Goal: Information Seeking & Learning: Learn about a topic

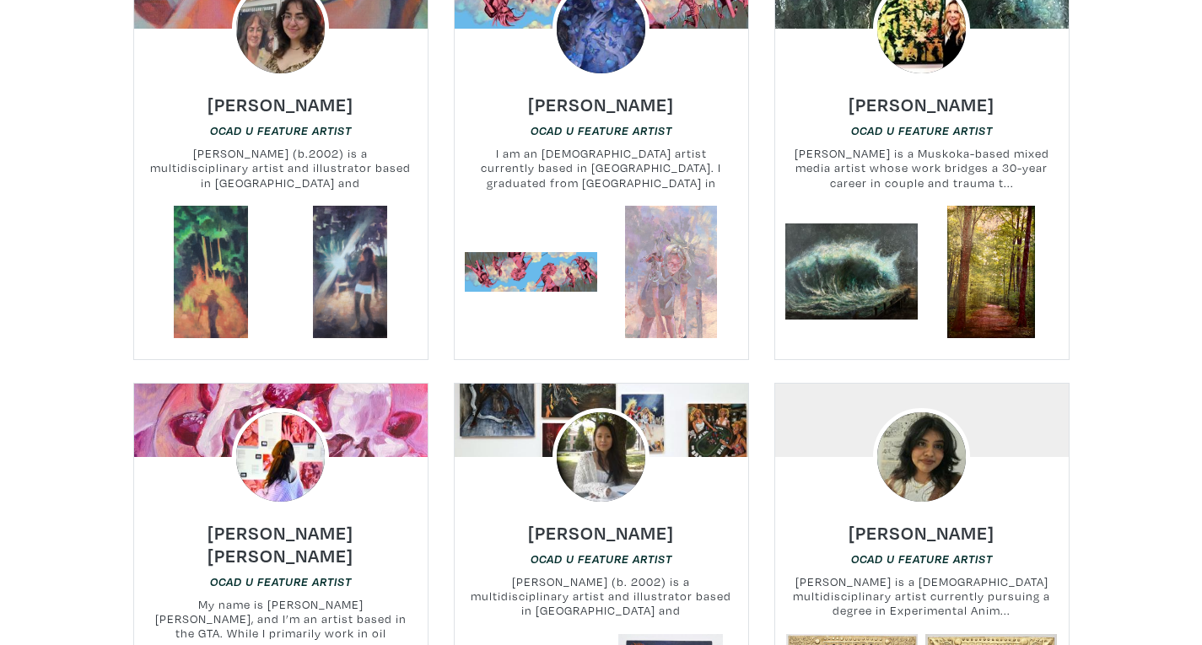
scroll to position [2439, 0]
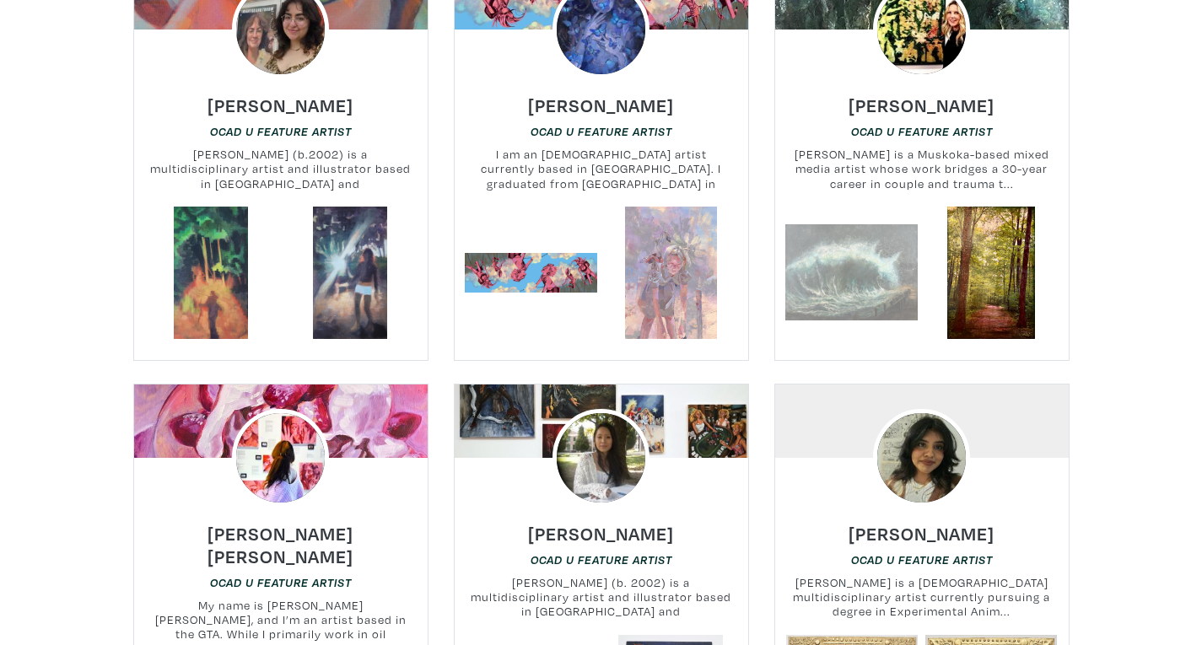
click at [851, 258] on link at bounding box center [851, 273] width 132 height 132
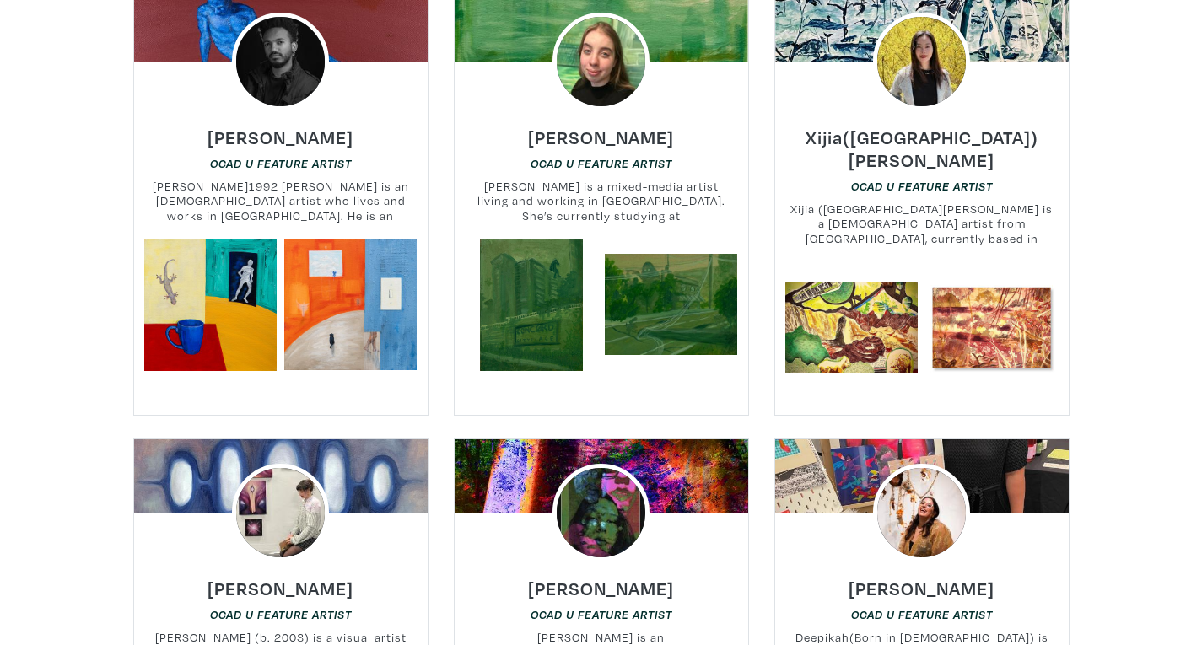
scroll to position [5857, 0]
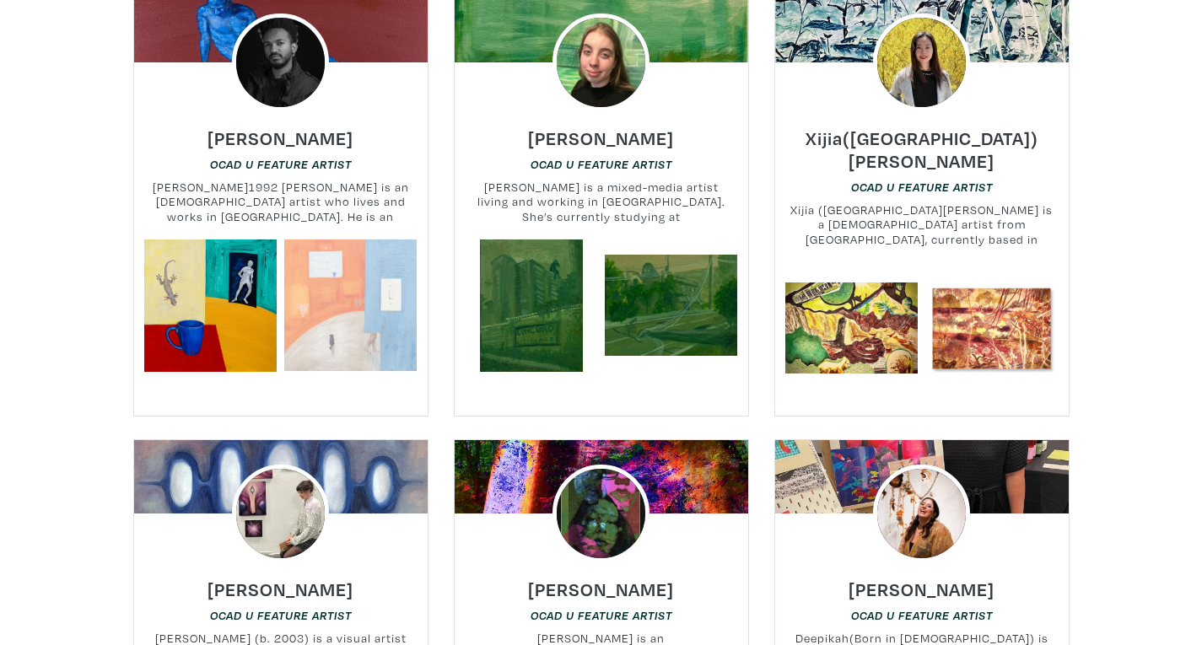
click at [408, 265] on link at bounding box center [350, 306] width 132 height 132
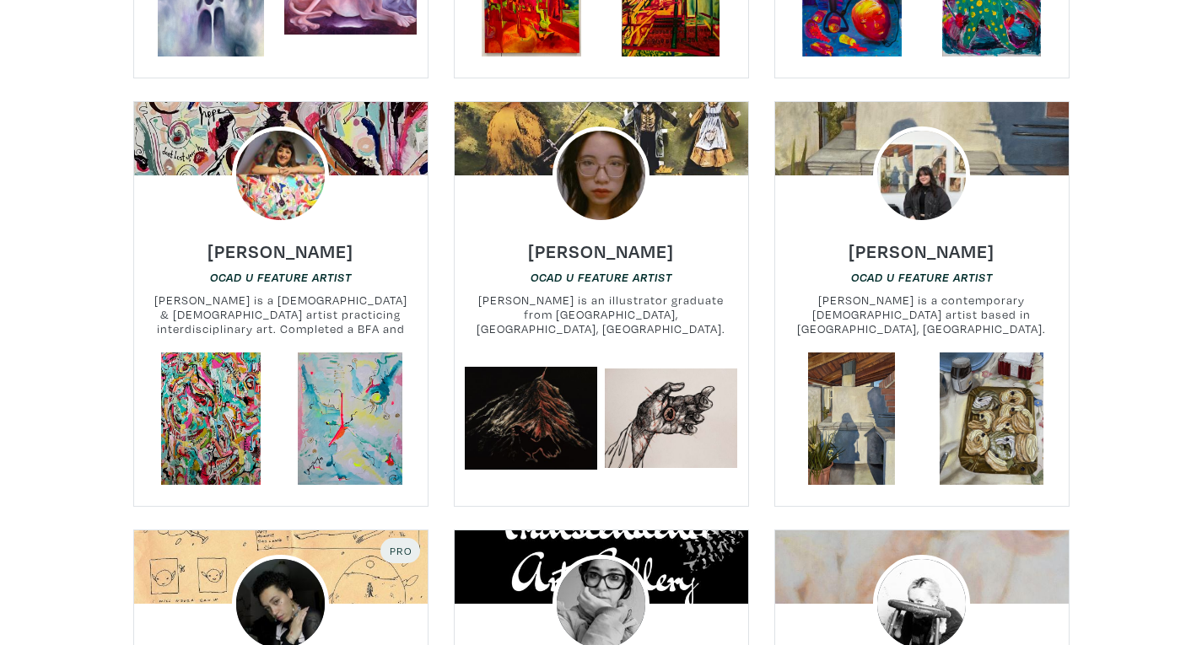
scroll to position [6624, 0]
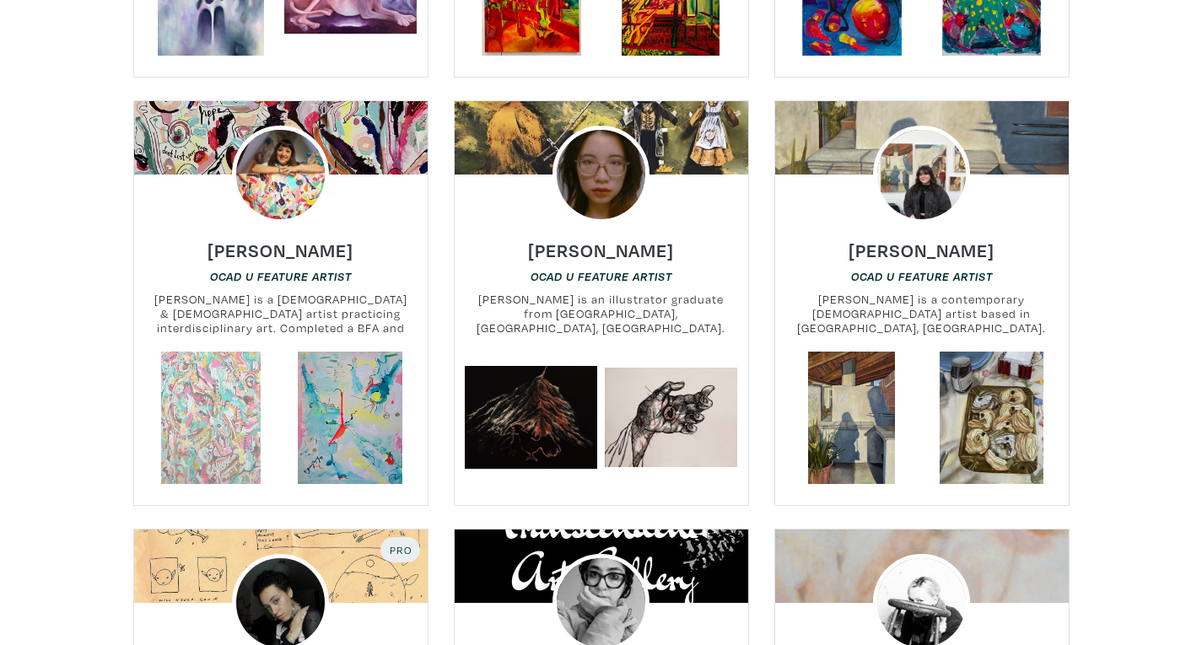
click at [211, 352] on link at bounding box center [210, 418] width 132 height 132
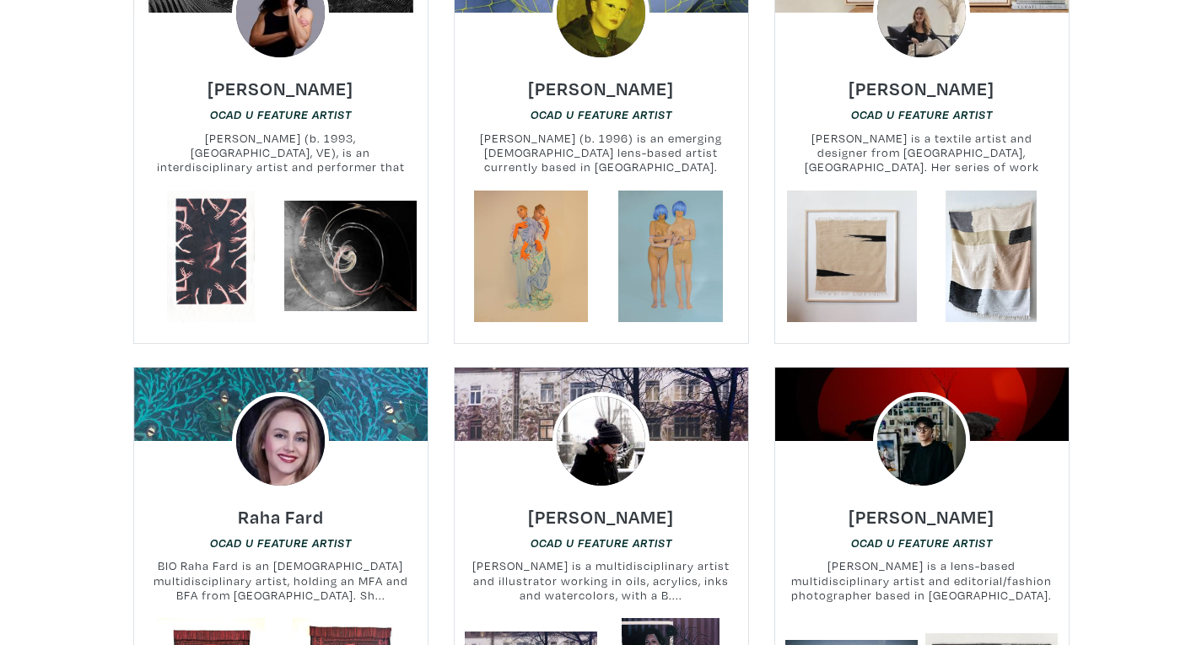
scroll to position [8067, 0]
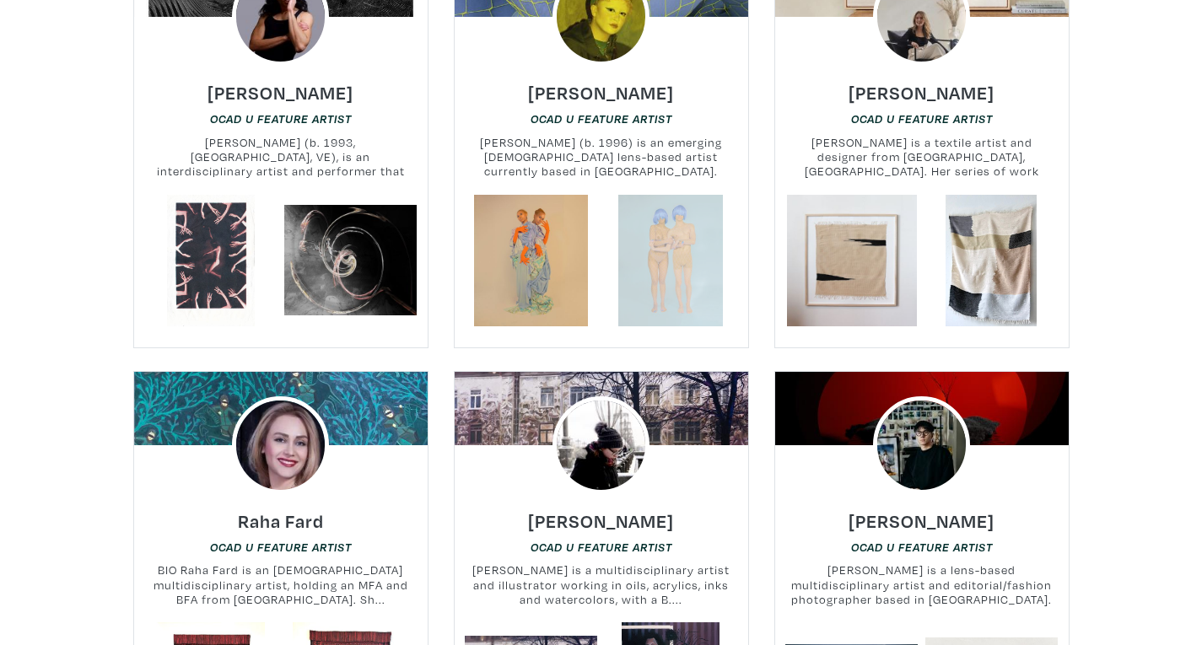
click at [676, 195] on link at bounding box center [671, 261] width 132 height 132
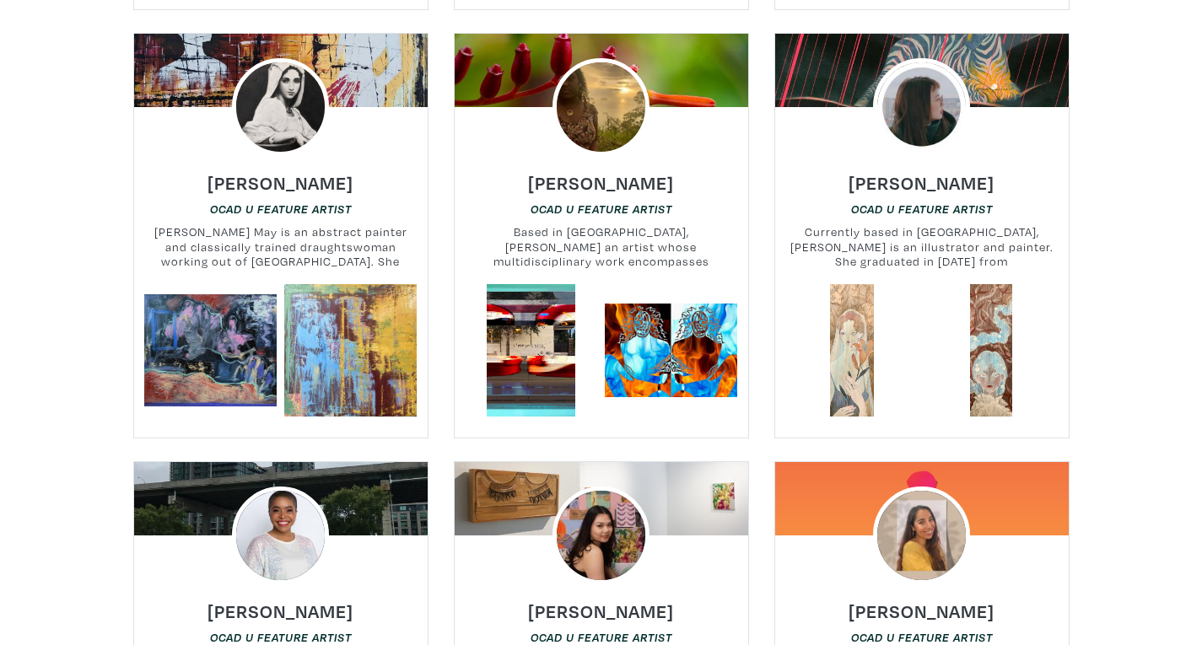
scroll to position [8836, 0]
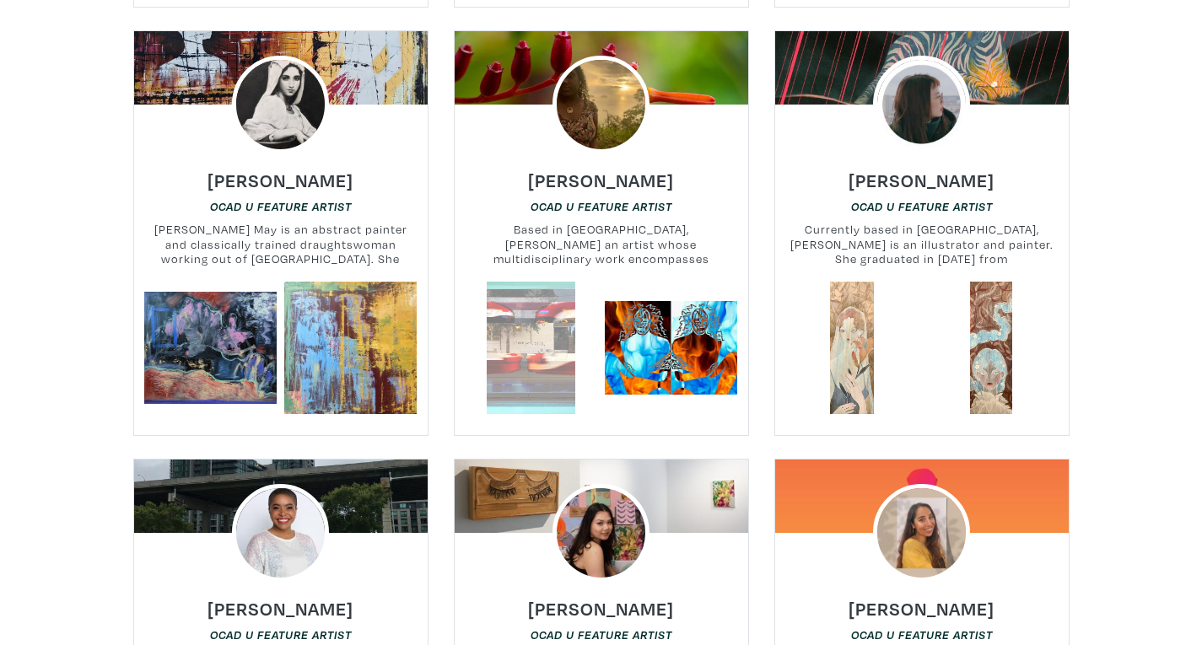
click at [517, 282] on link at bounding box center [531, 348] width 132 height 132
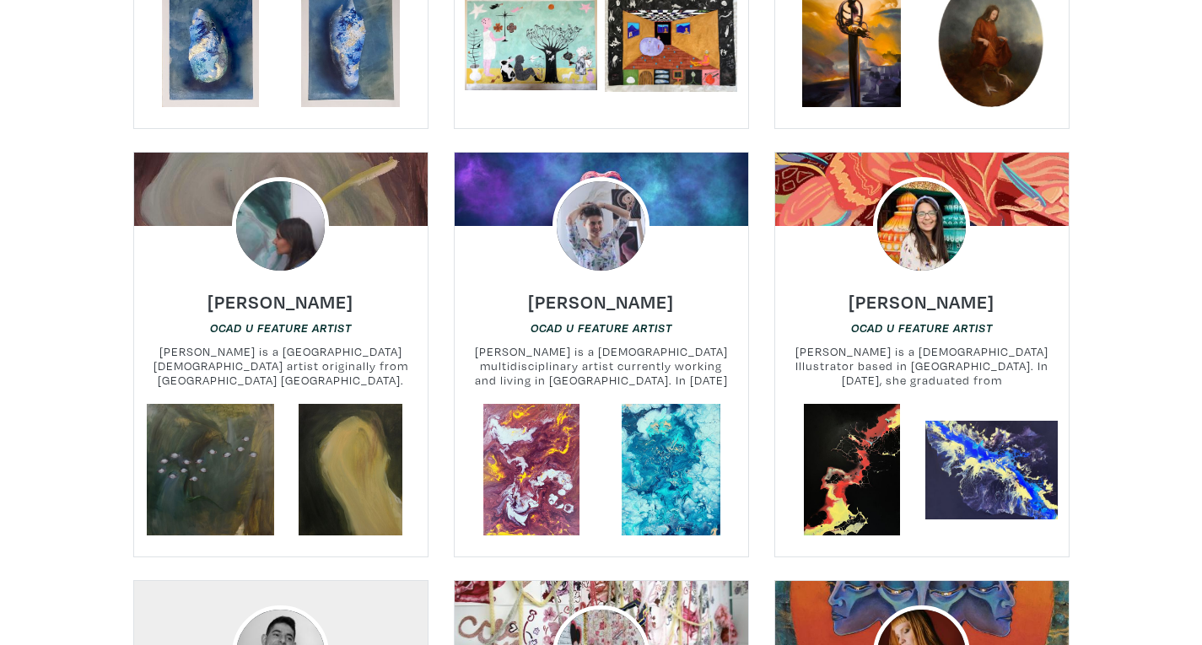
scroll to position [19072, 0]
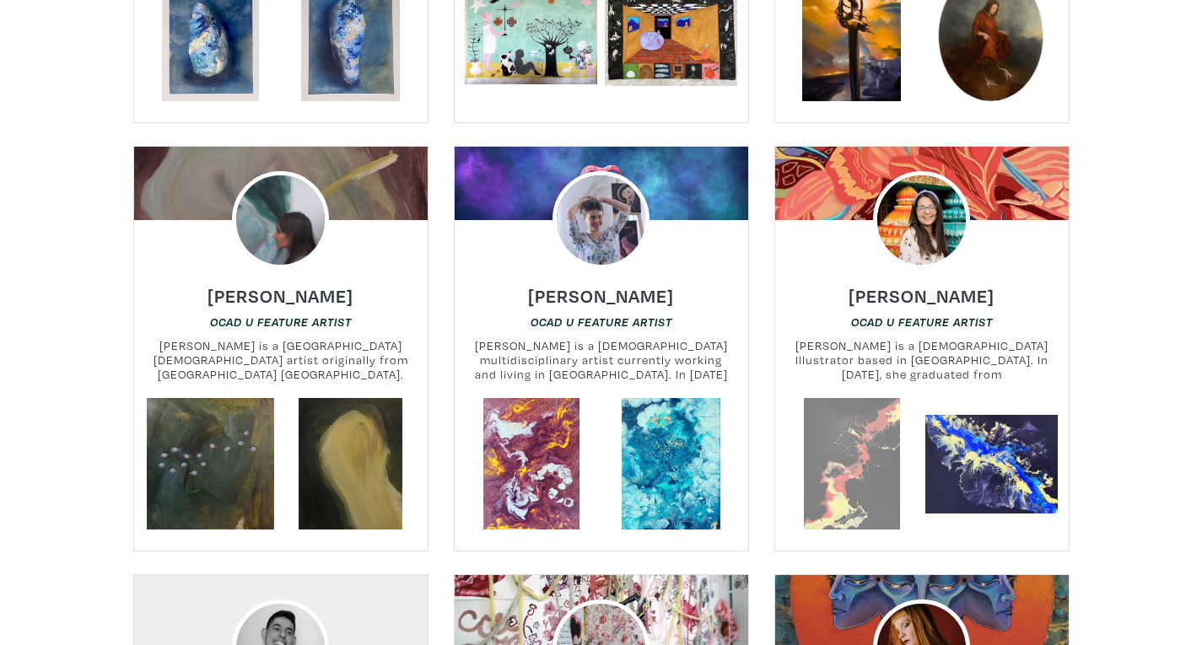
click at [835, 398] on link at bounding box center [851, 464] width 132 height 132
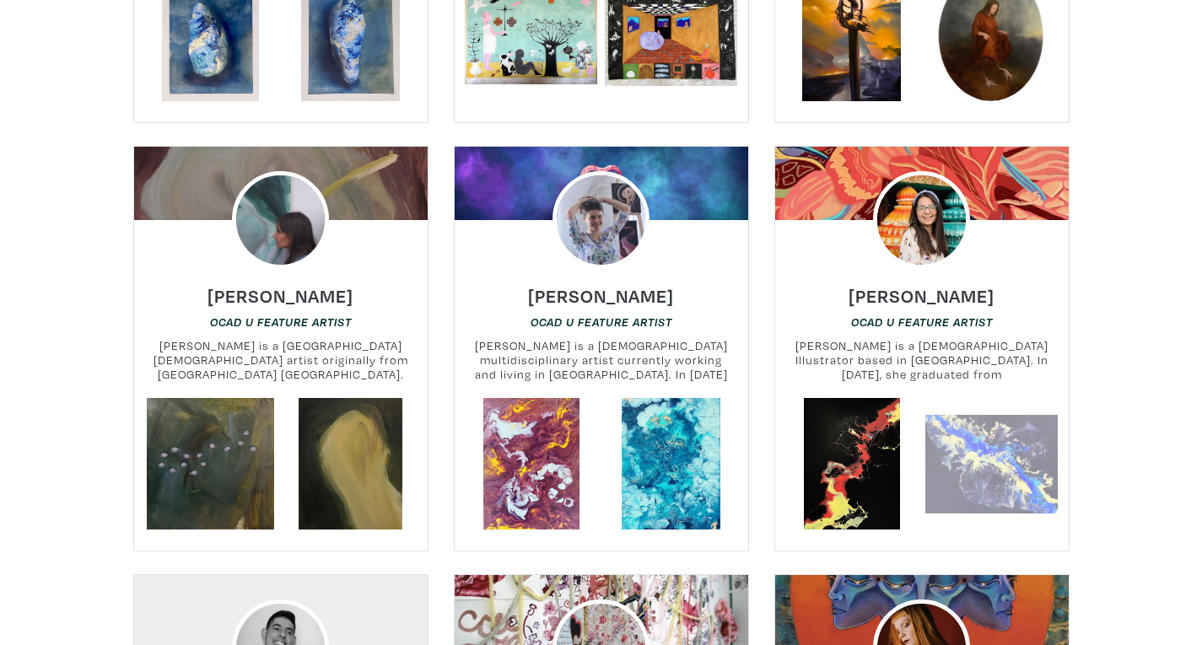
click at [983, 398] on link at bounding box center [991, 464] width 132 height 132
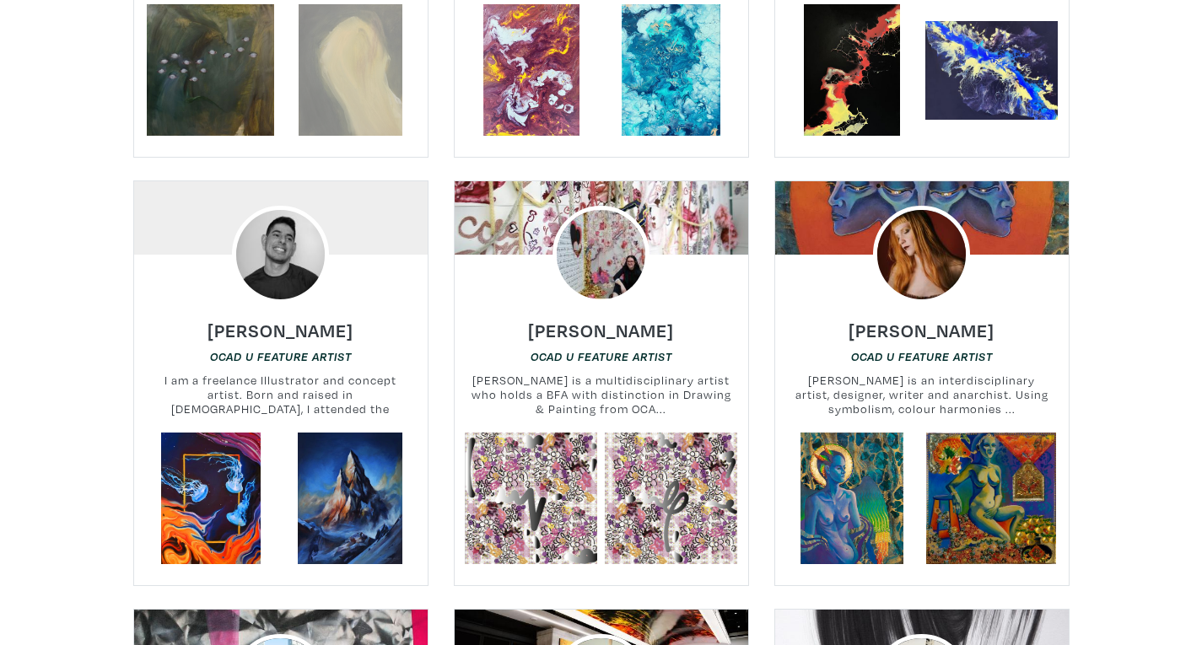
scroll to position [19522, 0]
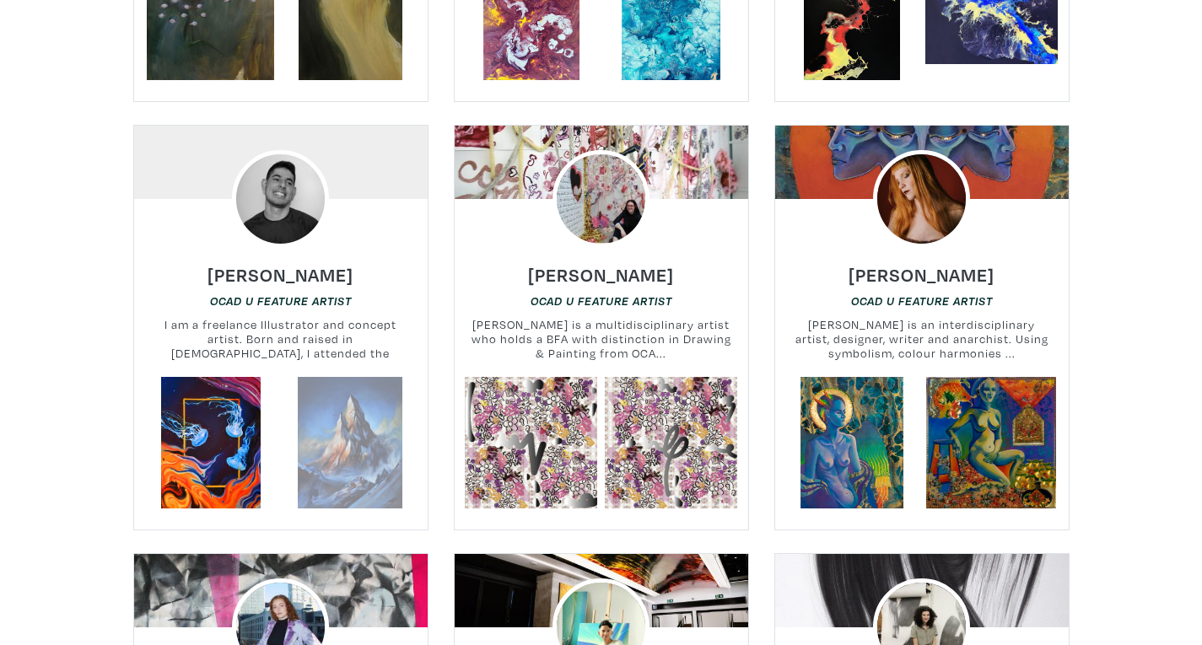
click at [378, 377] on link at bounding box center [350, 443] width 132 height 132
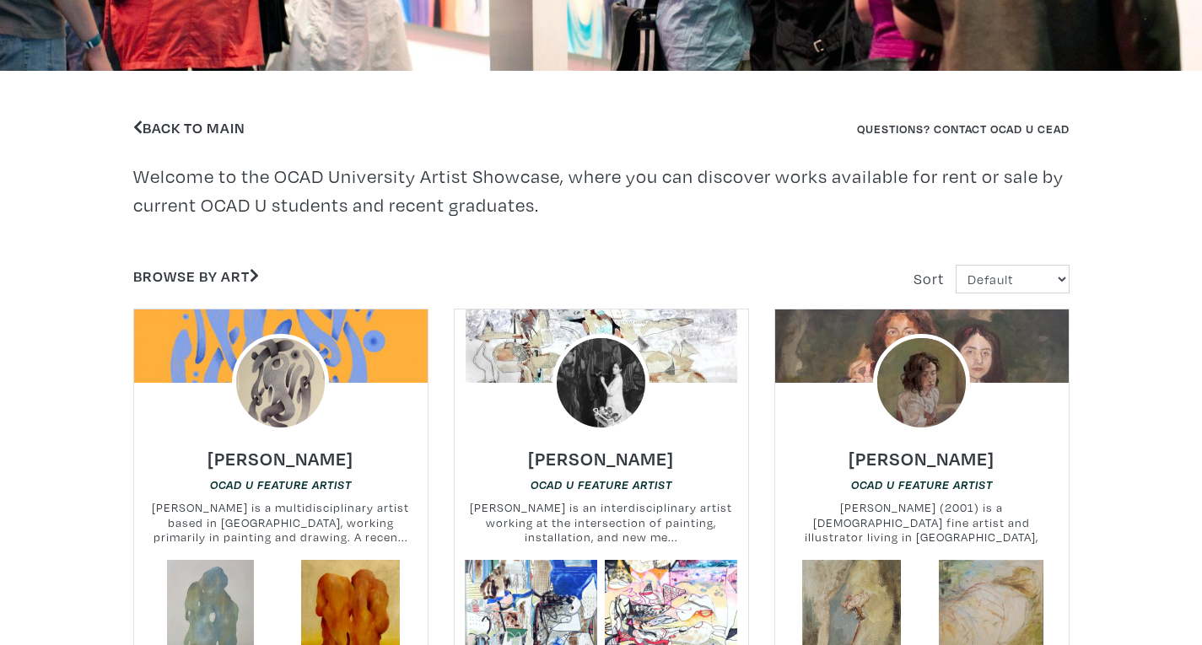
scroll to position [349, 0]
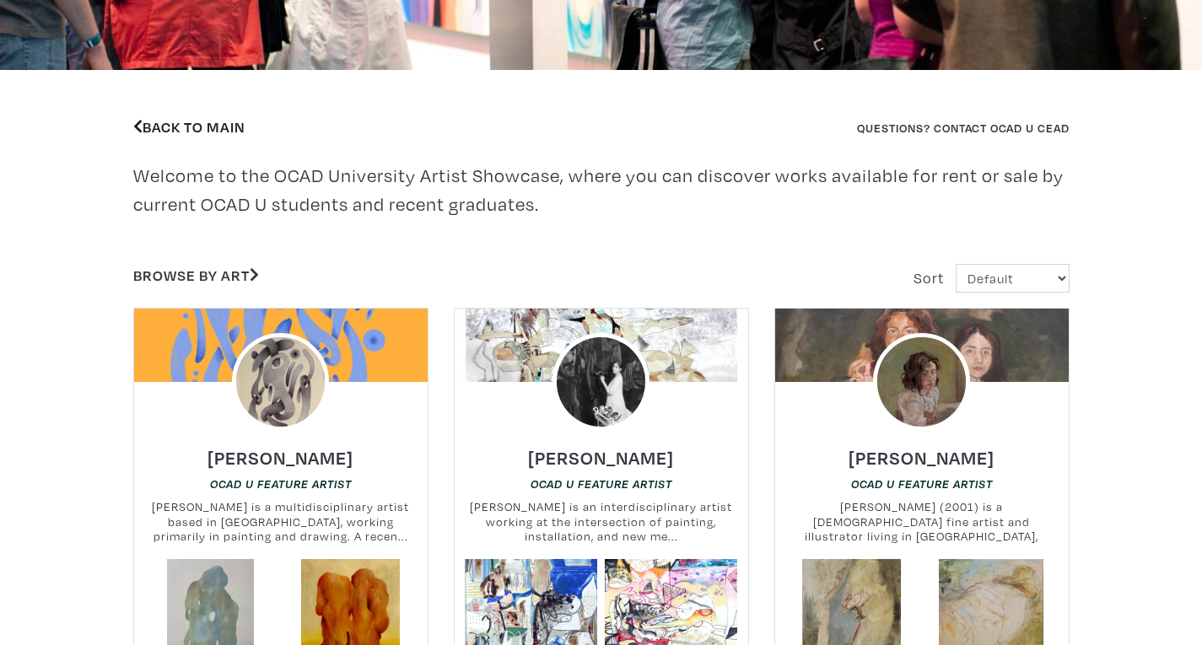
click at [228, 121] on link "Back to Main" at bounding box center [189, 126] width 112 height 19
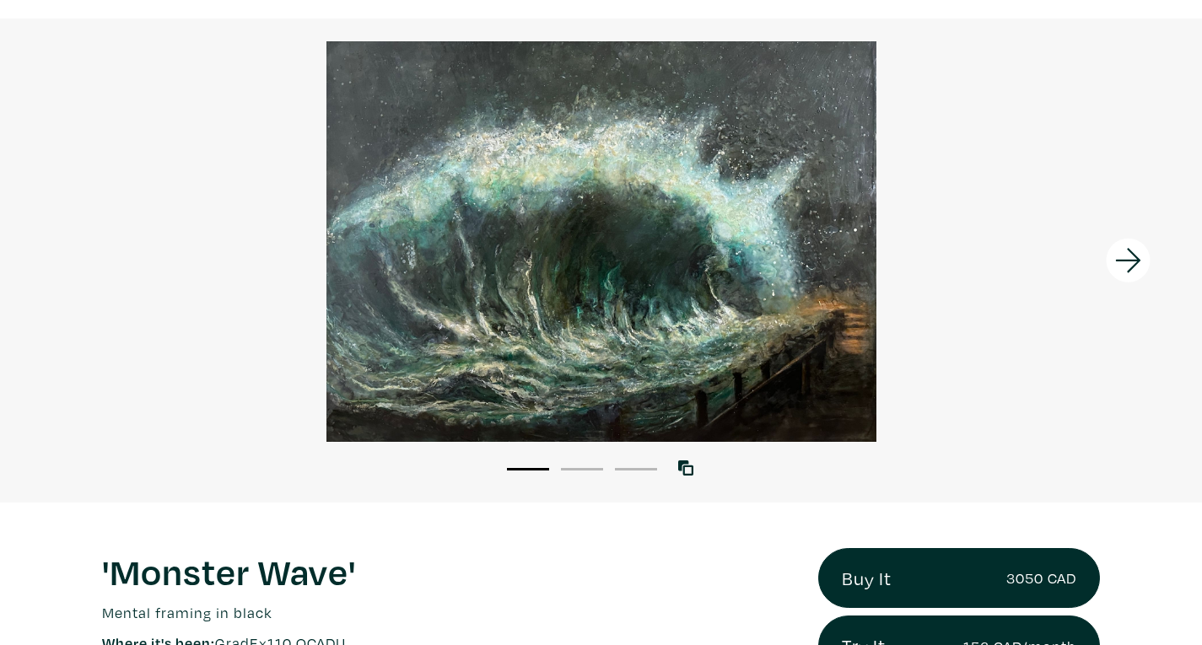
scroll to position [105, 0]
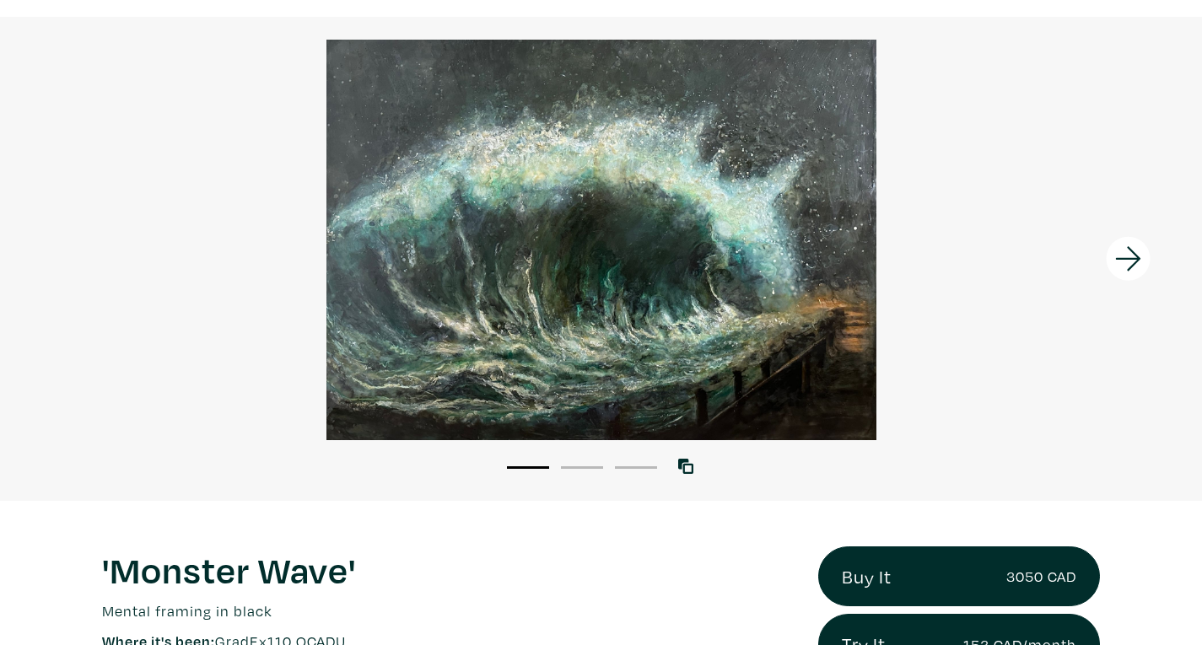
click at [1132, 264] on icon at bounding box center [1128, 259] width 57 height 46
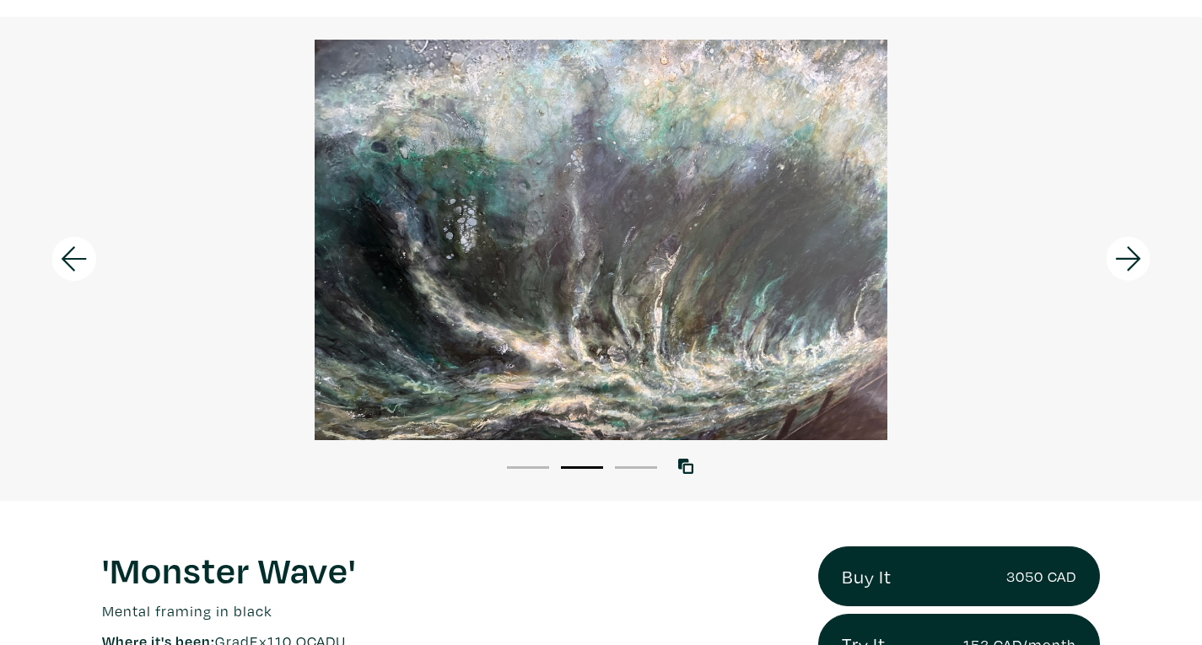
click at [1134, 265] on icon at bounding box center [1127, 258] width 25 height 24
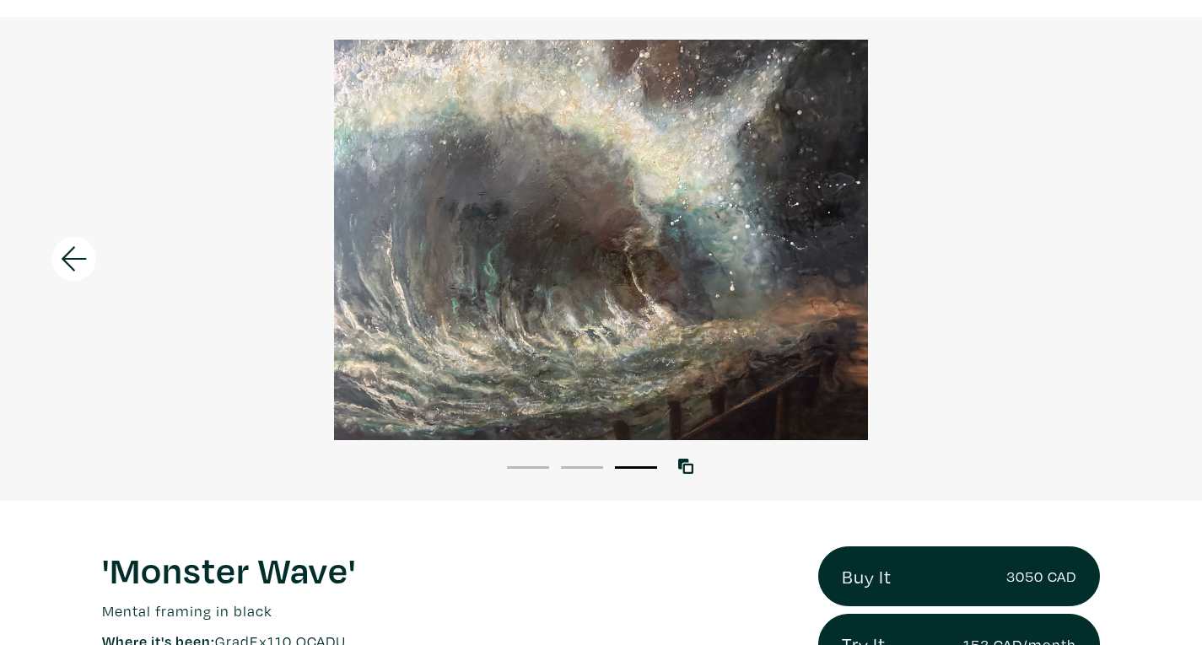
click at [75, 258] on icon at bounding box center [74, 258] width 25 height 24
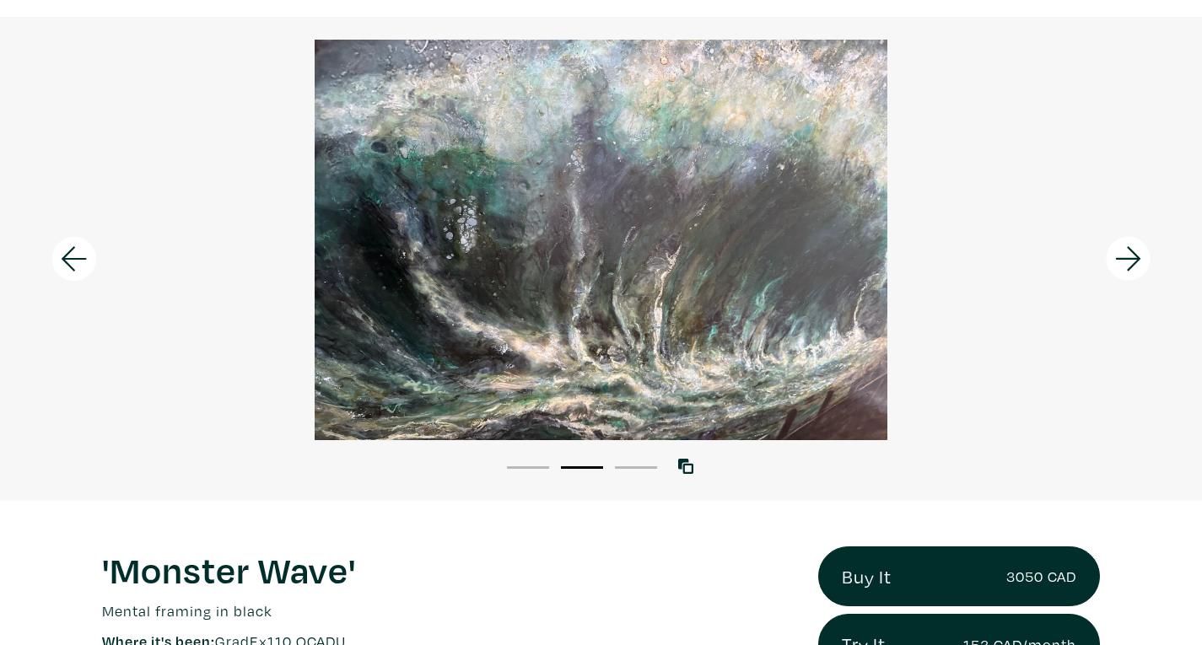
click at [75, 258] on icon at bounding box center [74, 258] width 25 height 24
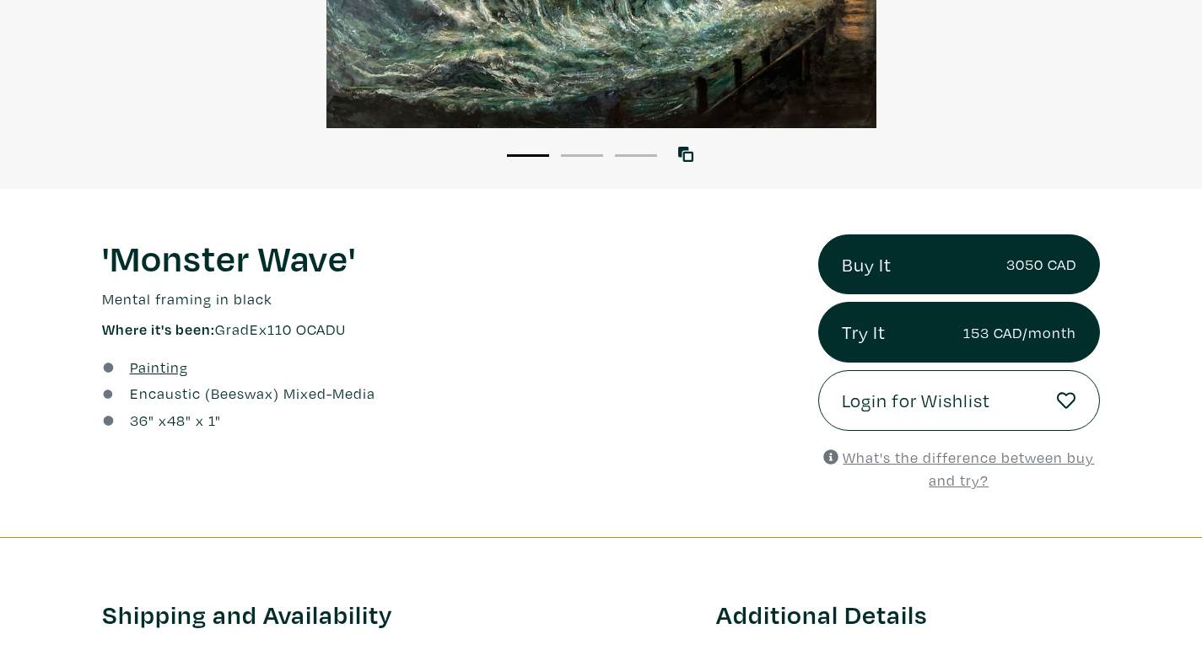
scroll to position [415, 0]
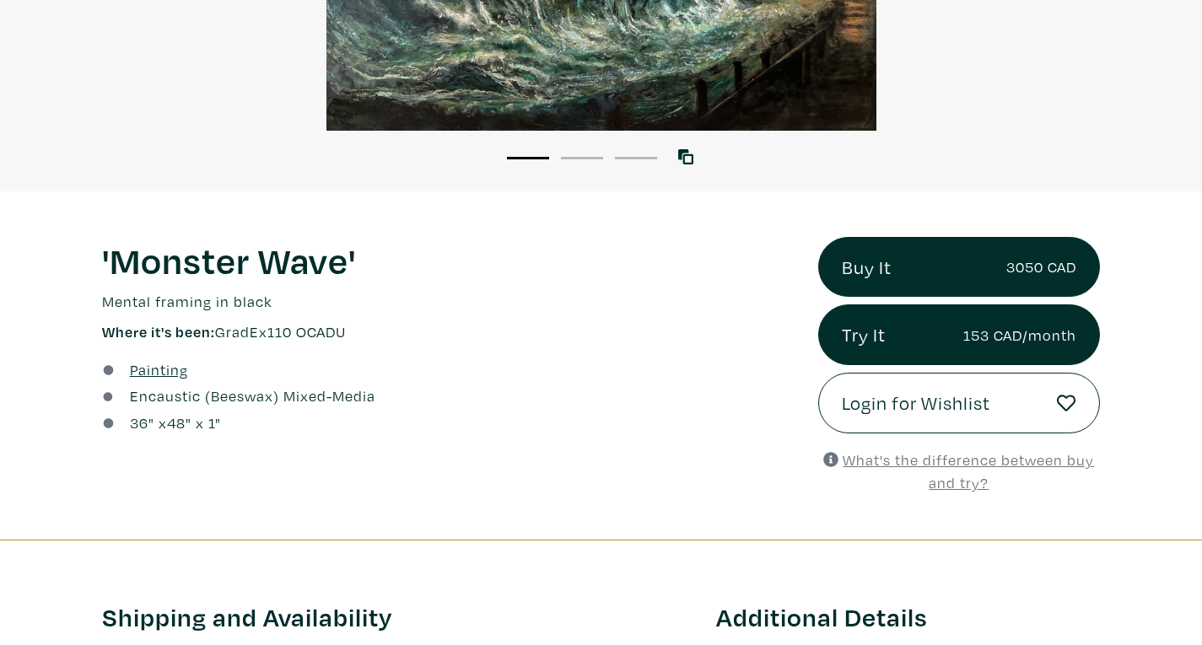
click at [942, 456] on u "What's the difference between buy and try?" at bounding box center [968, 472] width 251 height 42
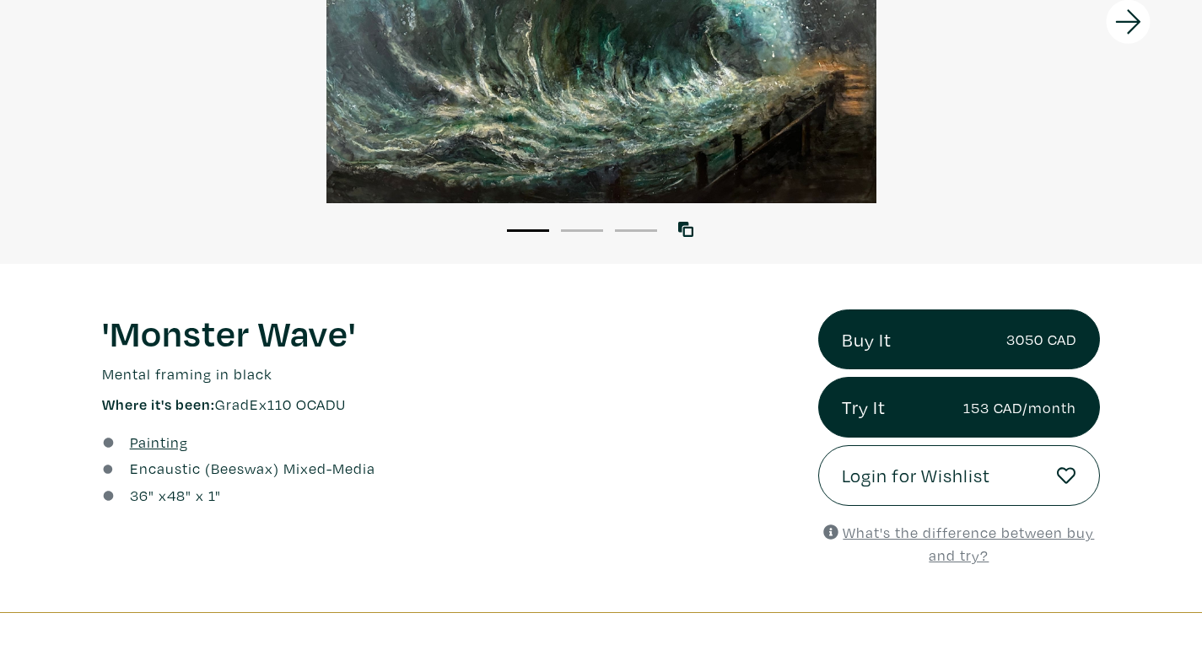
scroll to position [0, 0]
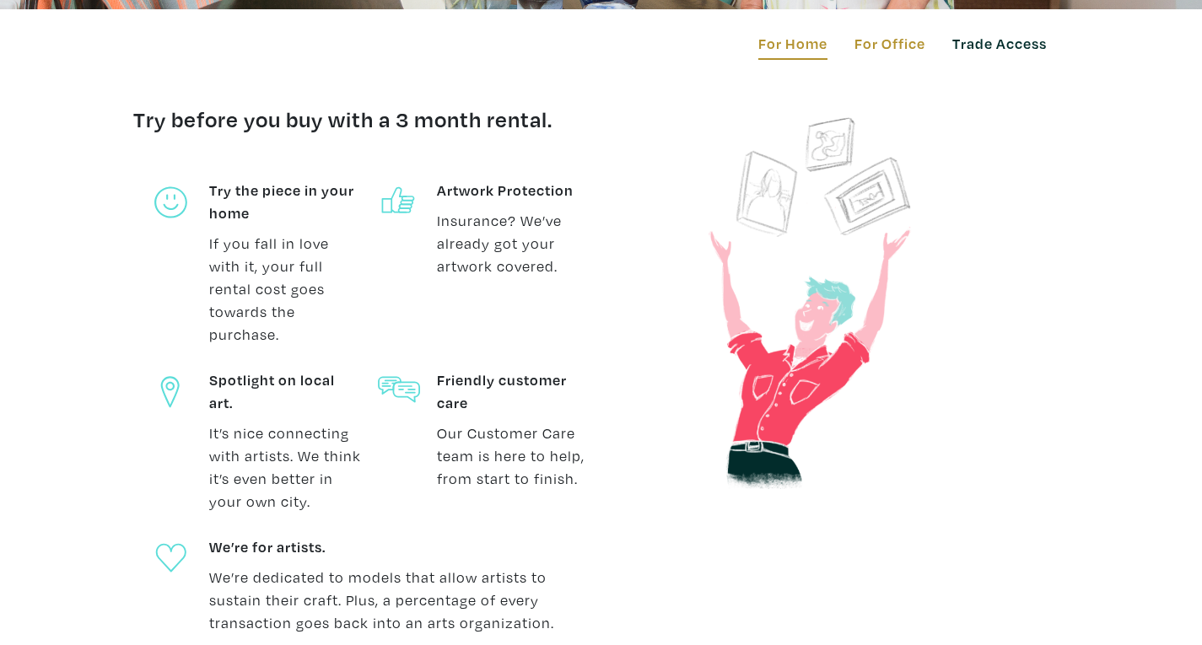
scroll to position [564, 0]
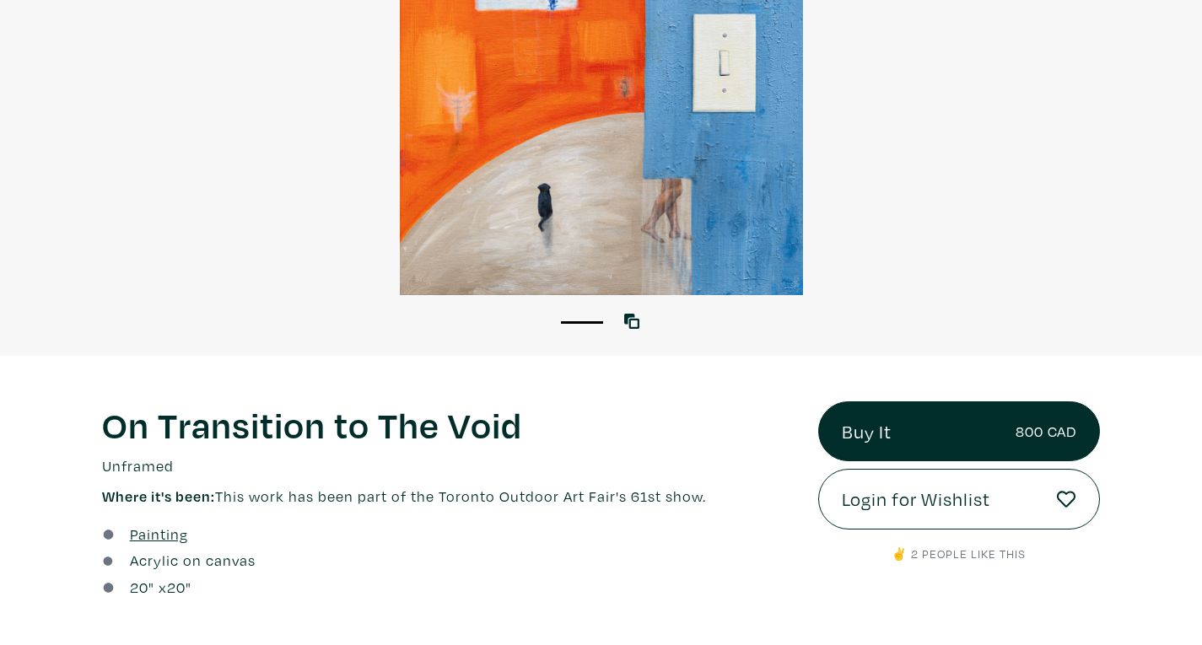
scroll to position [263, 0]
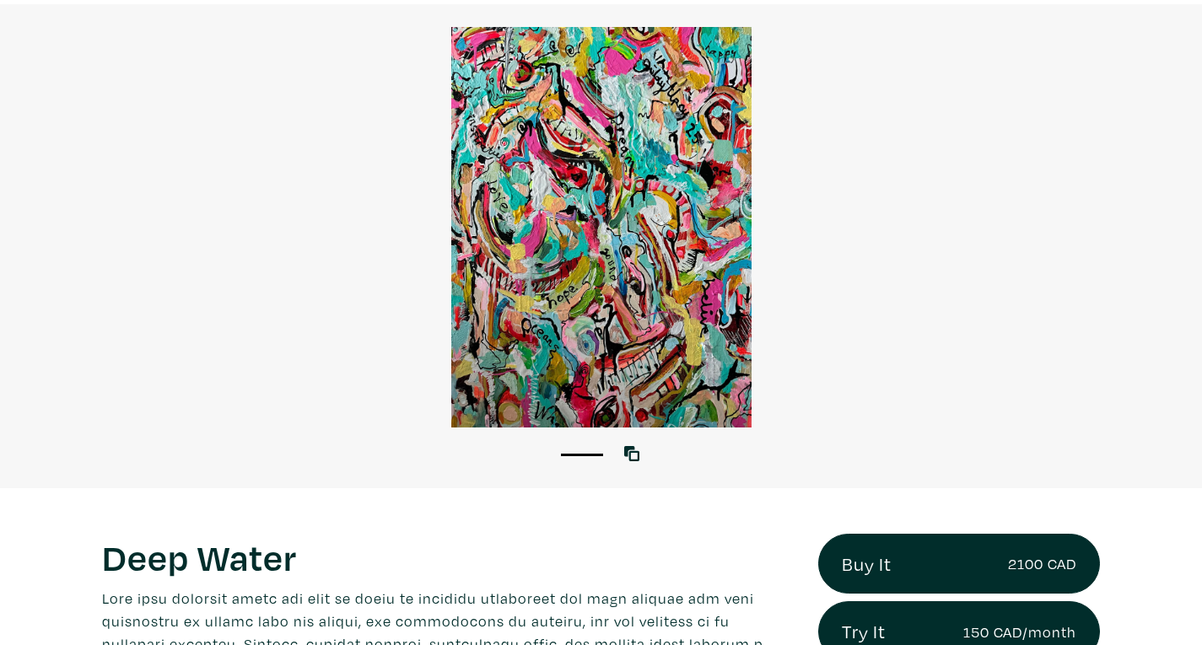
scroll to position [46, 0]
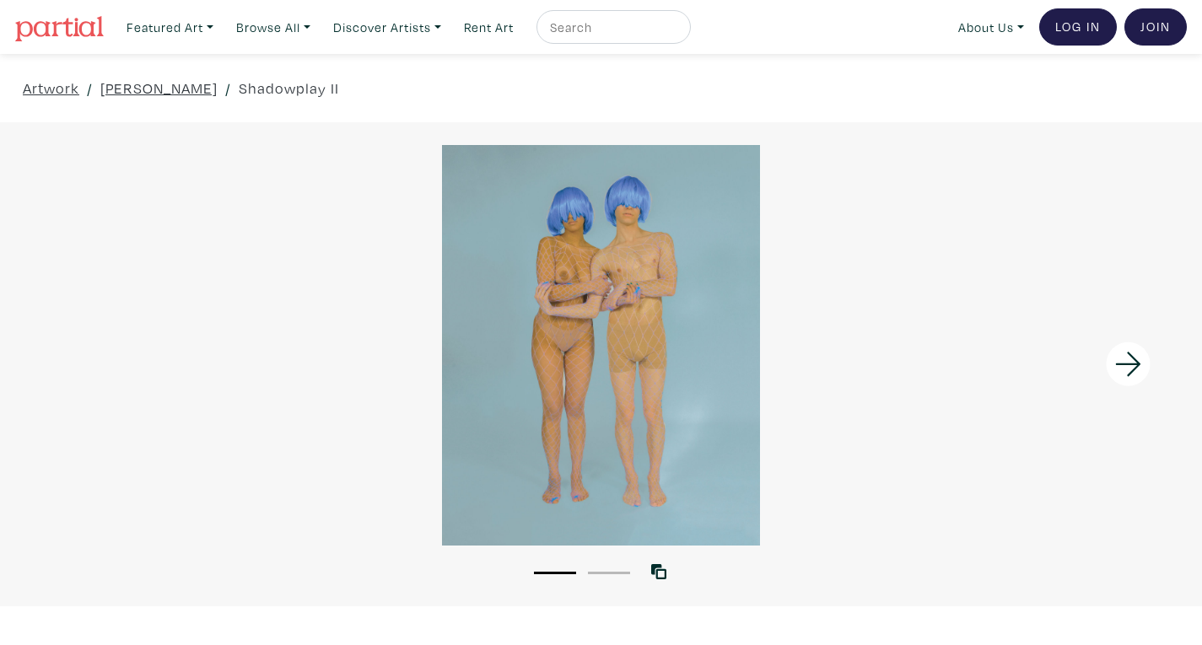
click at [1121, 358] on icon at bounding box center [1128, 365] width 57 height 46
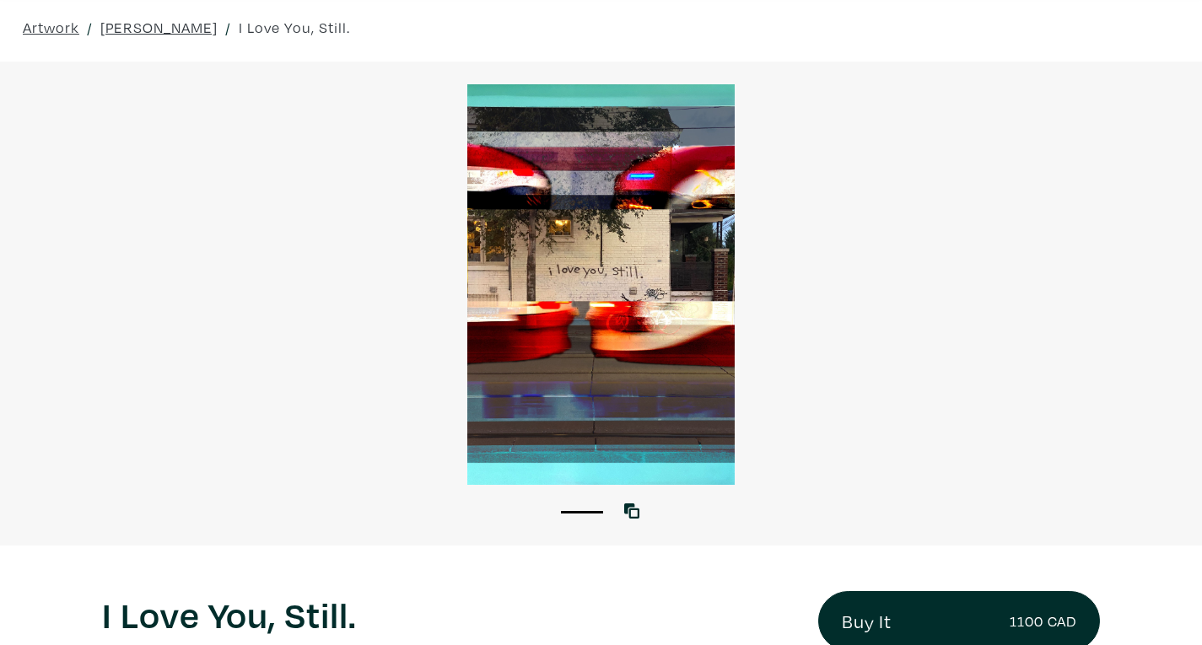
scroll to position [60, 0]
click at [663, 397] on div at bounding box center [601, 285] width 1202 height 401
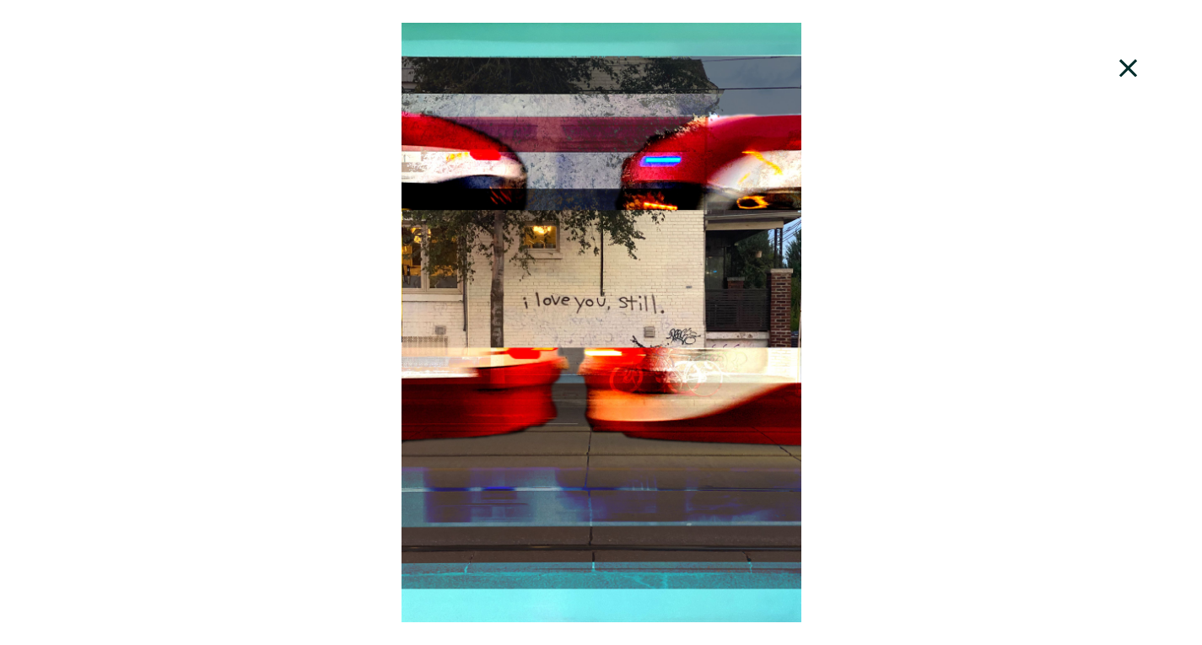
click at [1129, 75] on icon at bounding box center [1128, 69] width 57 height 46
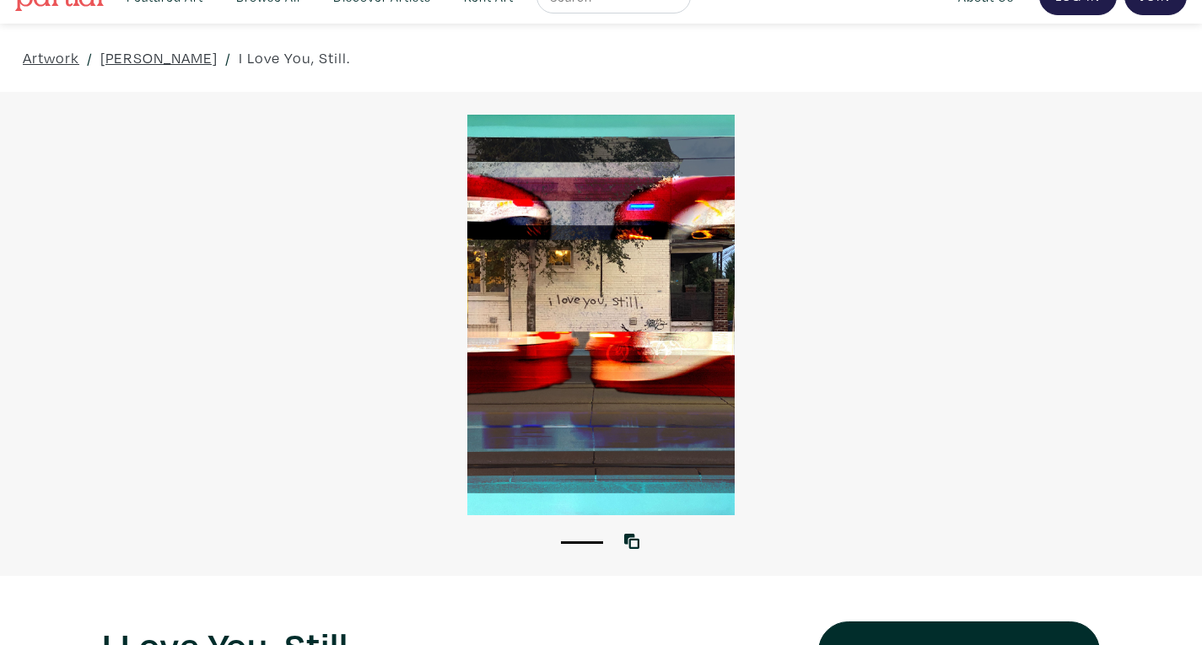
scroll to position [22, 0]
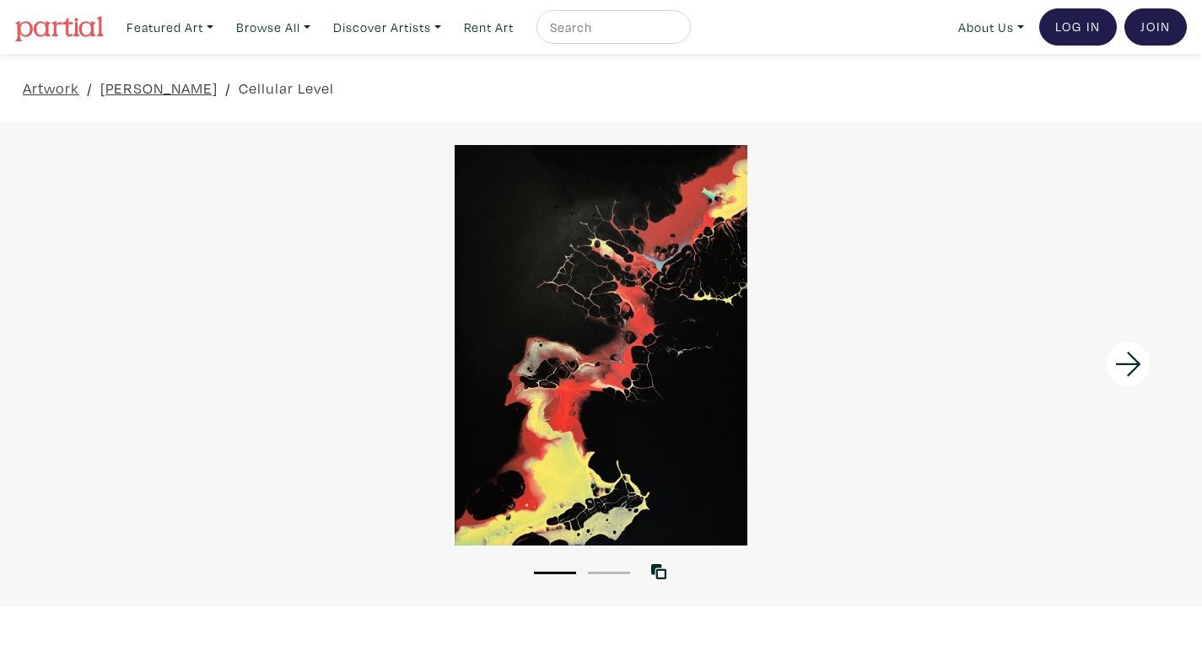
click at [596, 350] on div at bounding box center [601, 345] width 1202 height 401
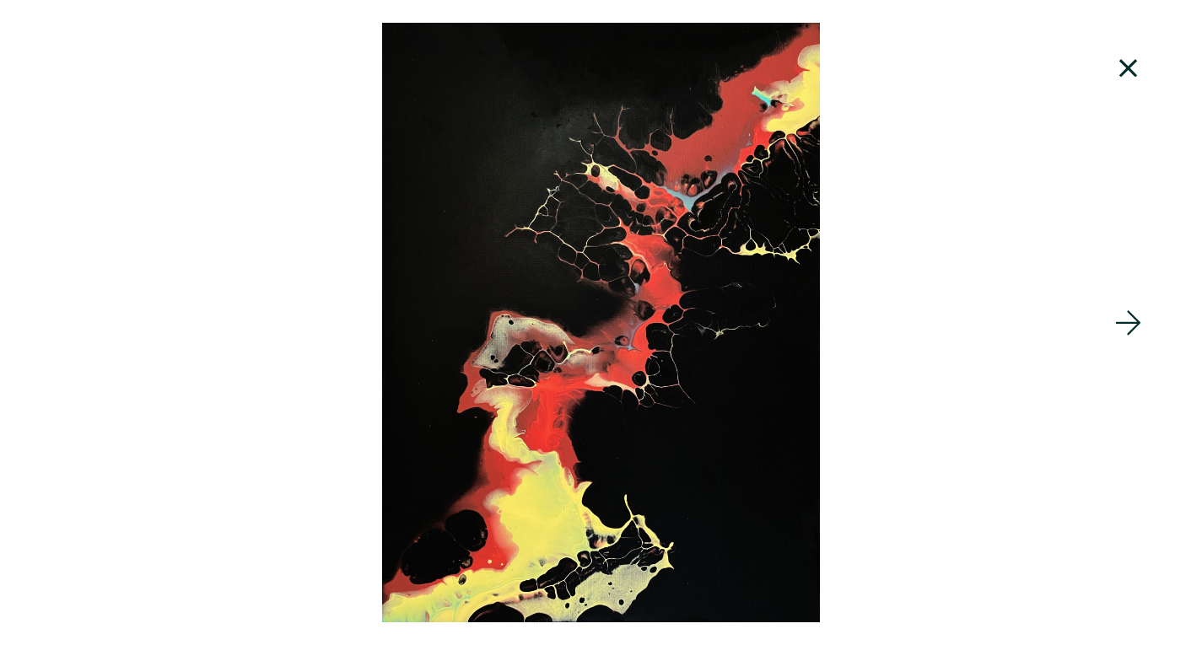
click at [1126, 326] on icon at bounding box center [1128, 323] width 57 height 46
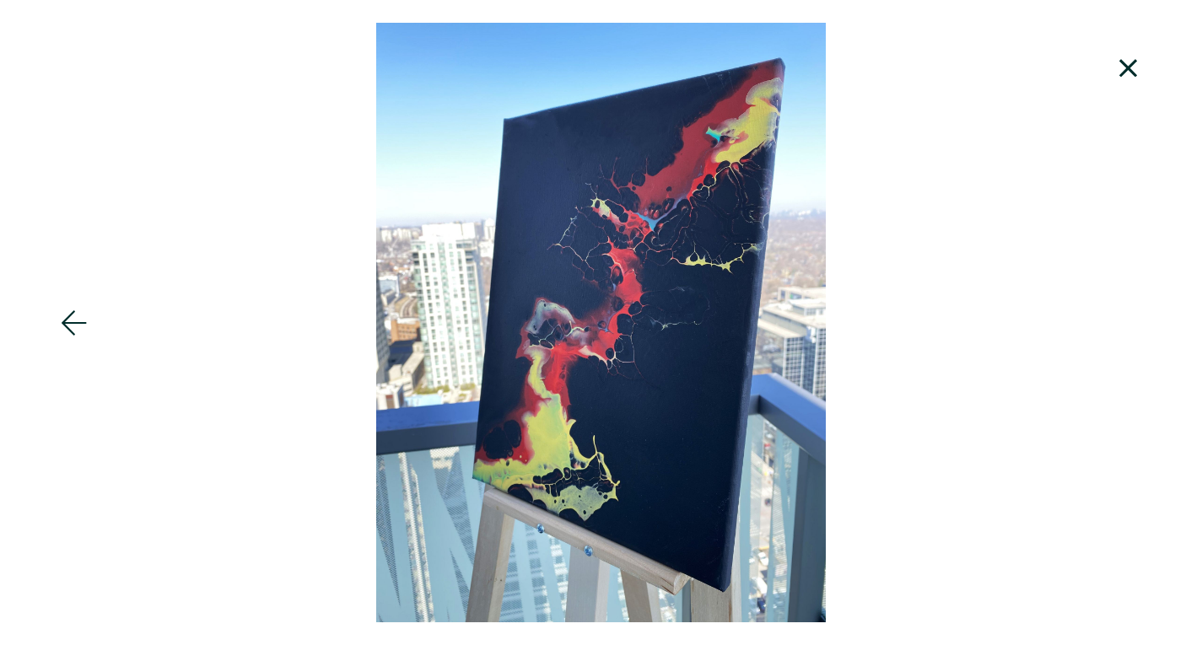
click at [84, 332] on icon at bounding box center [74, 323] width 57 height 46
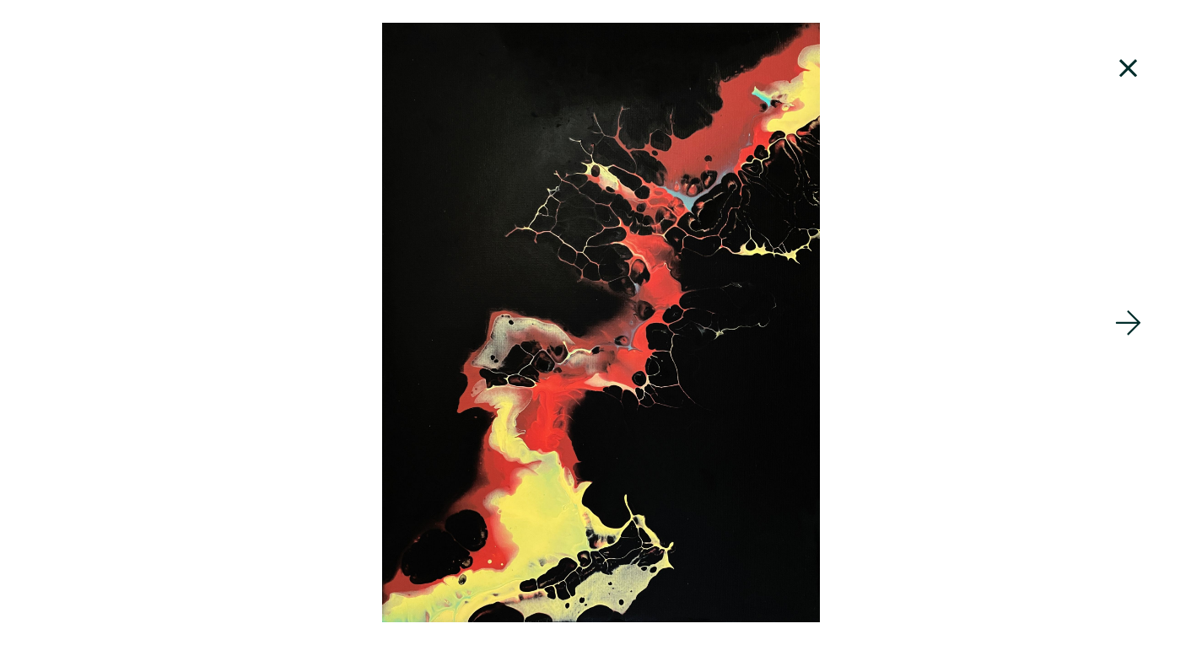
scroll to position [418, 0]
click at [1126, 65] on icon at bounding box center [1129, 68] width 18 height 18
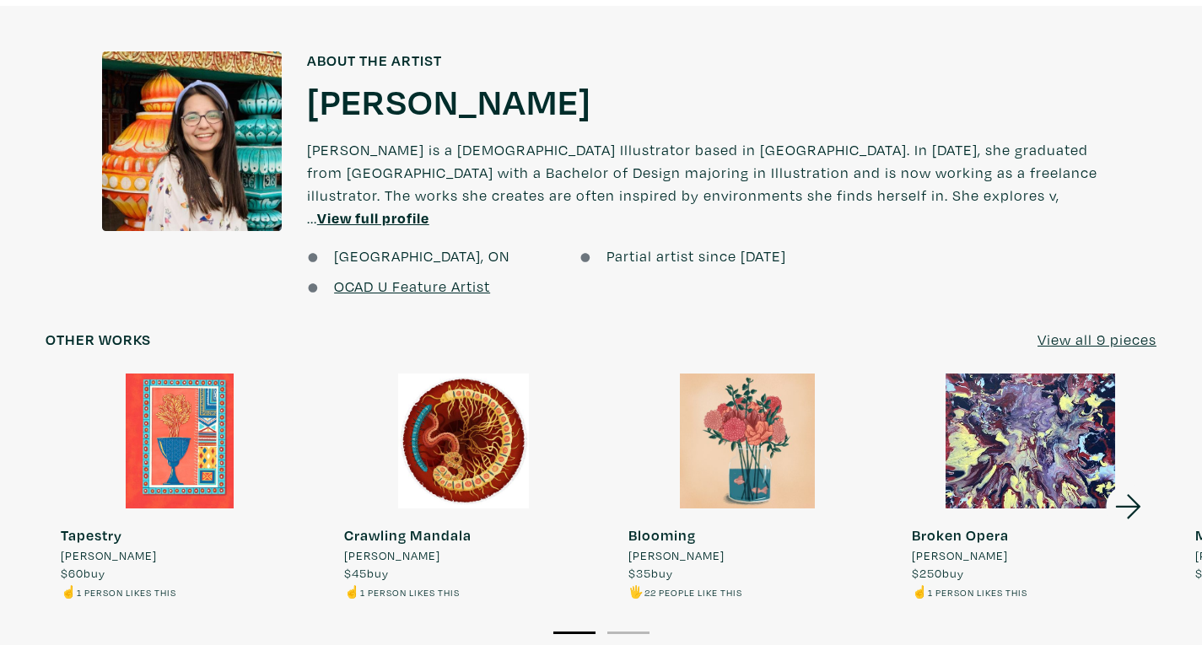
scroll to position [1201, 0]
click at [1132, 485] on icon at bounding box center [1128, 508] width 57 height 46
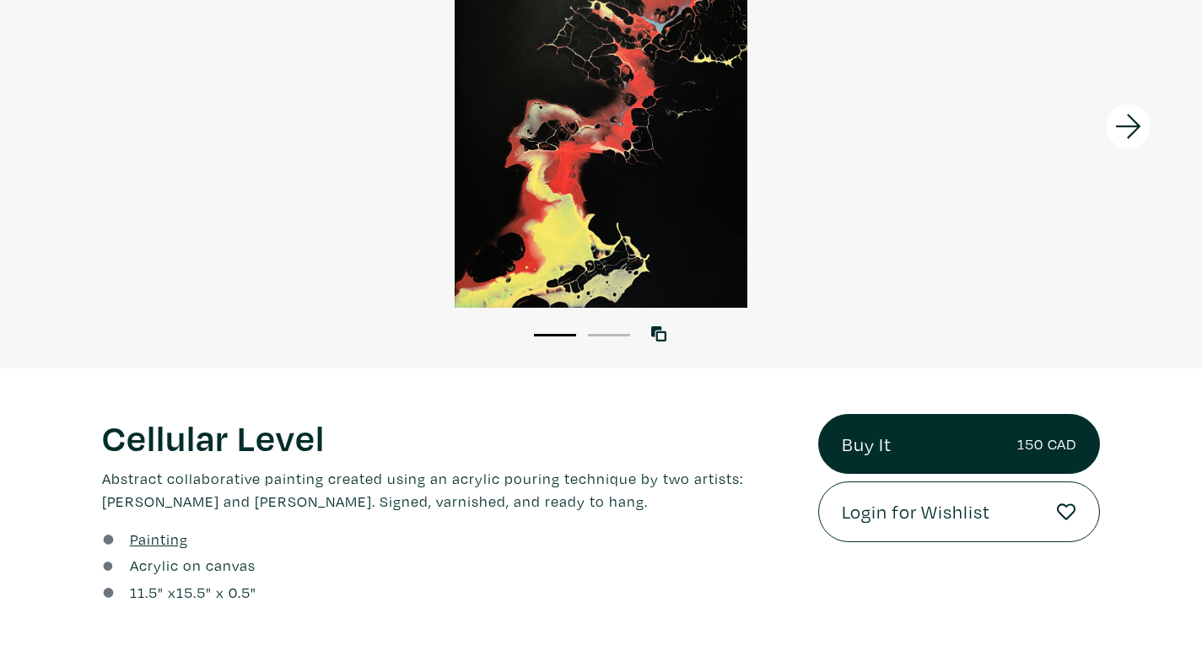
scroll to position [0, 0]
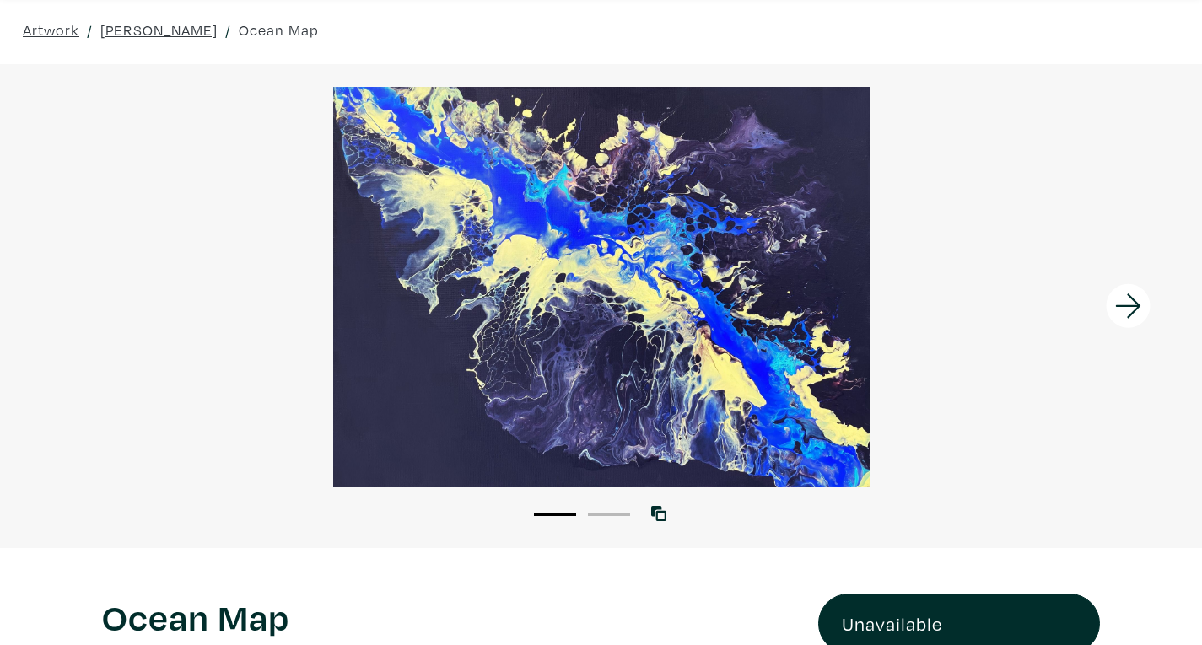
scroll to position [57, 0]
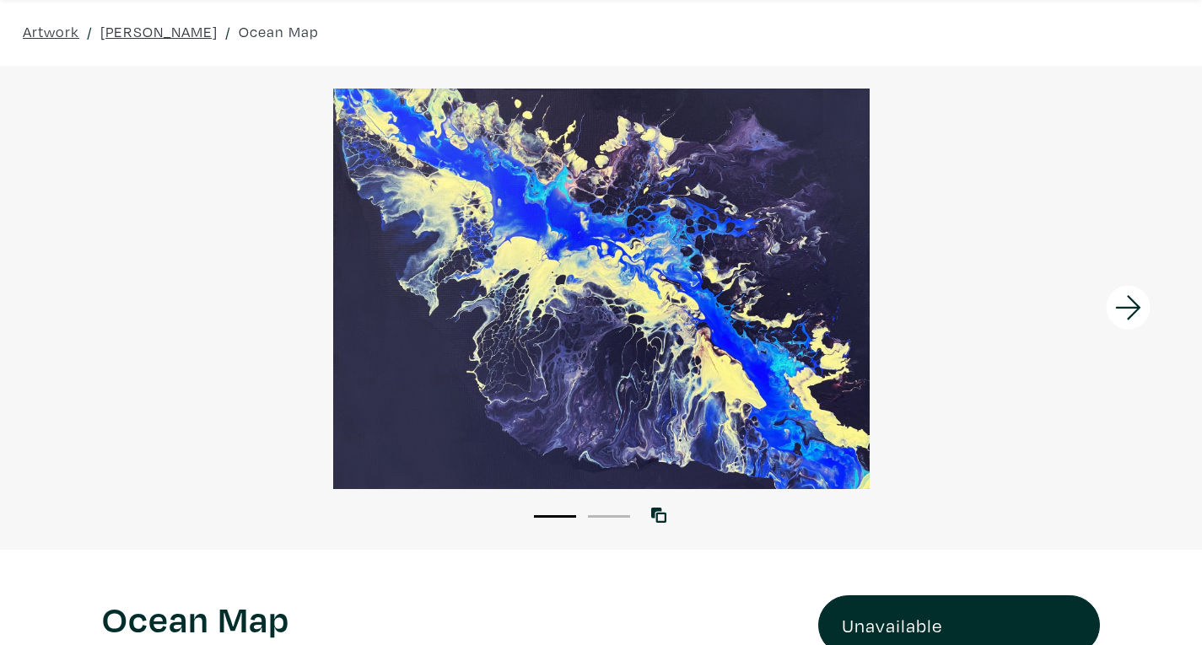
click at [1136, 303] on icon at bounding box center [1127, 307] width 25 height 24
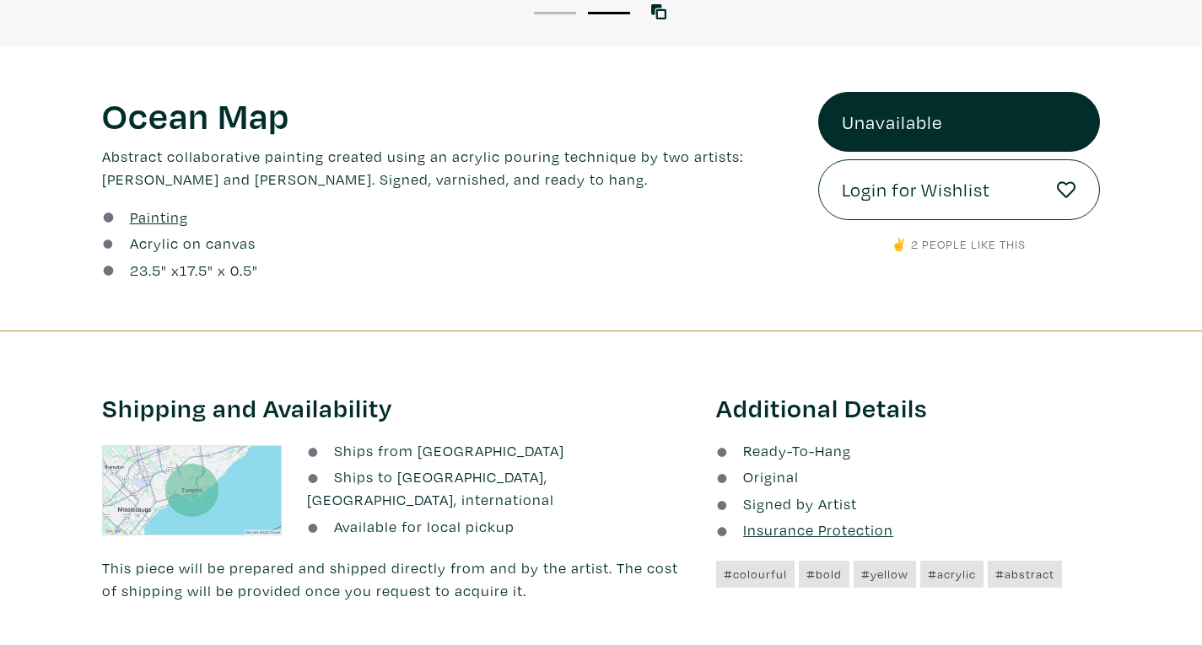
scroll to position [561, 0]
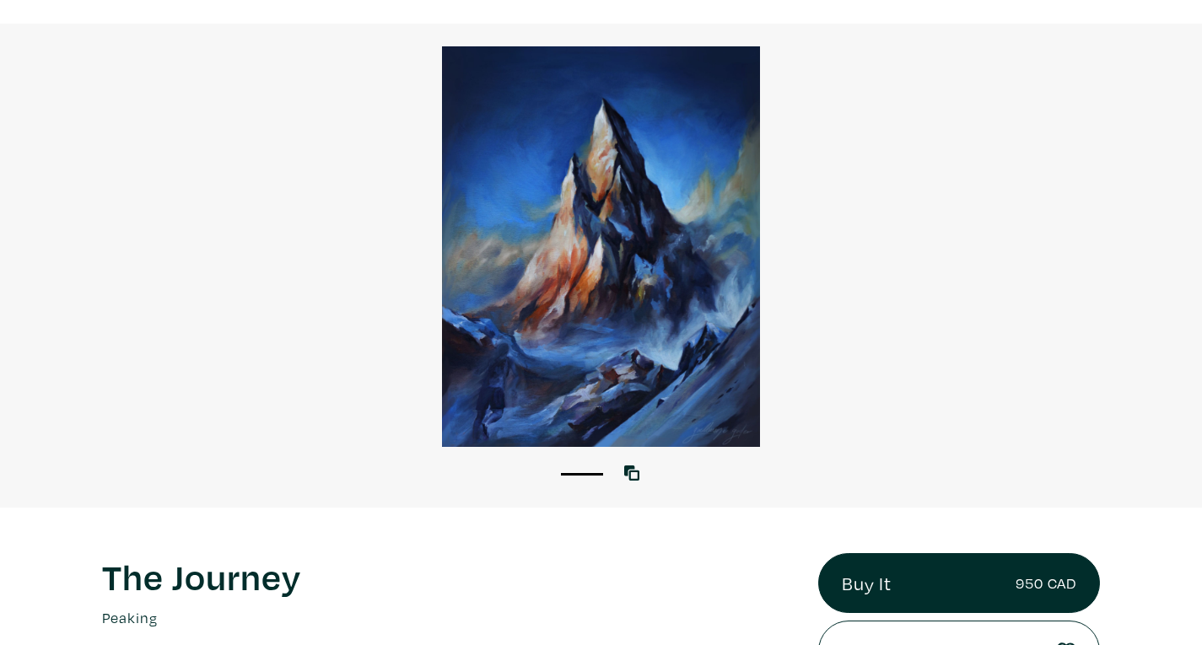
scroll to position [83, 0]
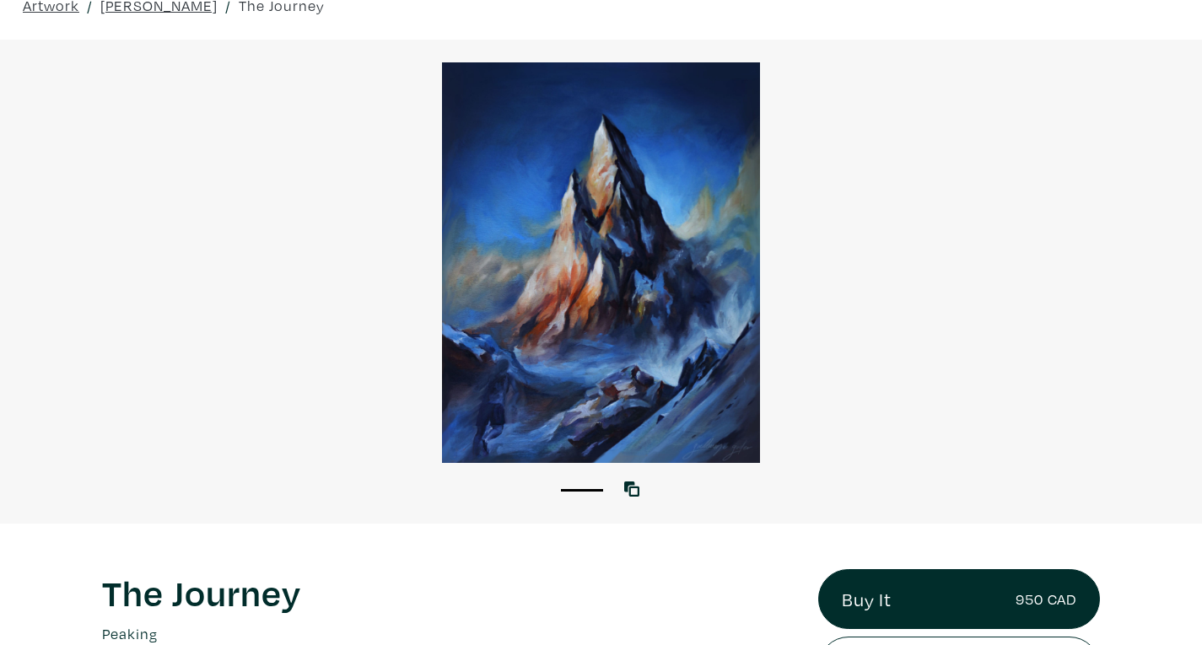
click at [623, 403] on div at bounding box center [601, 262] width 1202 height 401
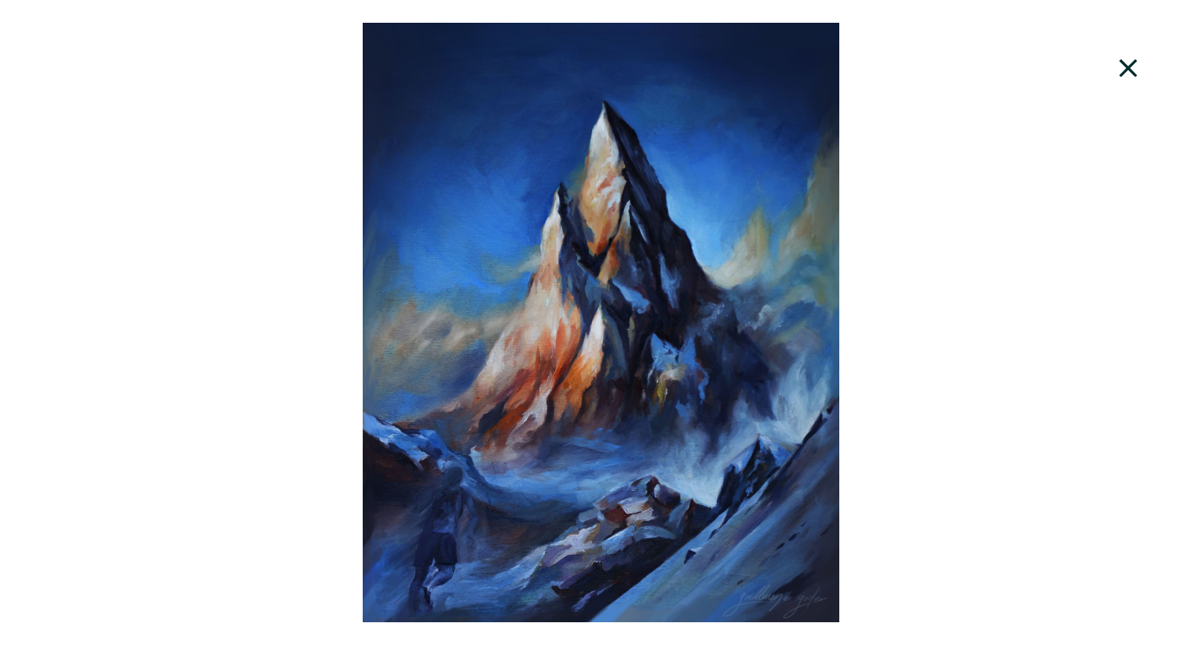
click at [584, 389] on div at bounding box center [601, 323] width 1202 height 600
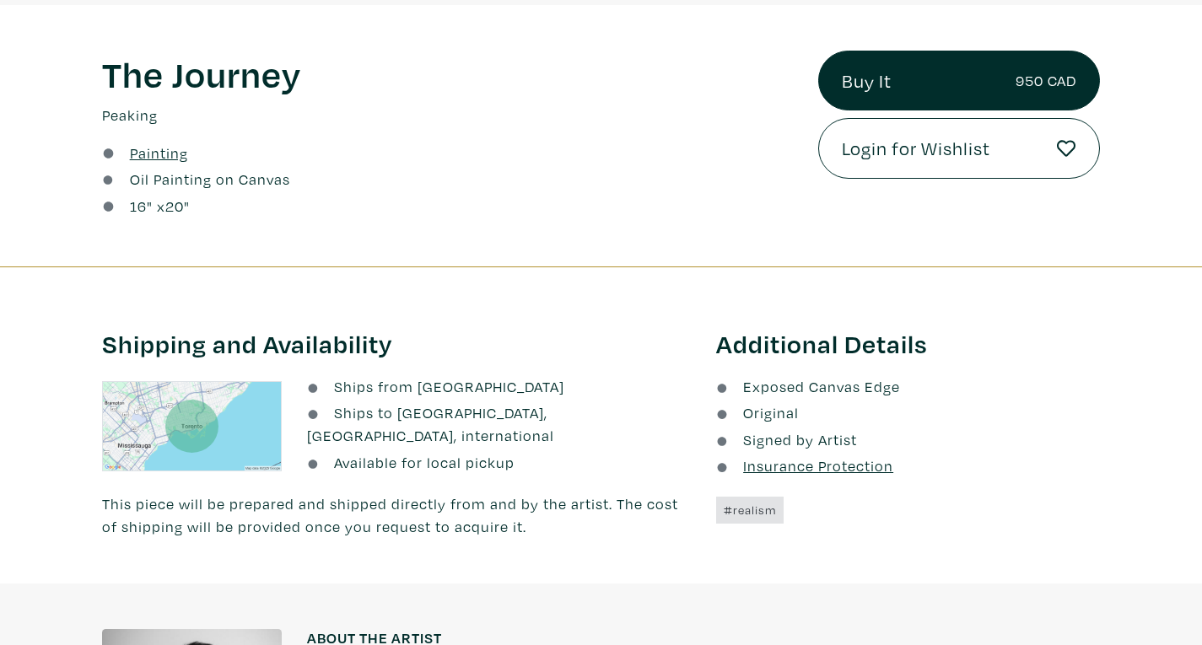
scroll to position [598, 0]
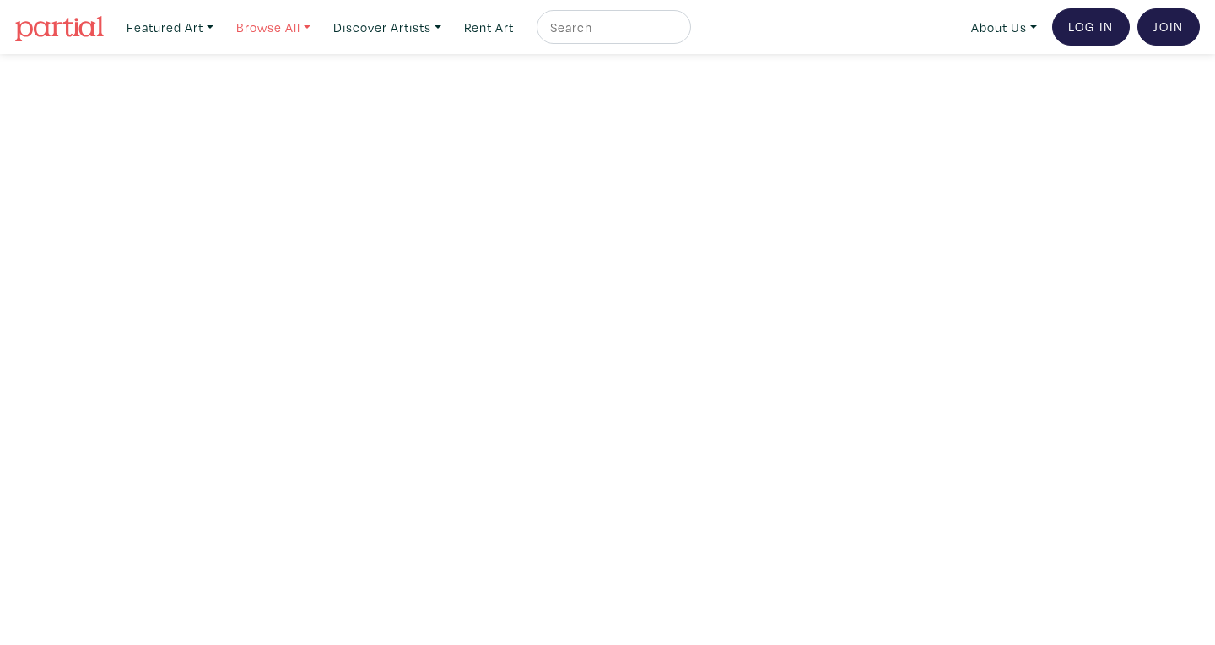
click at [264, 33] on link "Browse All" at bounding box center [273, 27] width 89 height 35
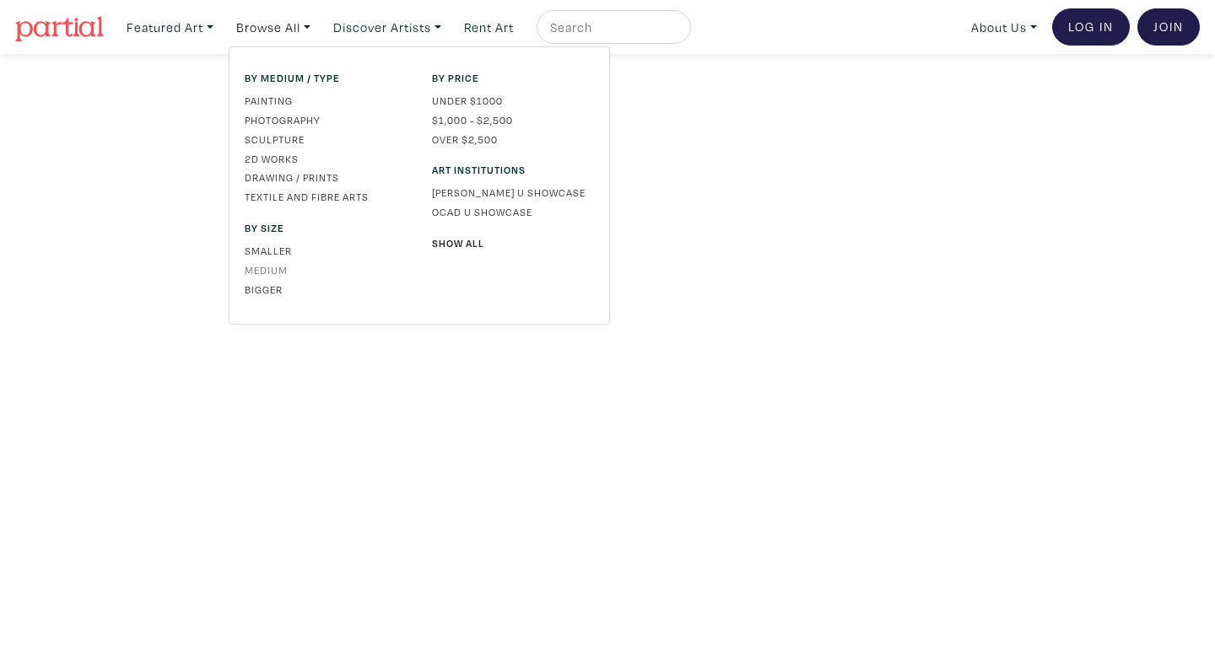
click at [278, 271] on link "Medium" at bounding box center [326, 269] width 162 height 15
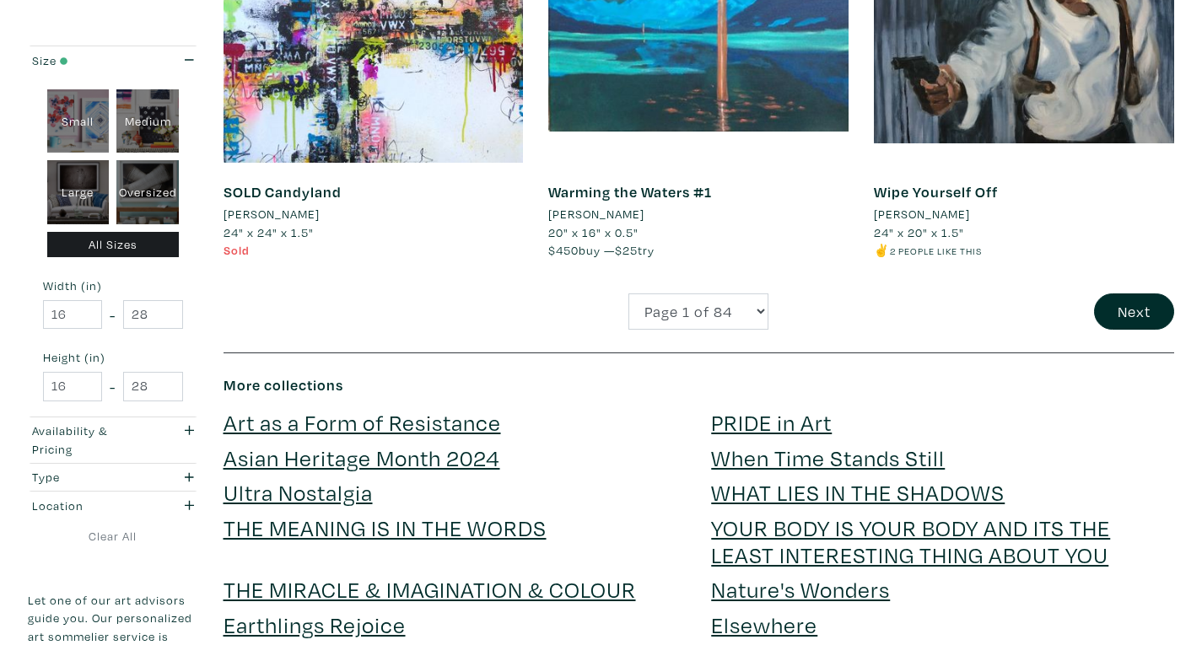
scroll to position [3576, 0]
click at [1130, 293] on button "Next" at bounding box center [1134, 311] width 80 height 36
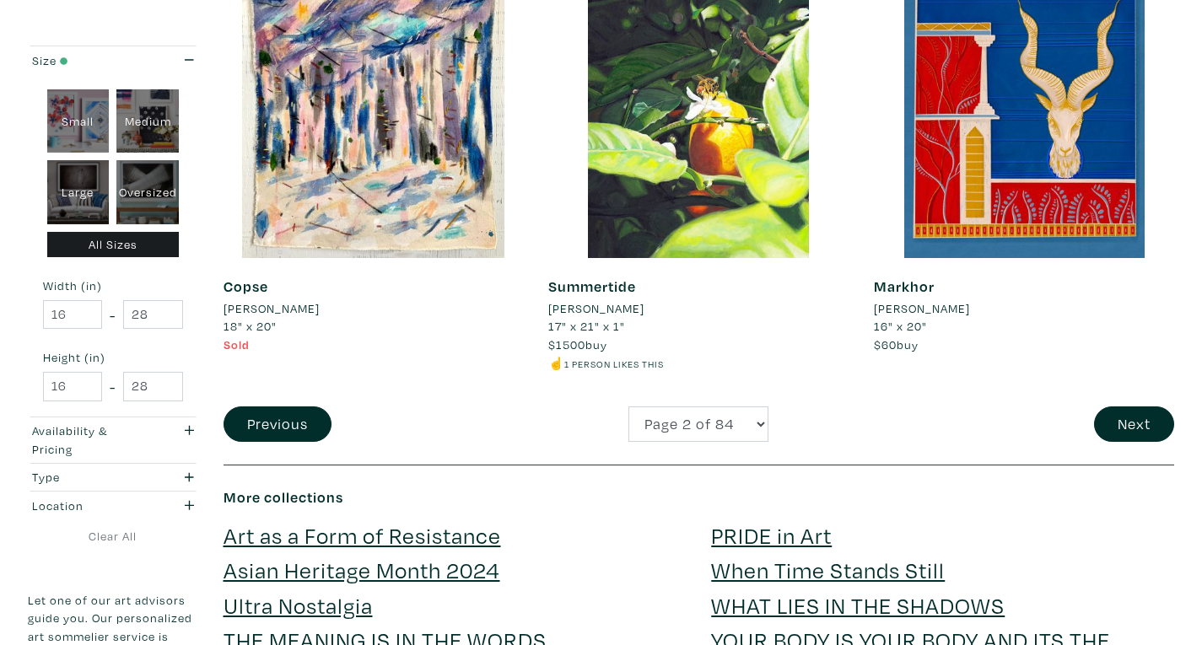
scroll to position [3445, 0]
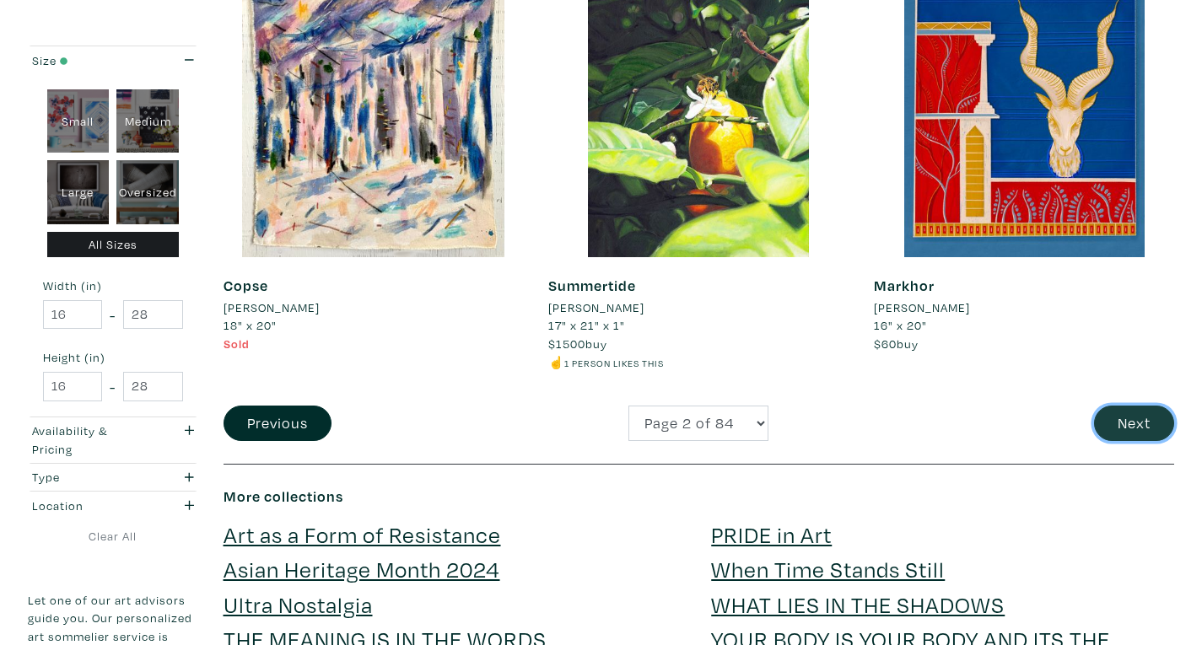
click at [1130, 440] on button "Next" at bounding box center [1134, 424] width 80 height 36
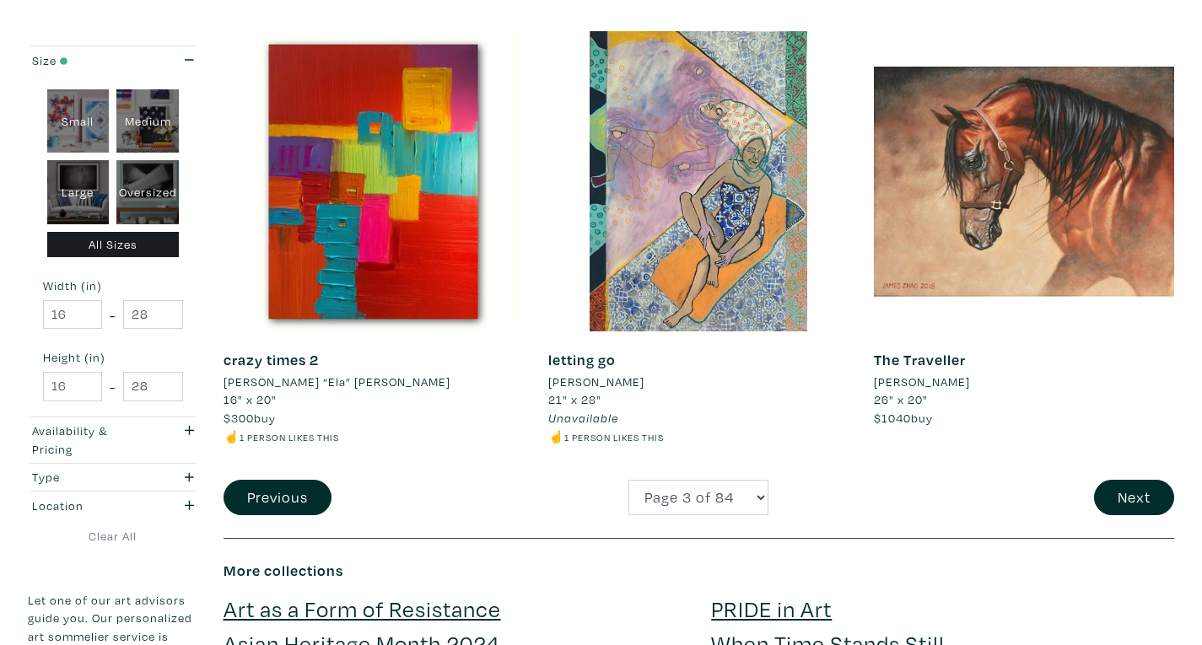
scroll to position [3372, 0]
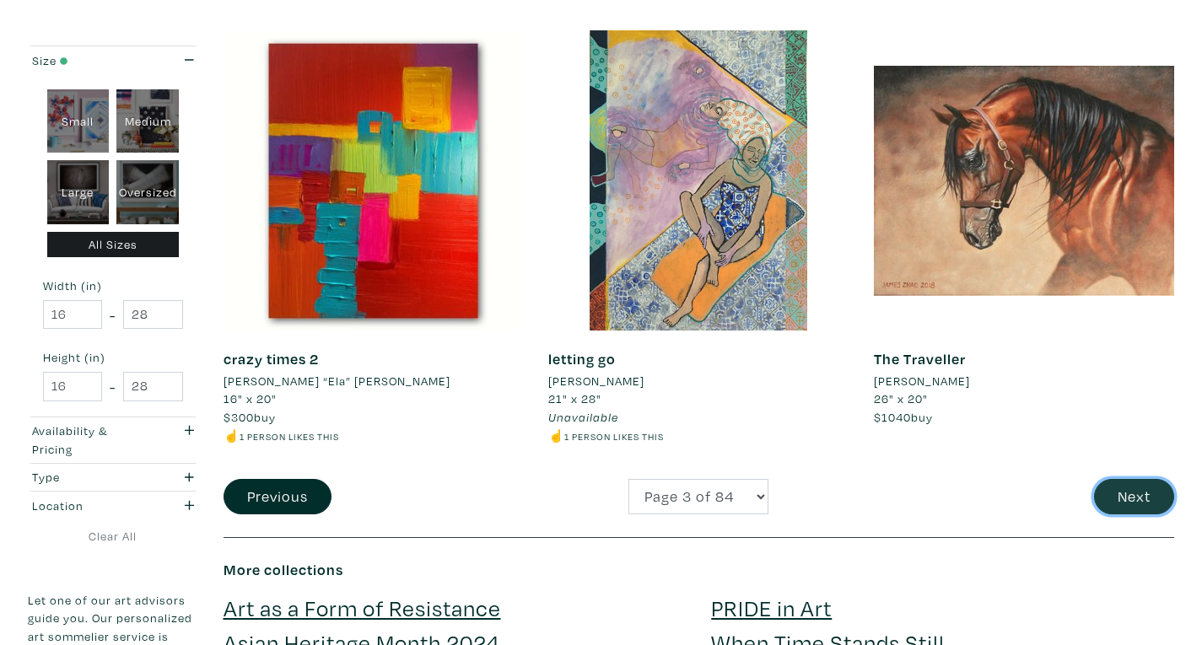
click at [1153, 488] on button "Next" at bounding box center [1134, 497] width 80 height 36
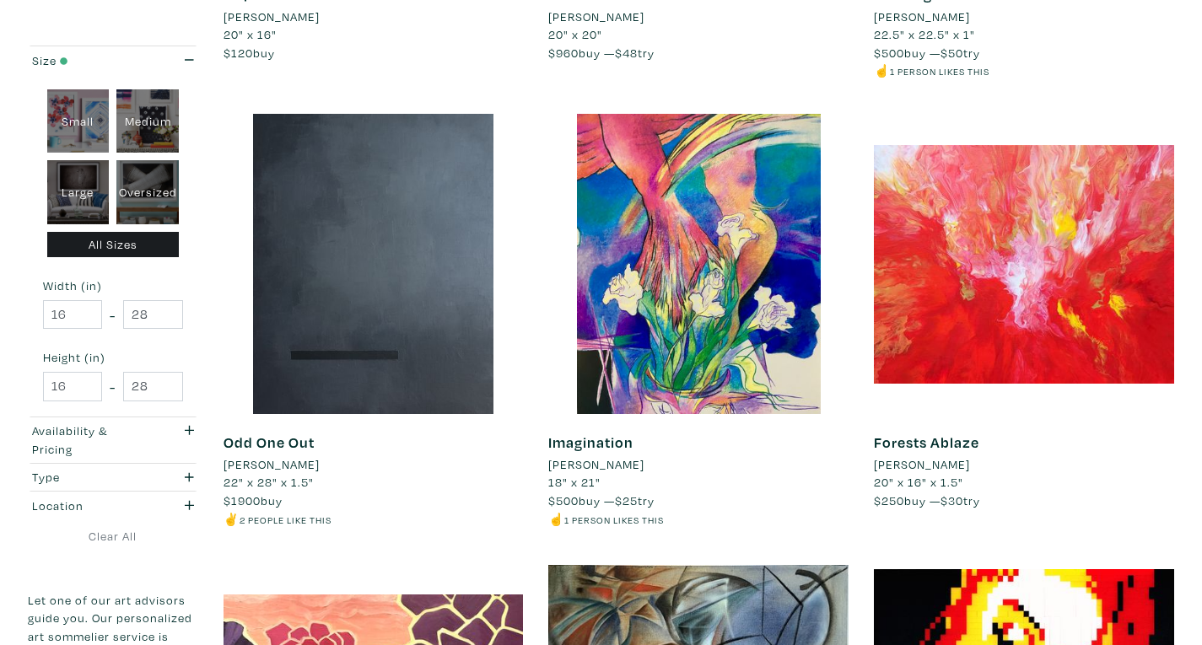
scroll to position [1979, 0]
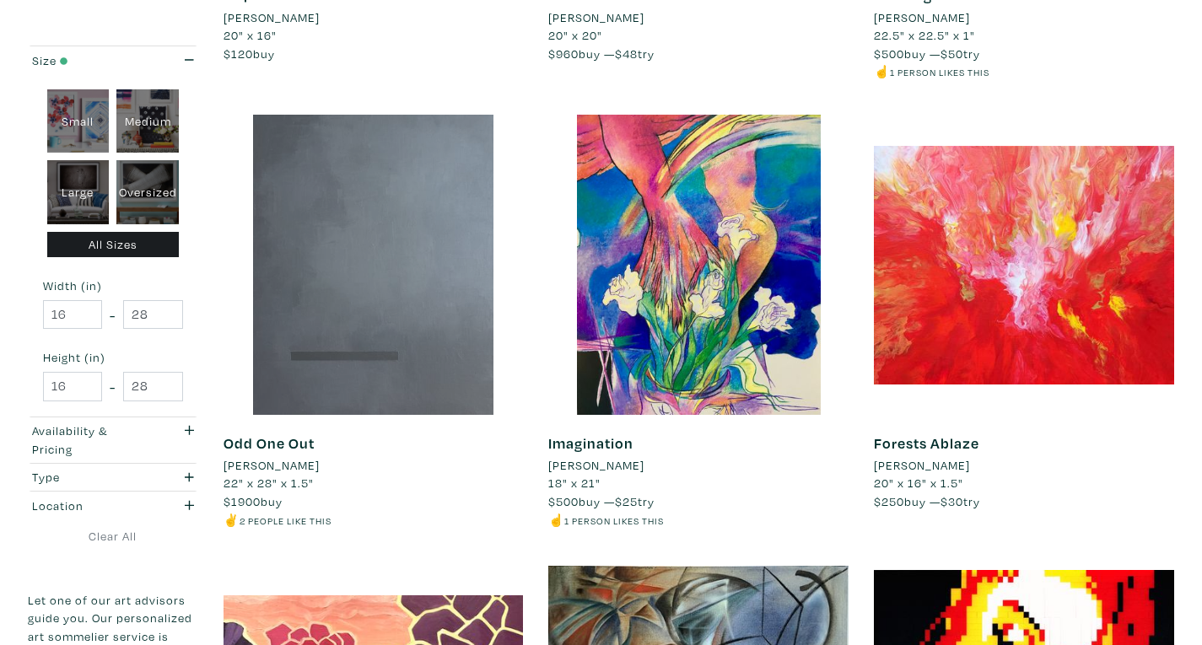
click at [418, 297] on div at bounding box center [374, 265] width 300 height 300
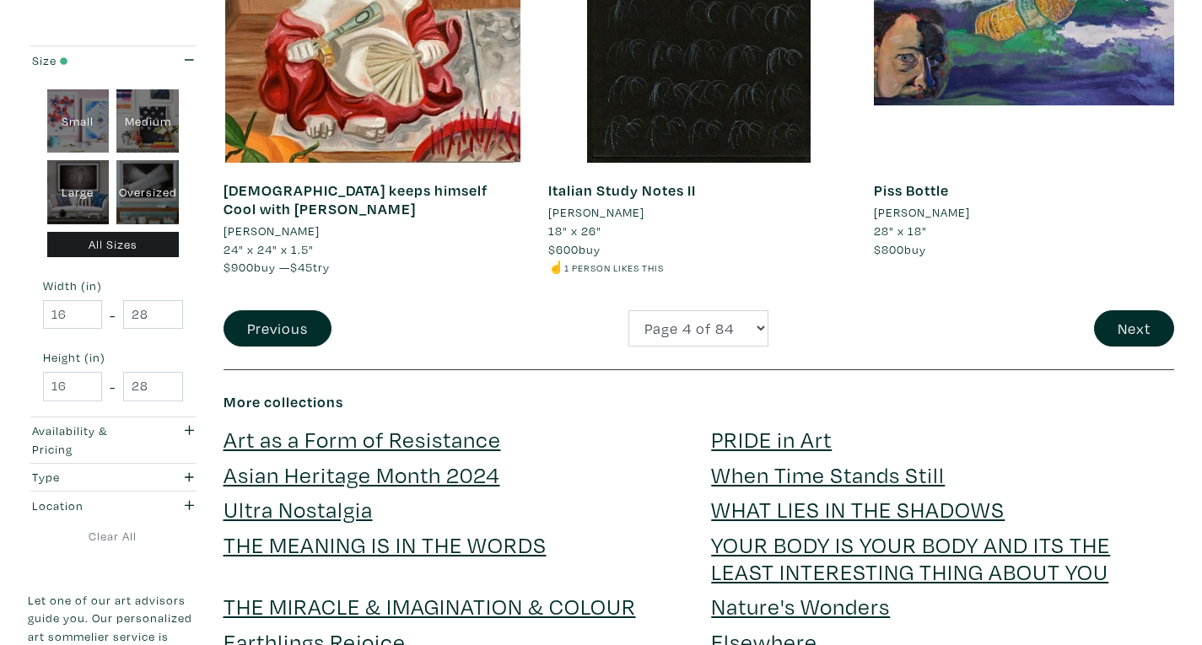
scroll to position [3503, 0]
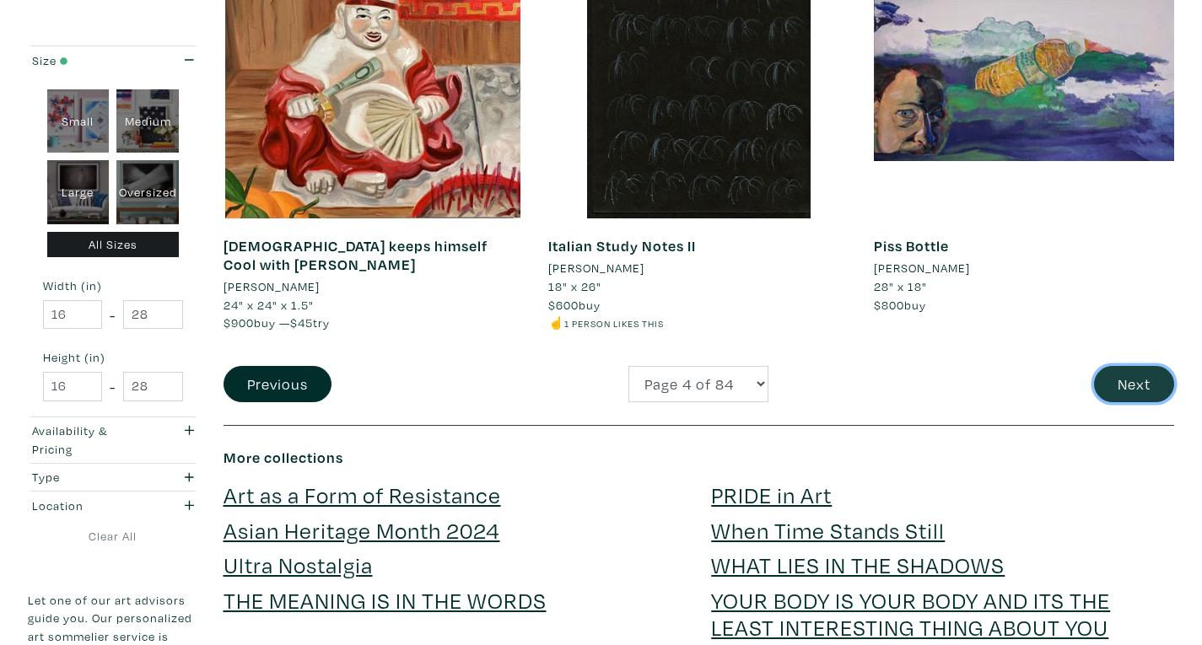
click at [1130, 385] on button "Next" at bounding box center [1134, 384] width 80 height 36
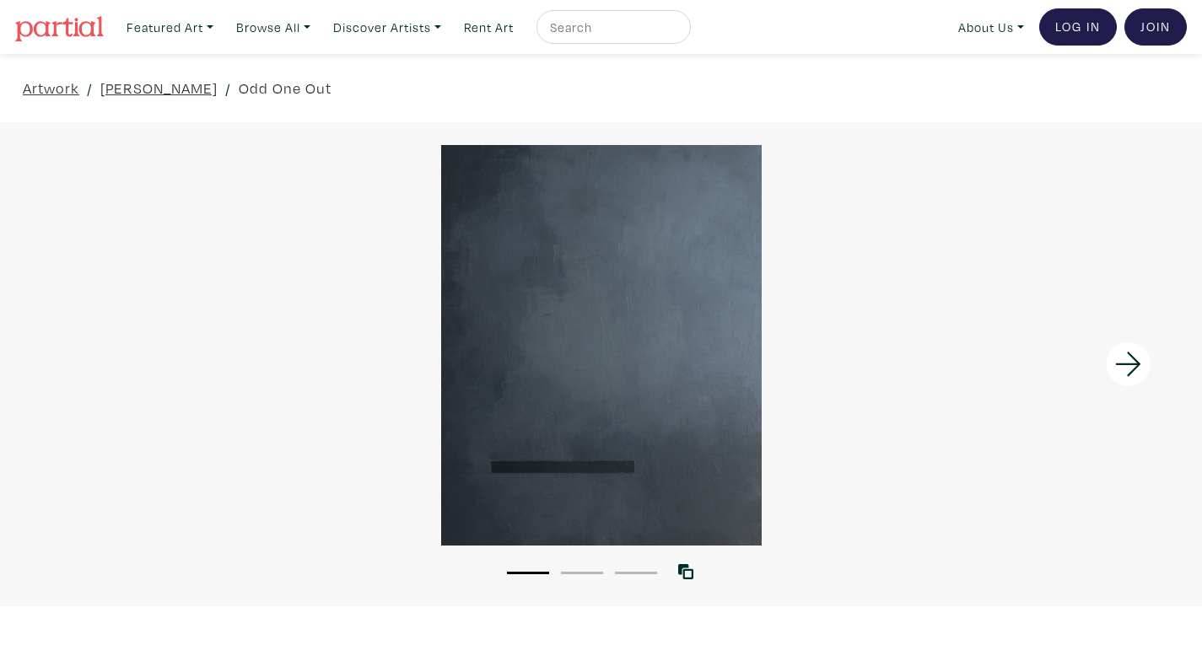
click at [1122, 347] on icon at bounding box center [1128, 365] width 57 height 46
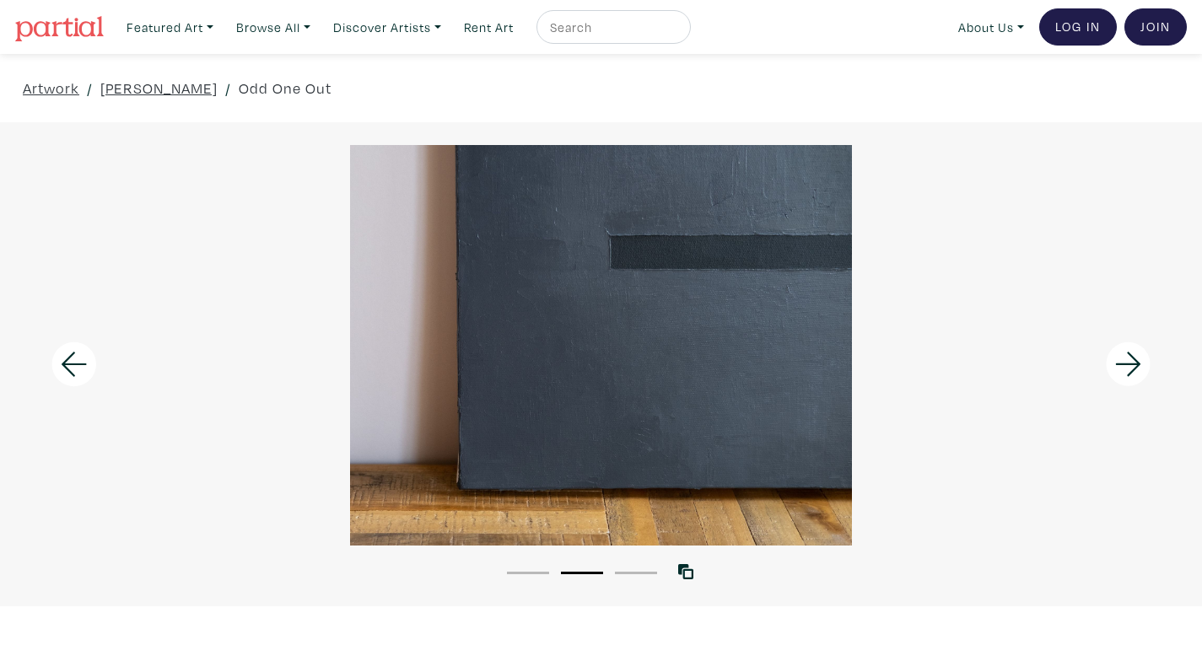
click at [1131, 367] on icon at bounding box center [1128, 365] width 57 height 46
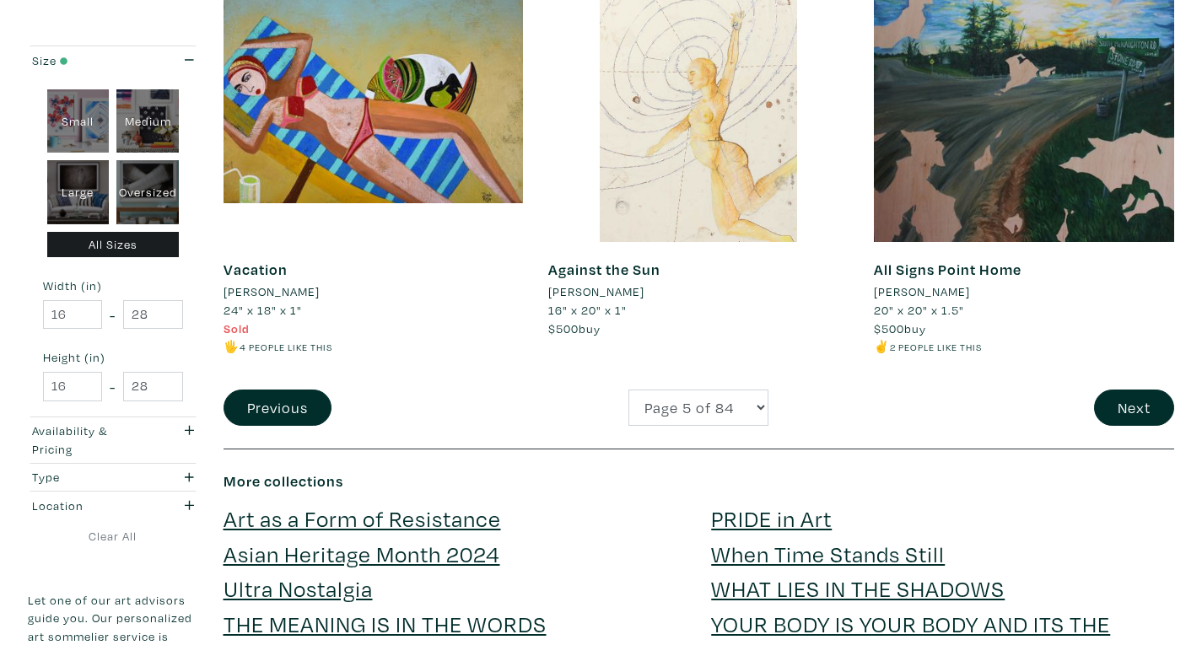
scroll to position [3483, 0]
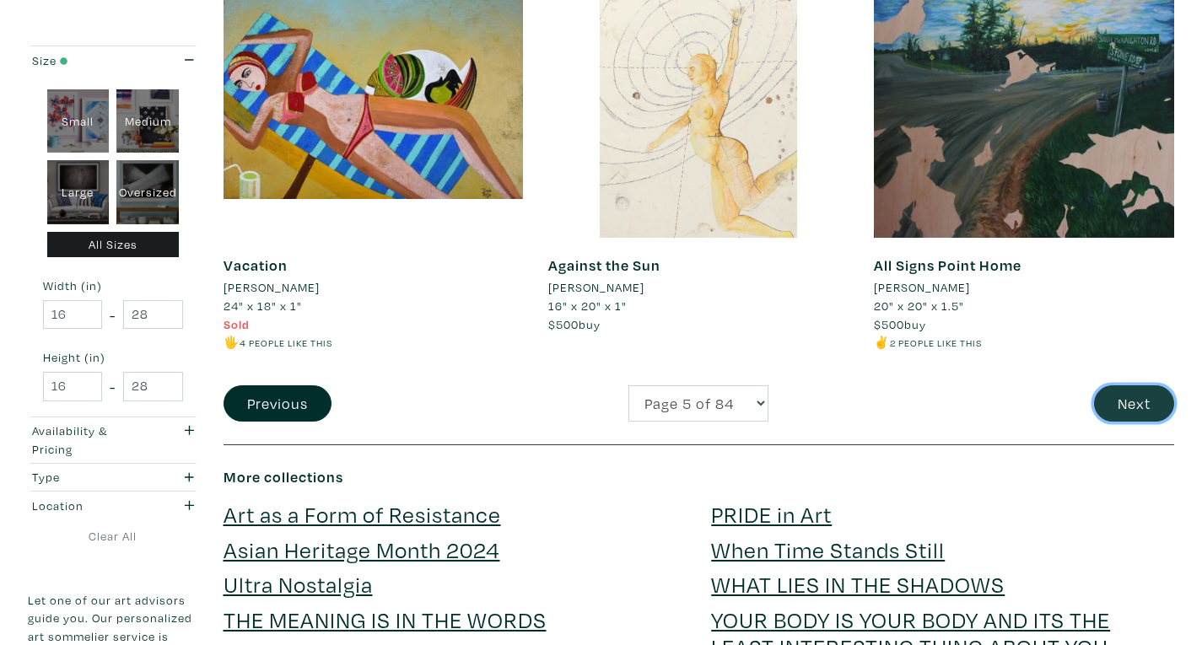
click at [1123, 416] on button "Next" at bounding box center [1134, 404] width 80 height 36
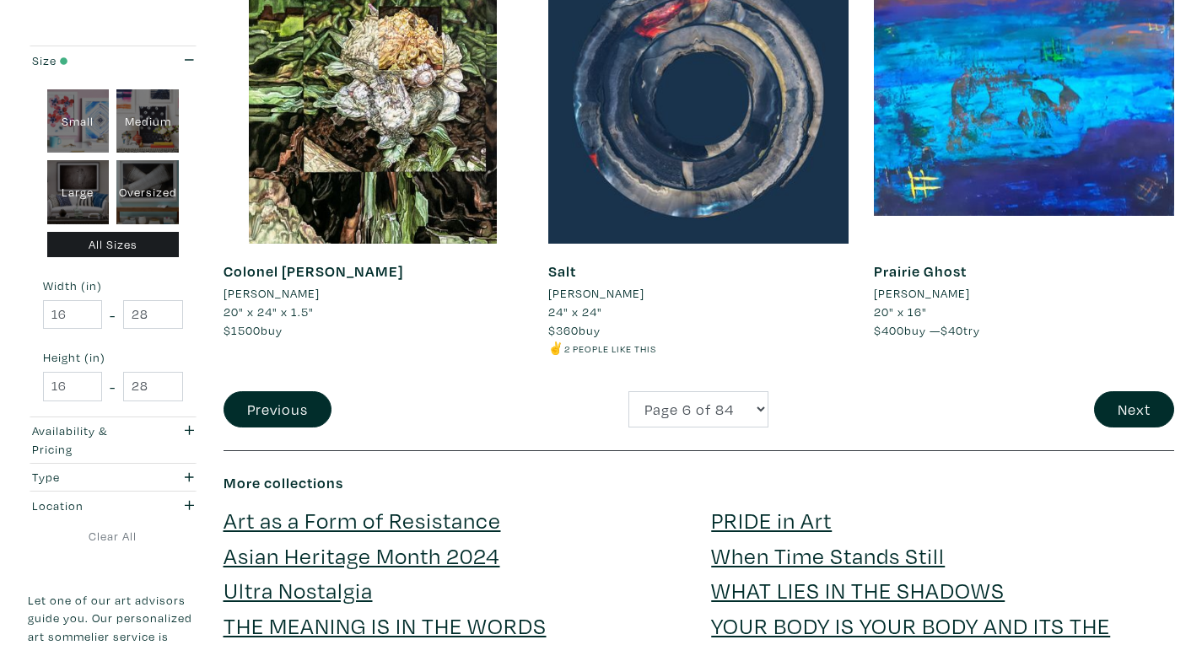
scroll to position [3483, 0]
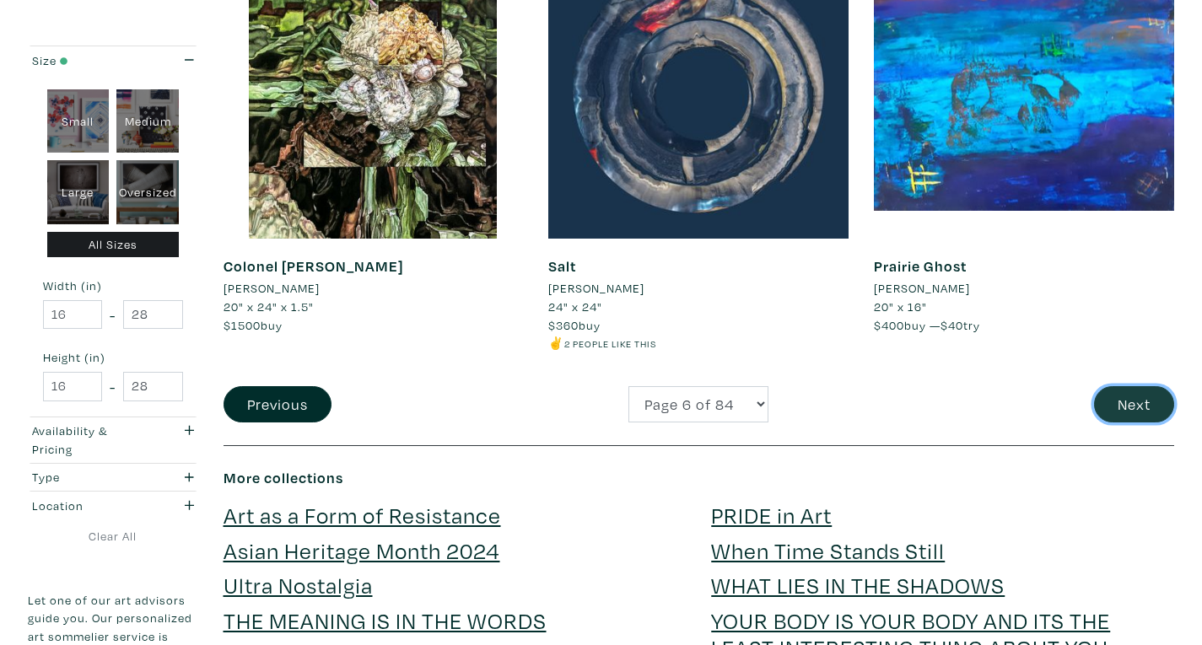
click at [1125, 409] on button "Next" at bounding box center [1134, 404] width 80 height 36
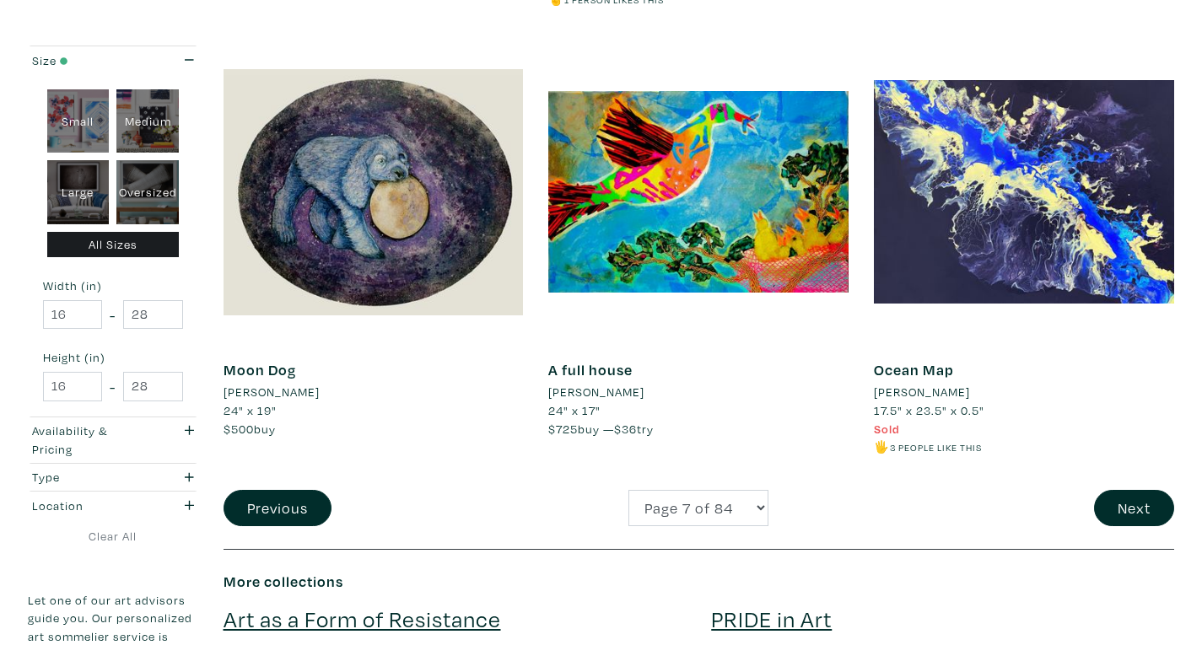
scroll to position [3378, 0]
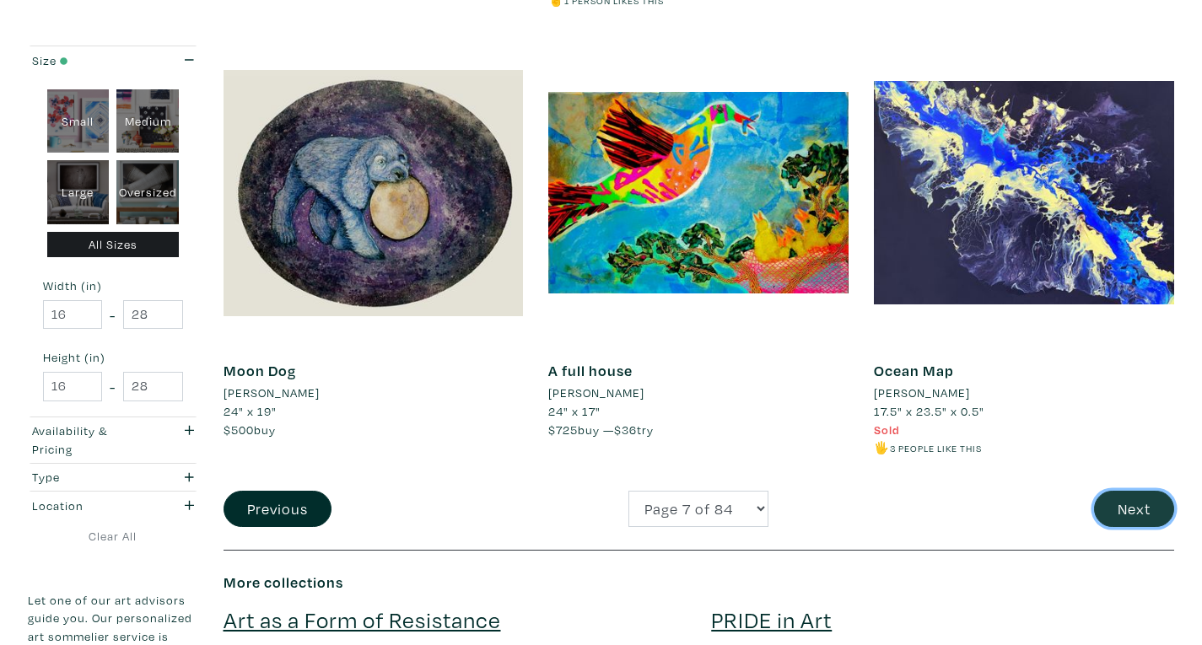
click at [1130, 513] on button "Next" at bounding box center [1134, 509] width 80 height 36
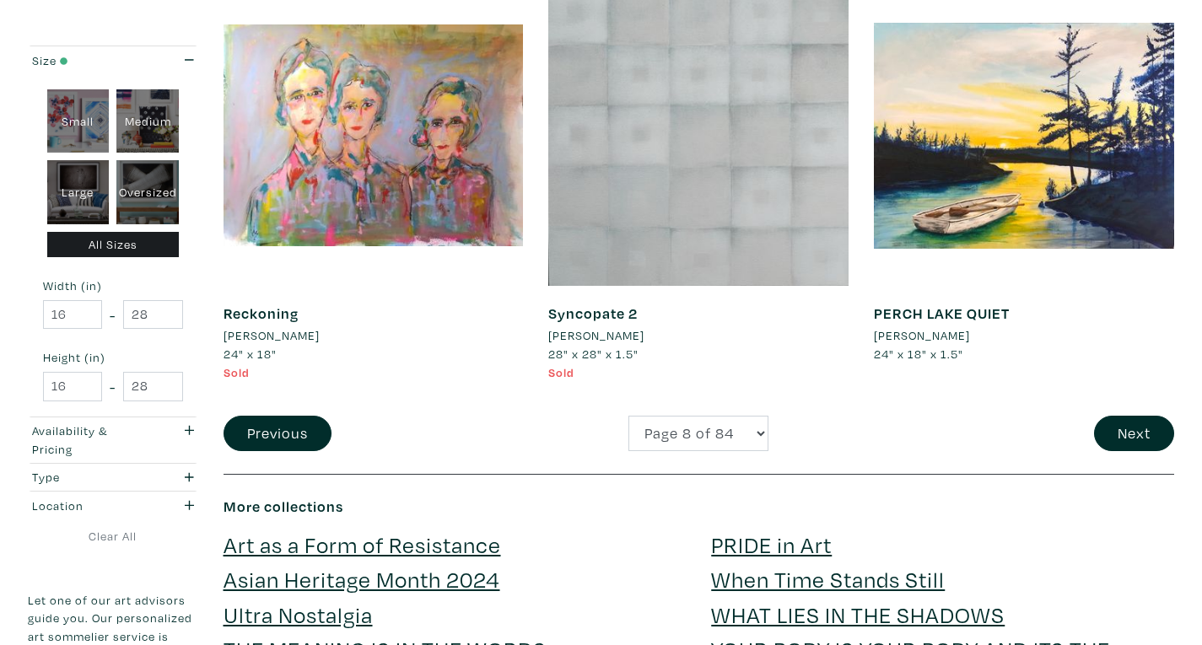
scroll to position [3431, 0]
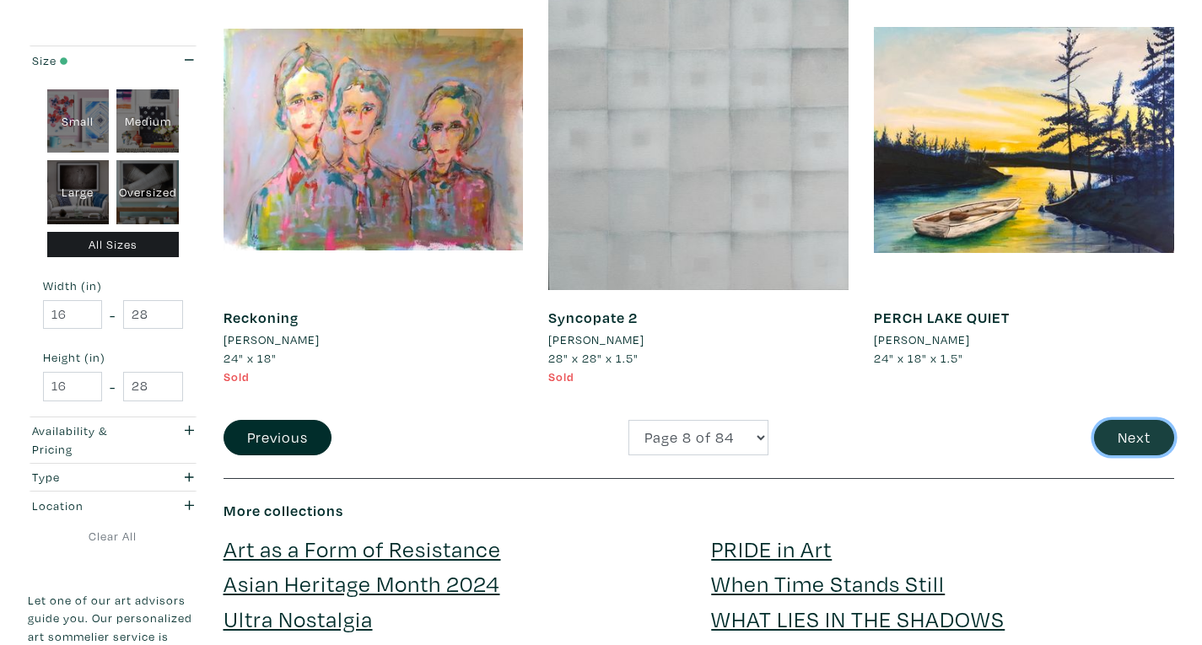
click at [1134, 429] on button "Next" at bounding box center [1134, 438] width 80 height 36
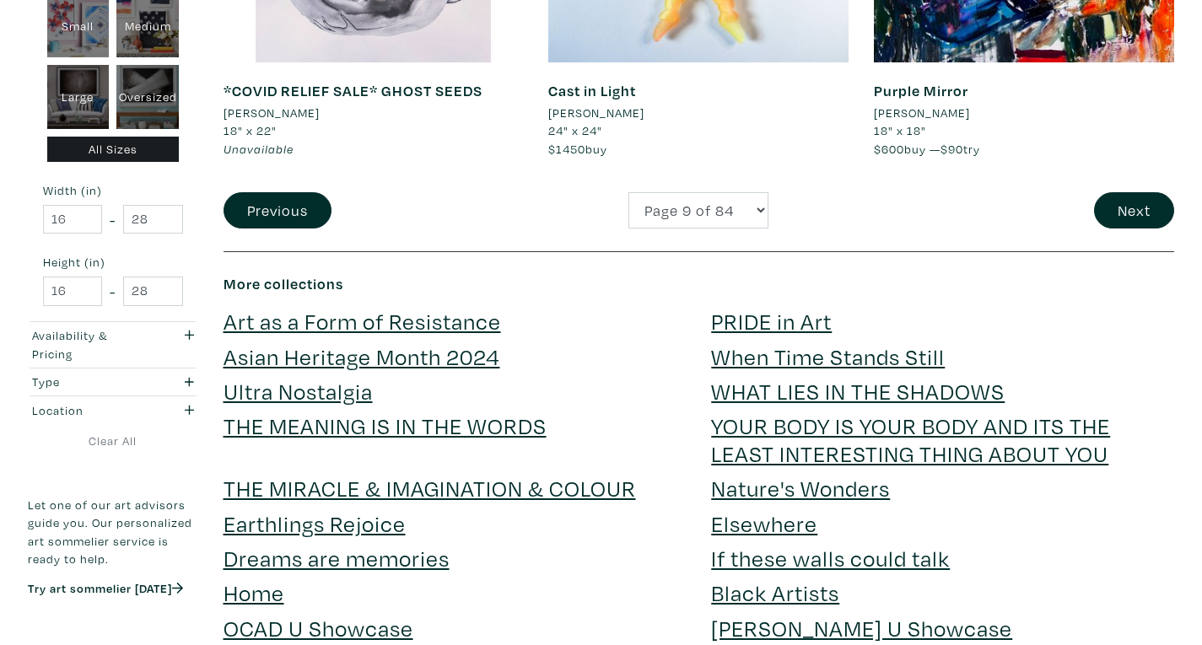
scroll to position [3641, 0]
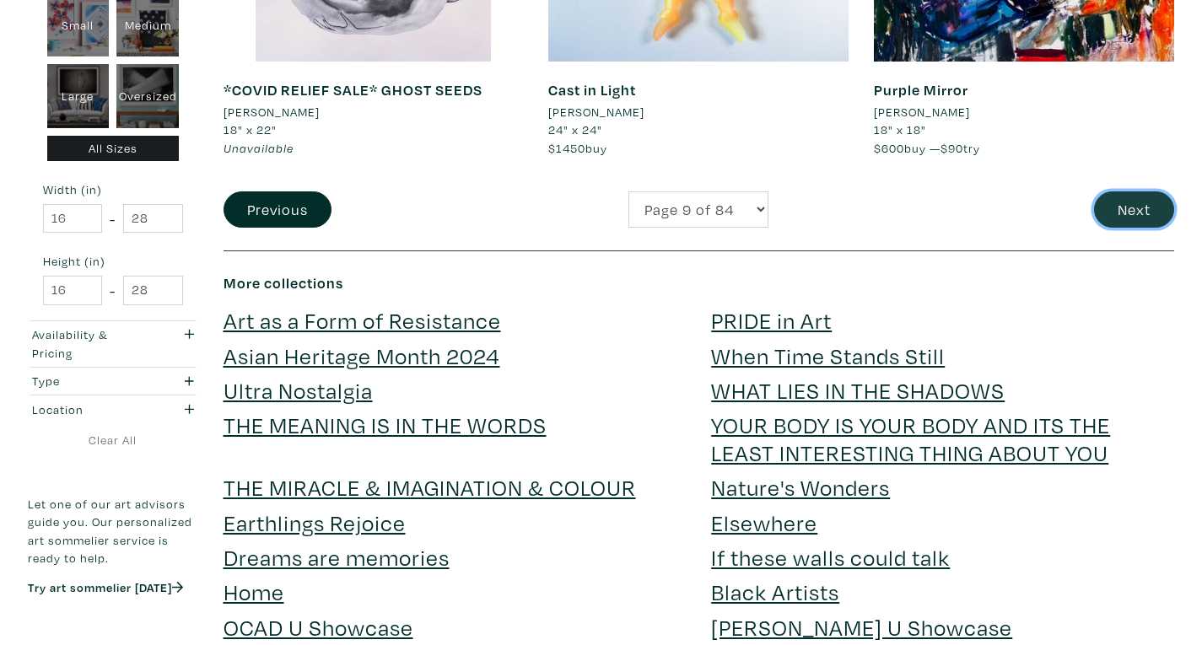
click at [1143, 198] on button "Next" at bounding box center [1134, 210] width 80 height 36
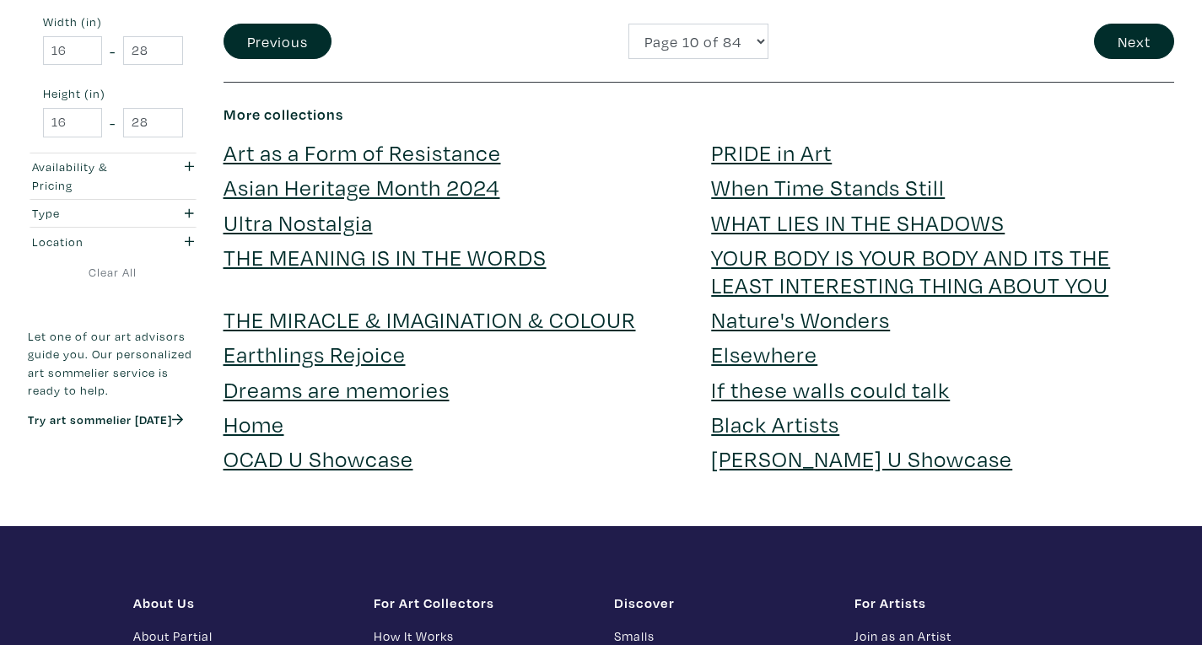
scroll to position [3869, 0]
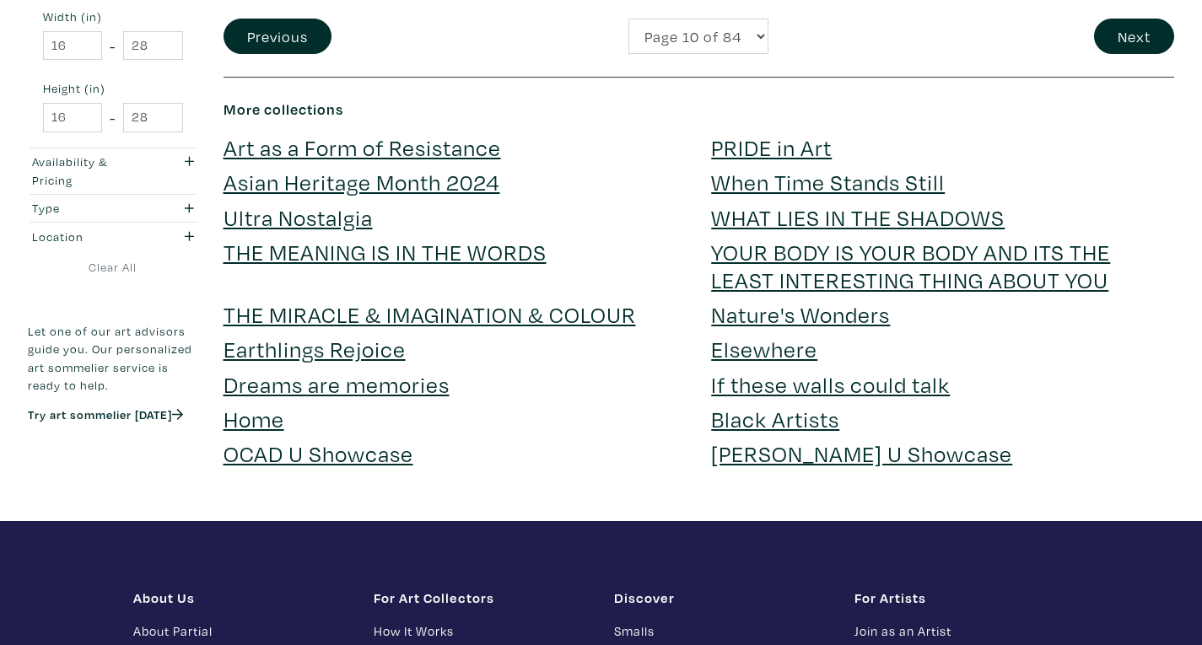
click at [469, 167] on link "Asian Heritage Month 2024" at bounding box center [362, 182] width 277 height 30
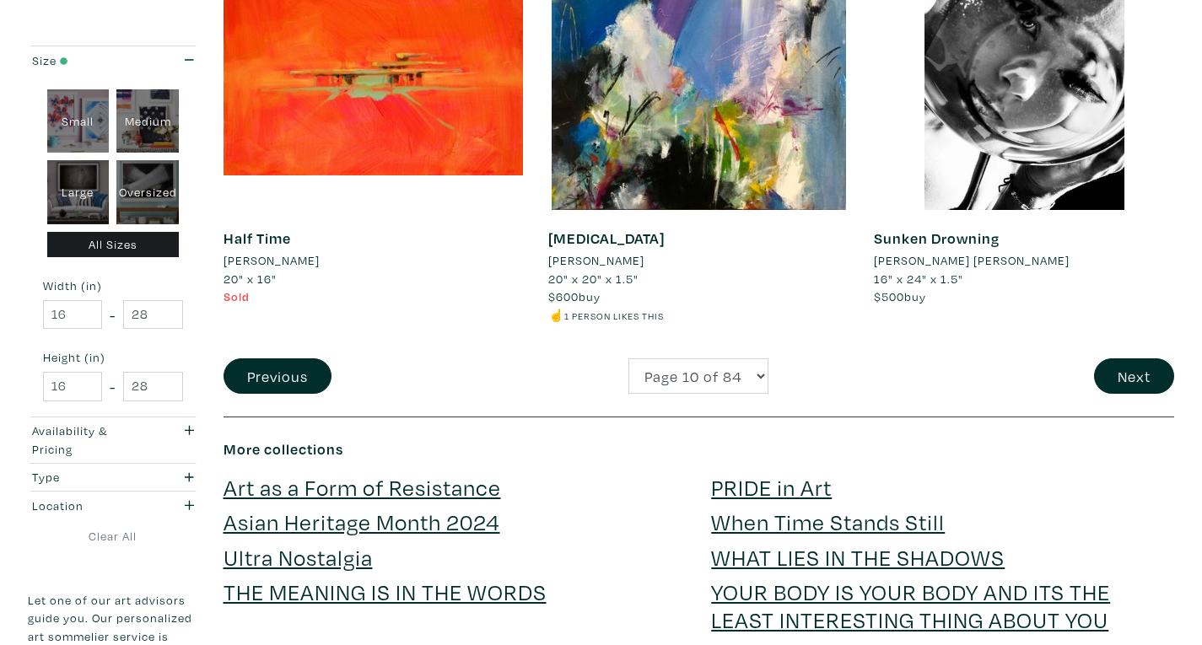
scroll to position [3535, 0]
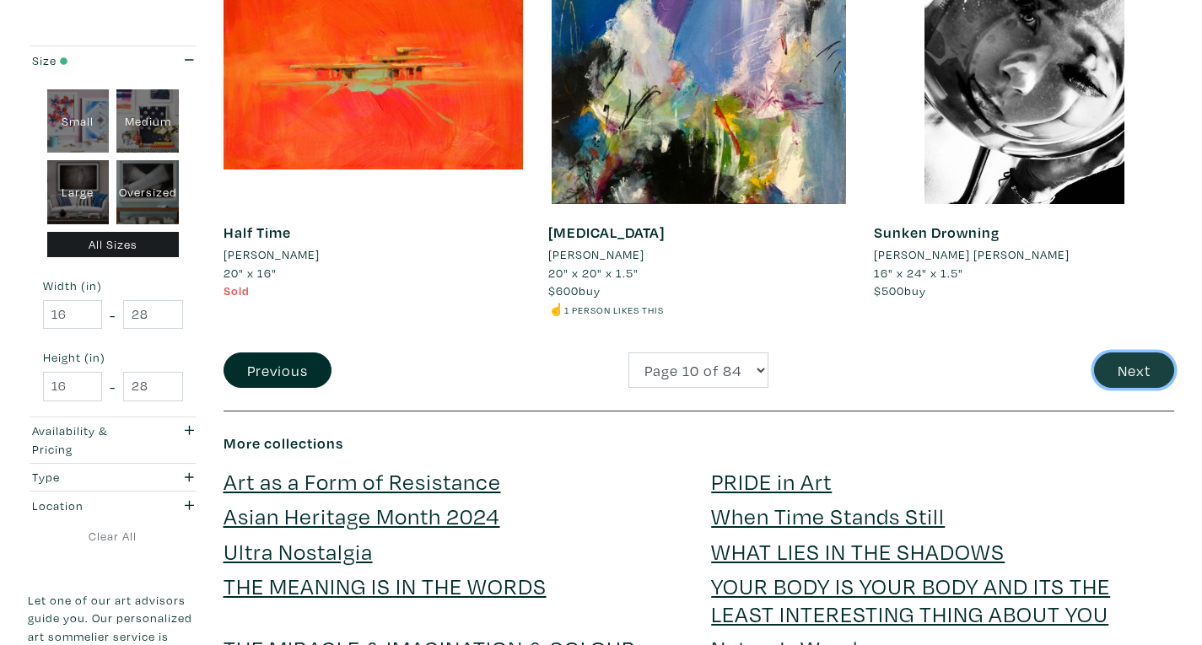
click at [1130, 353] on button "Next" at bounding box center [1134, 371] width 80 height 36
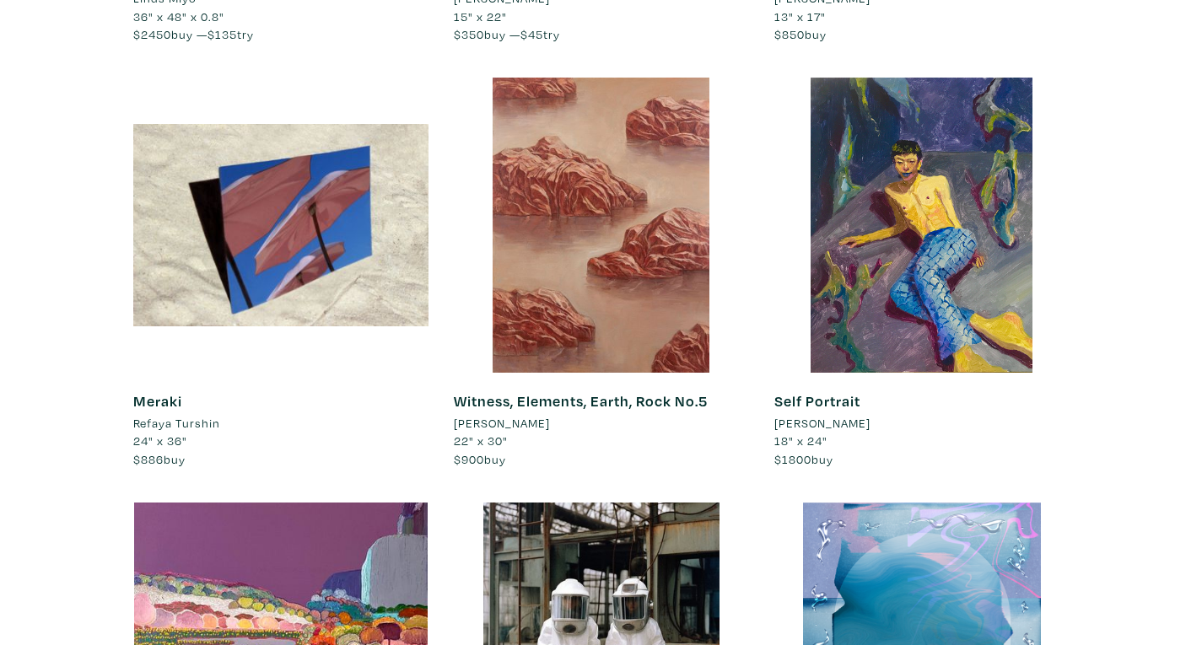
scroll to position [666, 0]
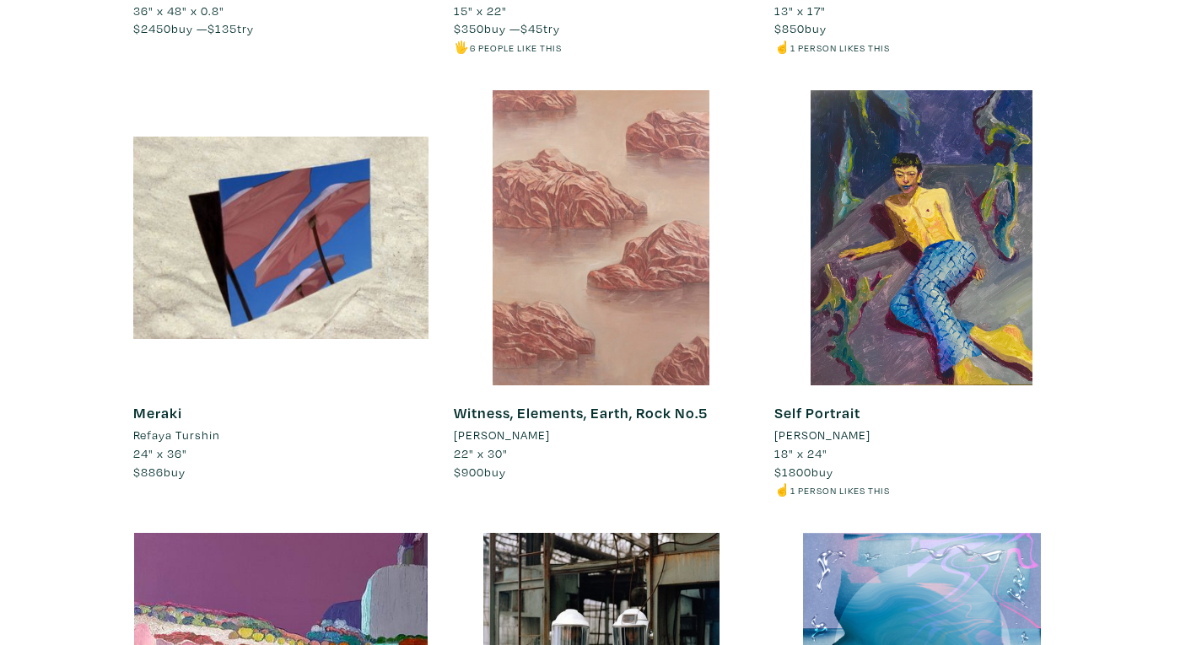
click at [651, 301] on div at bounding box center [601, 237] width 295 height 295
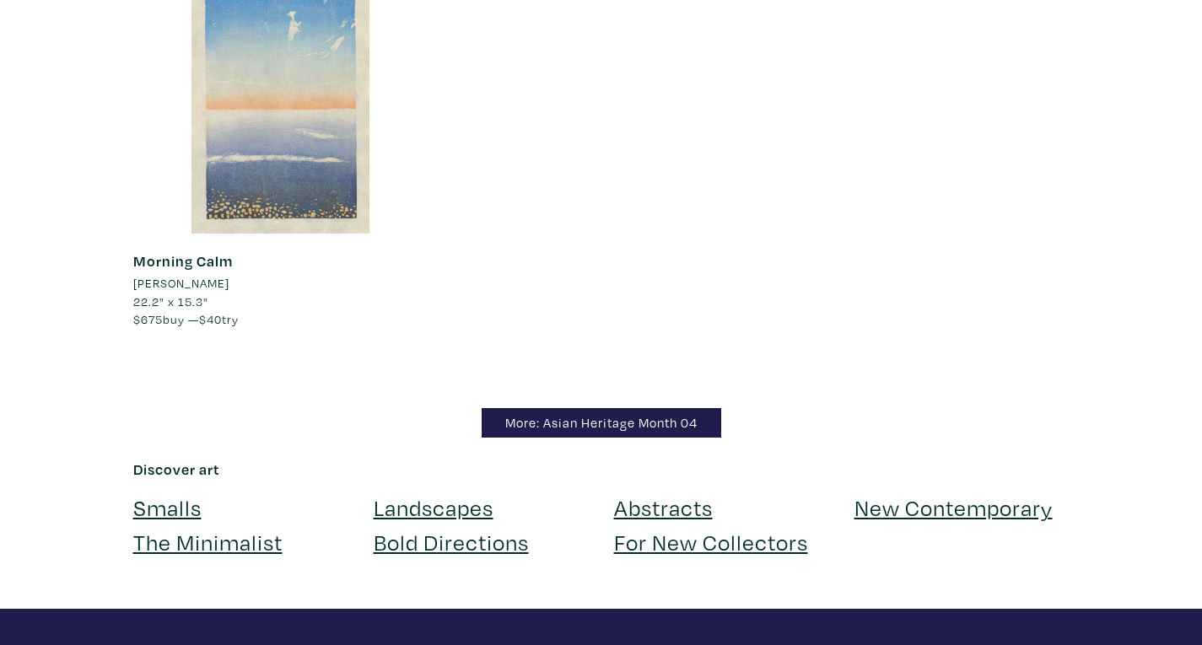
scroll to position [3039, 0]
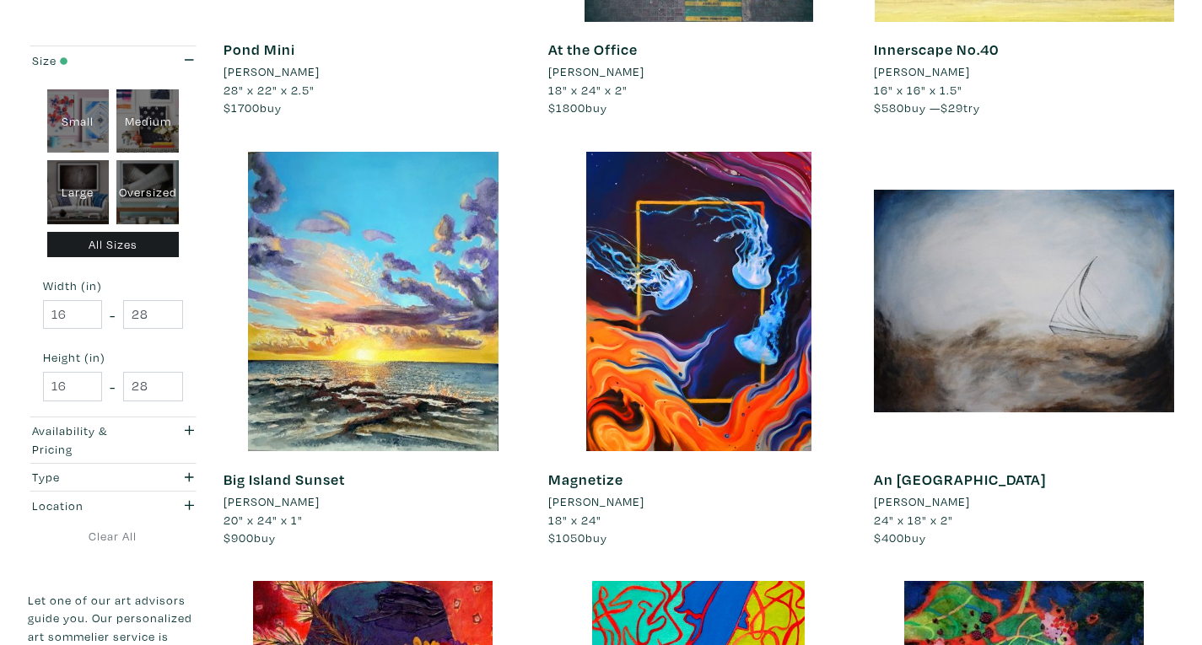
scroll to position [1068, 0]
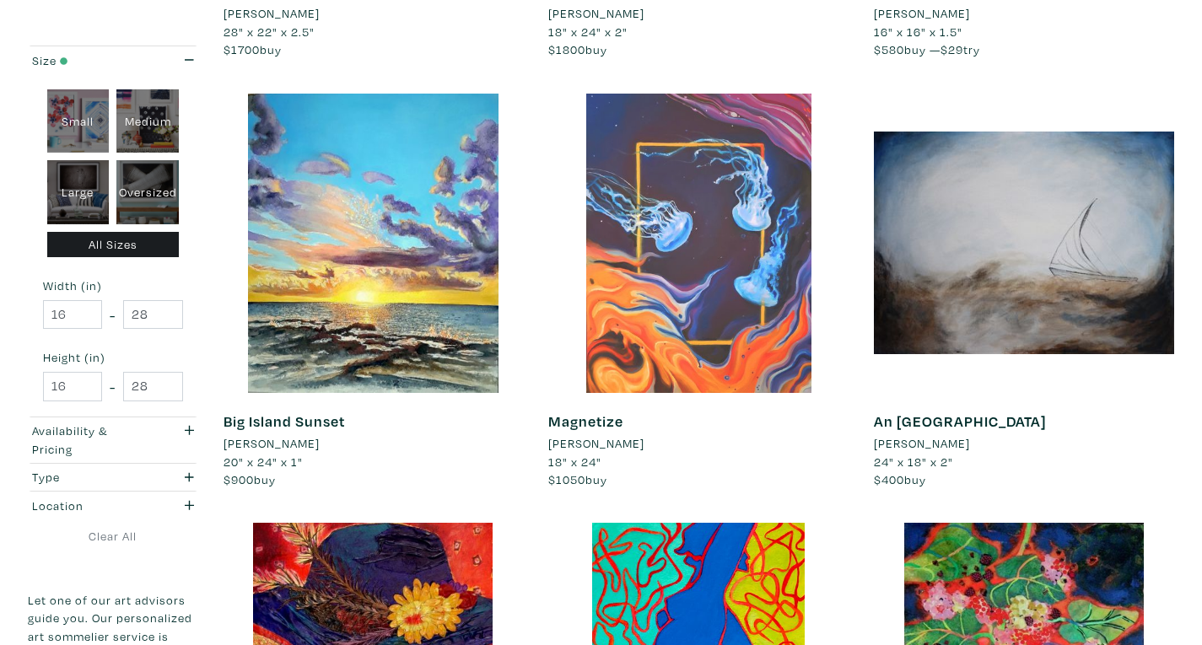
click at [756, 357] on div at bounding box center [698, 244] width 300 height 300
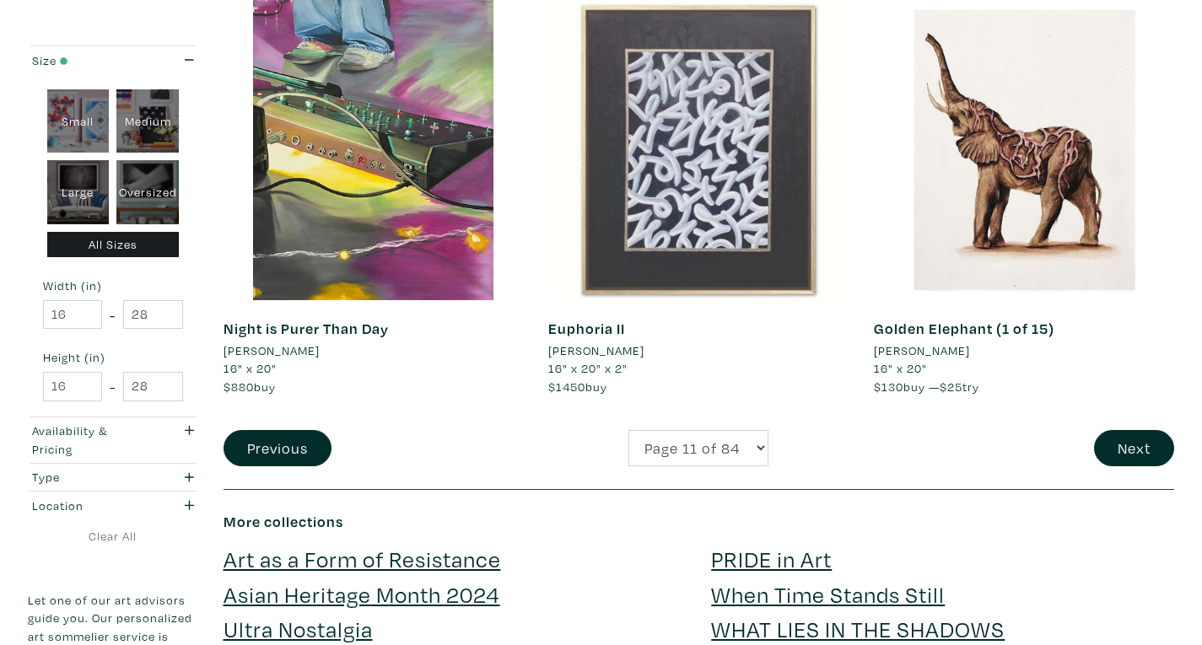
scroll to position [3403, 0]
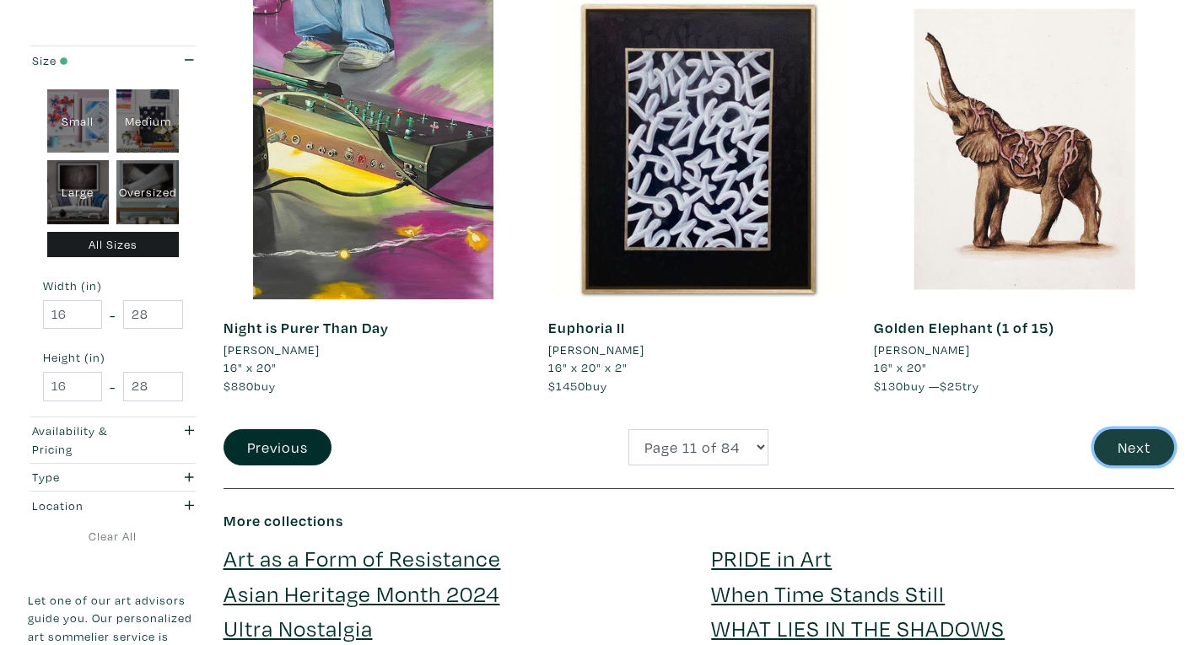
click at [1137, 466] on button "Next" at bounding box center [1134, 447] width 80 height 36
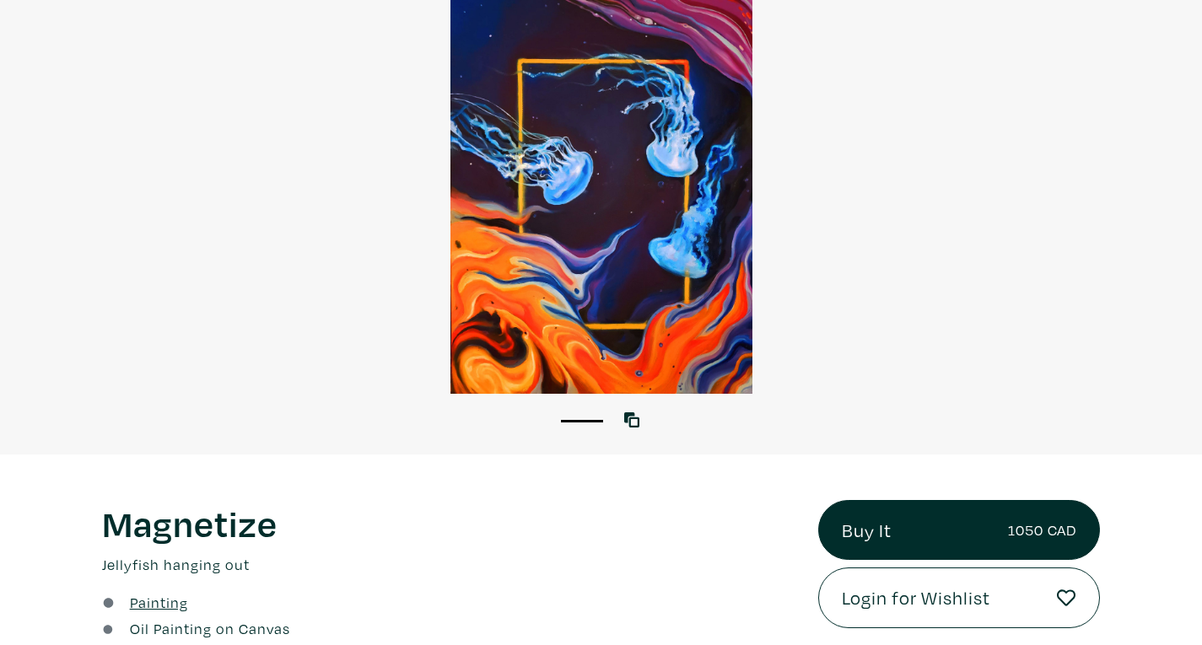
scroll to position [160, 0]
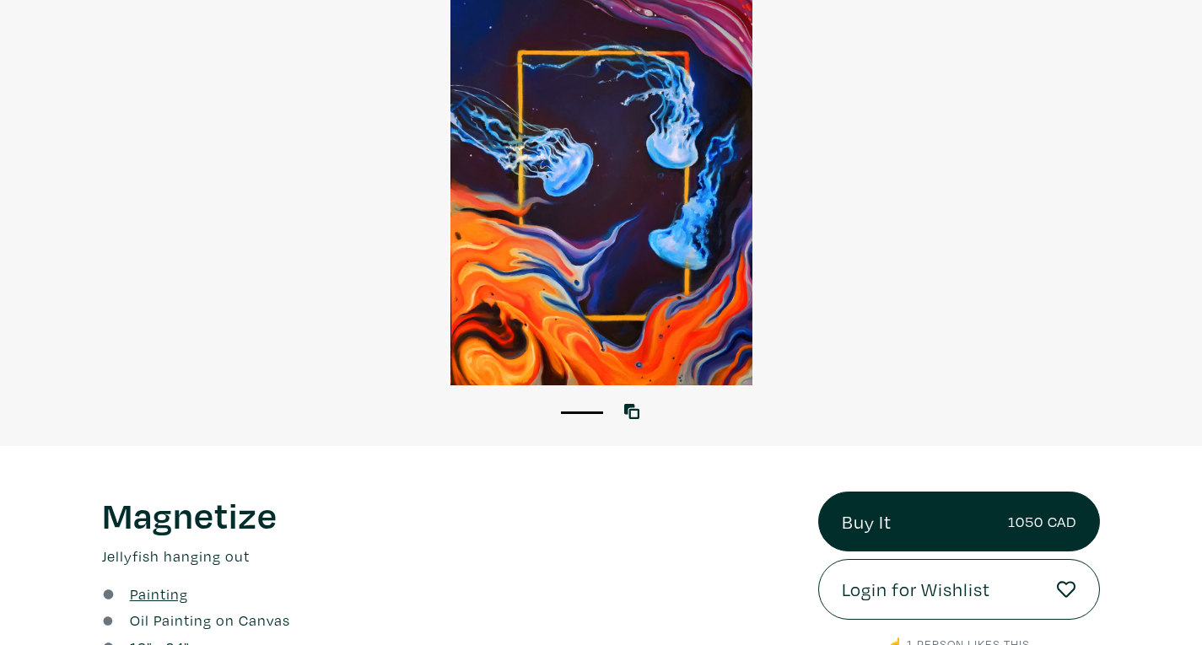
click at [656, 236] on div at bounding box center [601, 185] width 1202 height 401
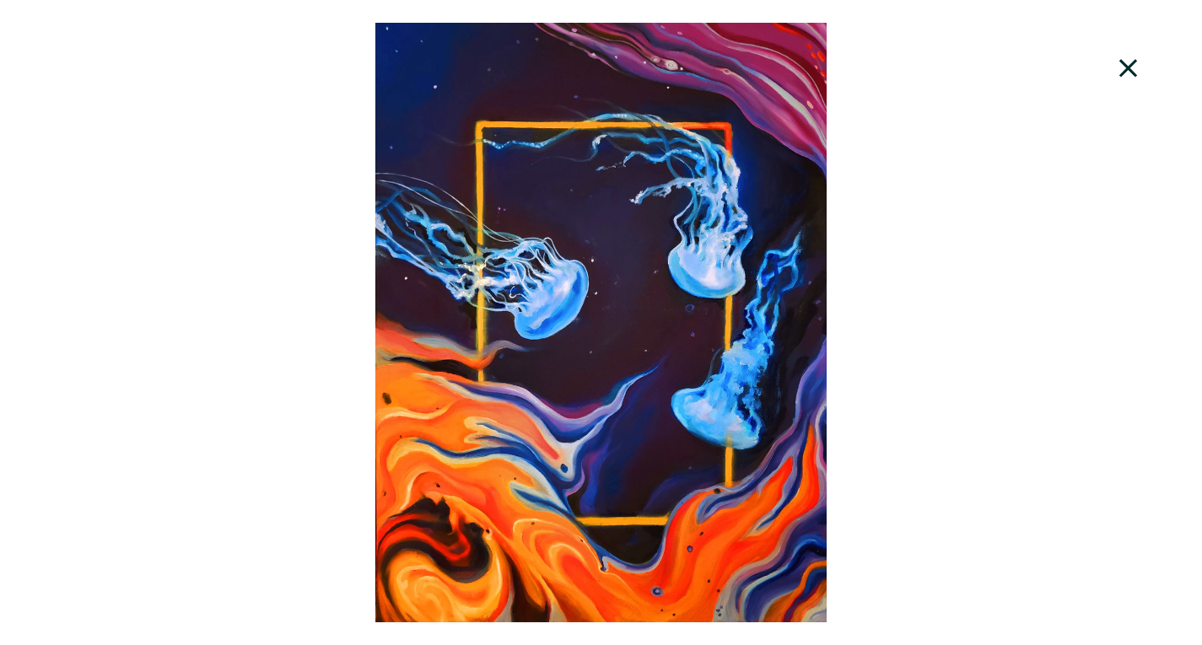
click at [882, 407] on div at bounding box center [601, 323] width 1202 height 600
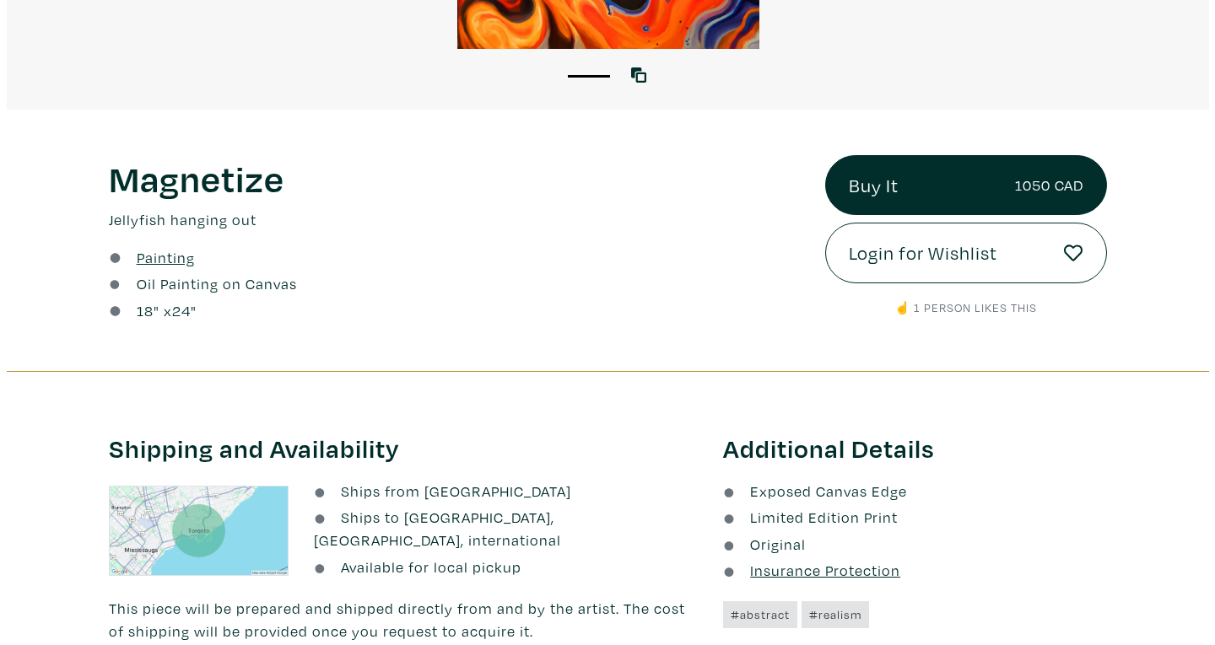
scroll to position [496, 0]
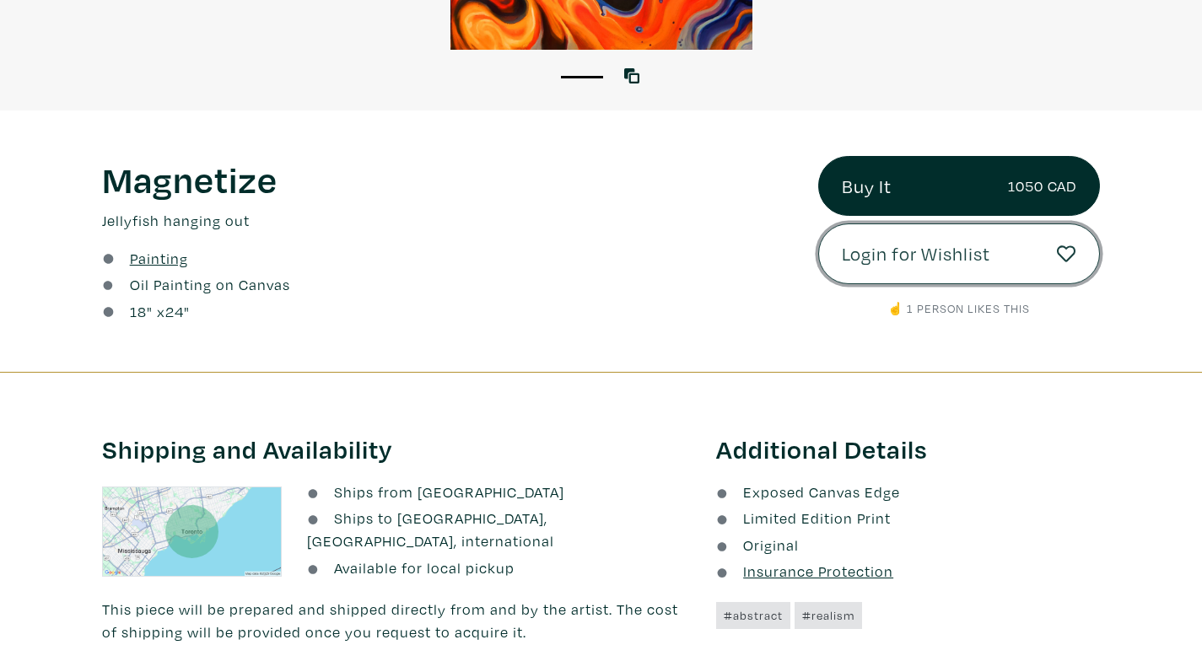
click at [1041, 255] on link "Login for Wishlist" at bounding box center [959, 254] width 282 height 61
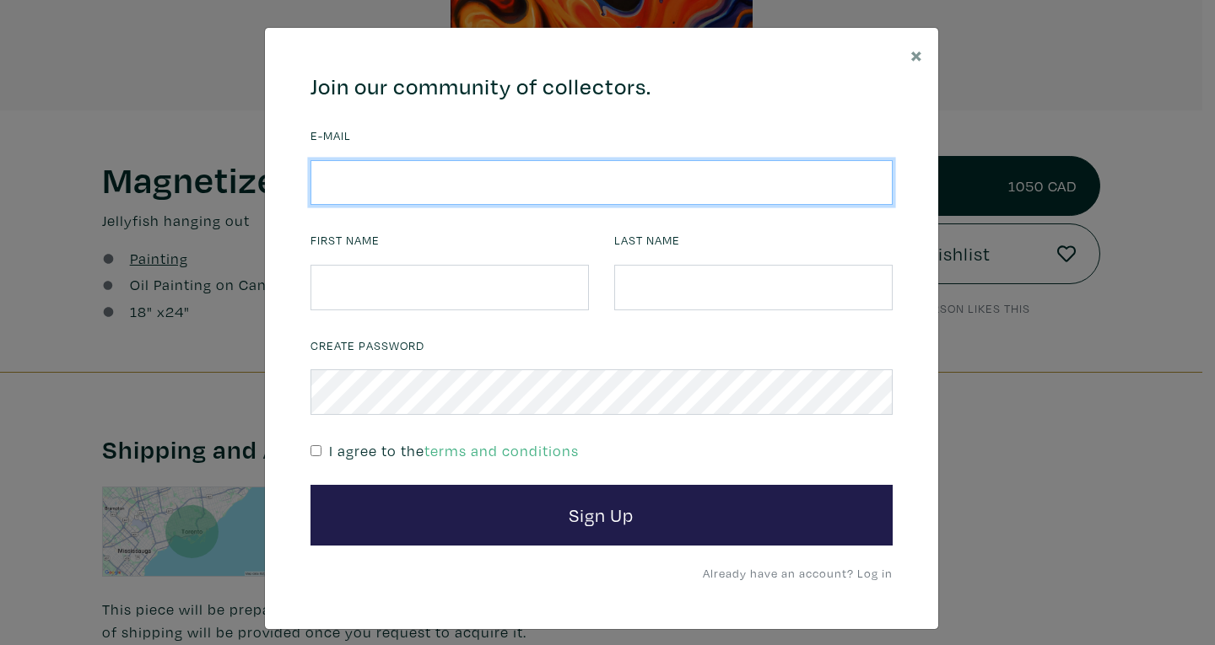
click at [713, 189] on input "email" at bounding box center [601, 183] width 582 height 46
type input "logantao2000@hotmail.com"
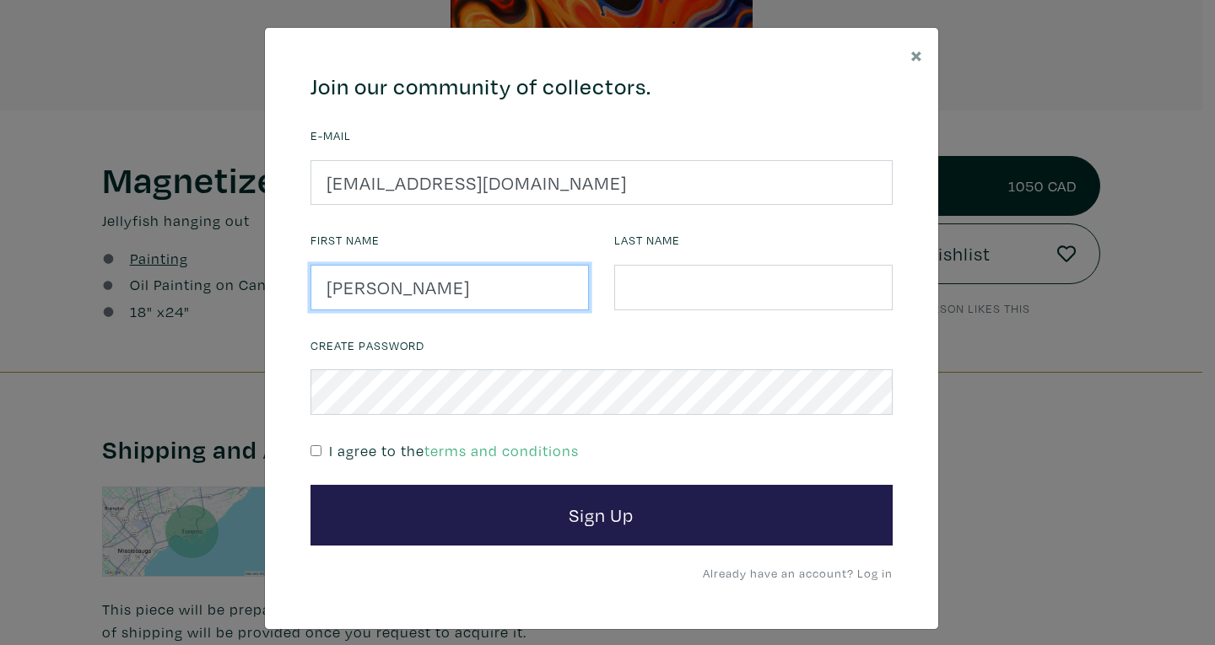
type input "Logan"
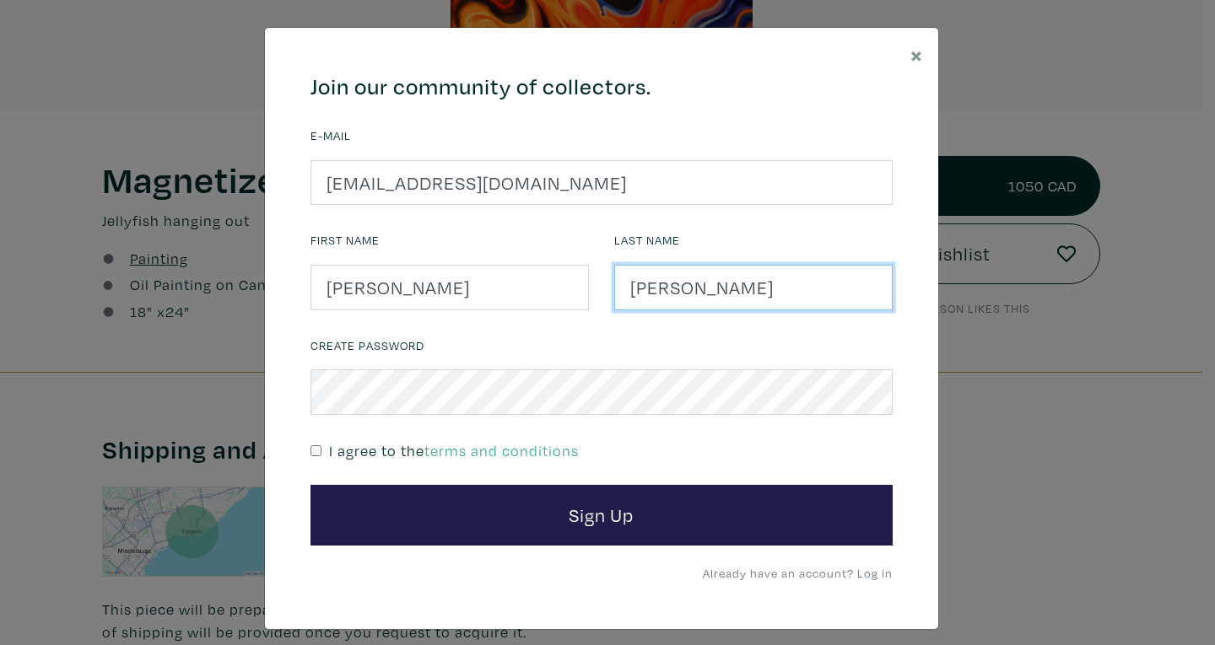
type input "Tao"
click at [316, 461] on div "I agree to the terms and conditions" at bounding box center [601, 450] width 582 height 24
click at [310, 451] on input "checkbox" at bounding box center [315, 450] width 11 height 11
checkbox input "true"
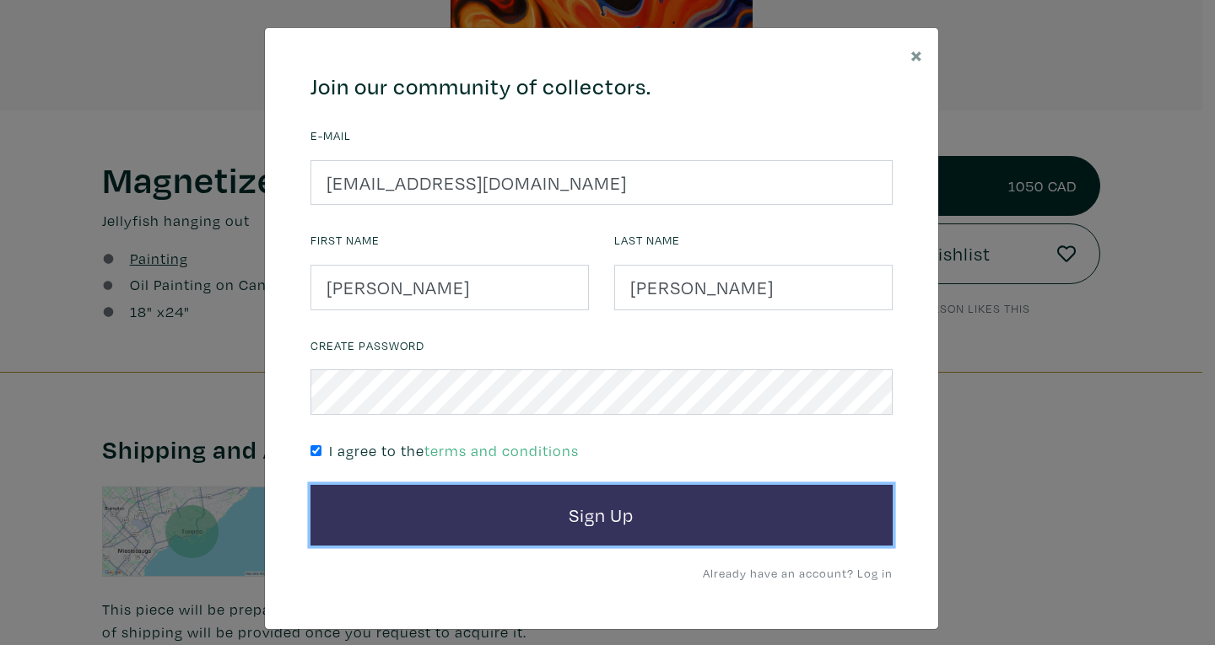
click at [413, 514] on button "Sign Up" at bounding box center [601, 515] width 582 height 61
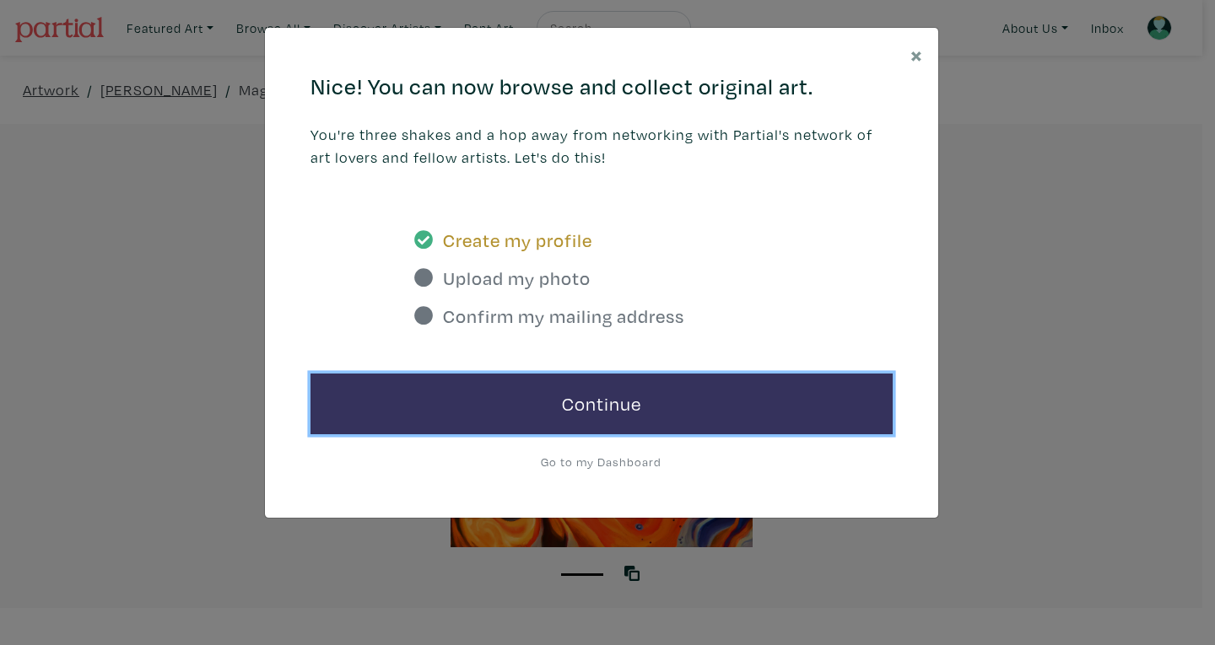
click at [796, 397] on link "Continue" at bounding box center [601, 404] width 582 height 61
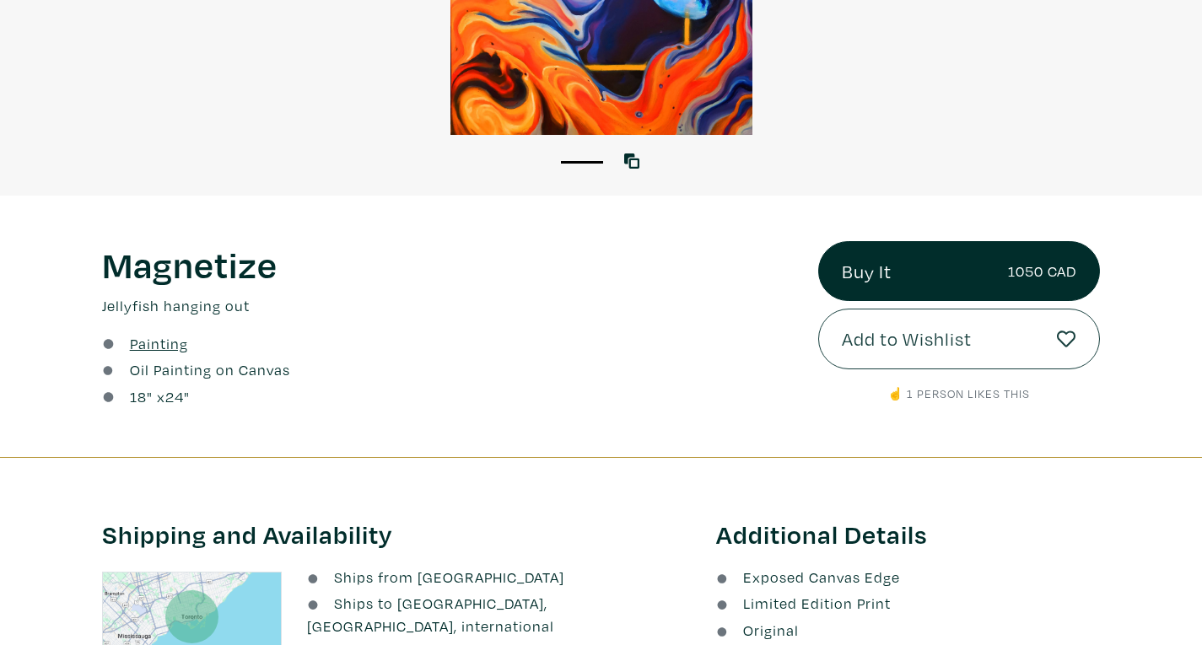
scroll to position [413, 0]
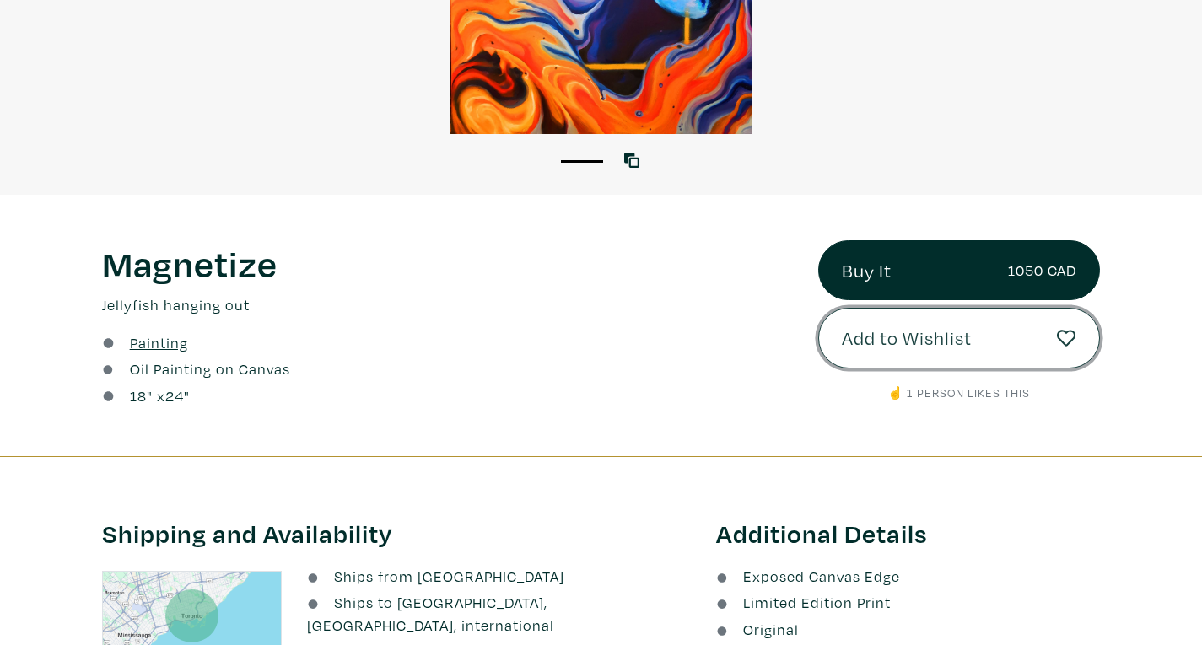
click at [1058, 357] on button "Add to Wishlist" at bounding box center [959, 338] width 282 height 61
click at [1074, 343] on icon at bounding box center [1066, 338] width 19 height 19
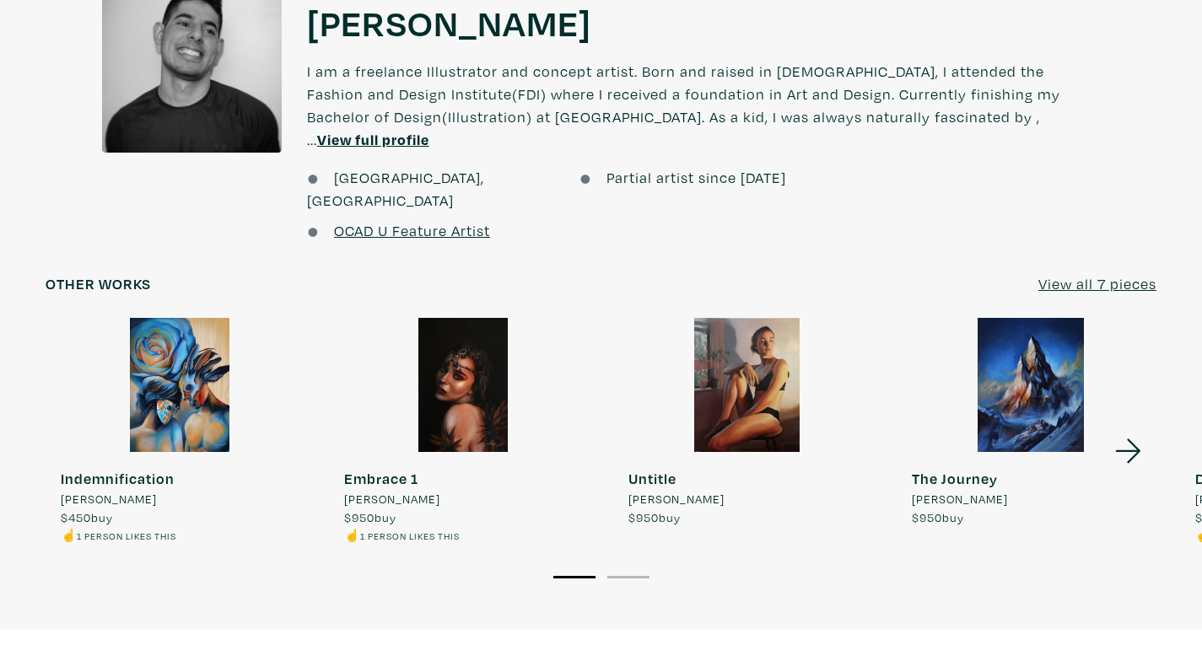
scroll to position [1263, 0]
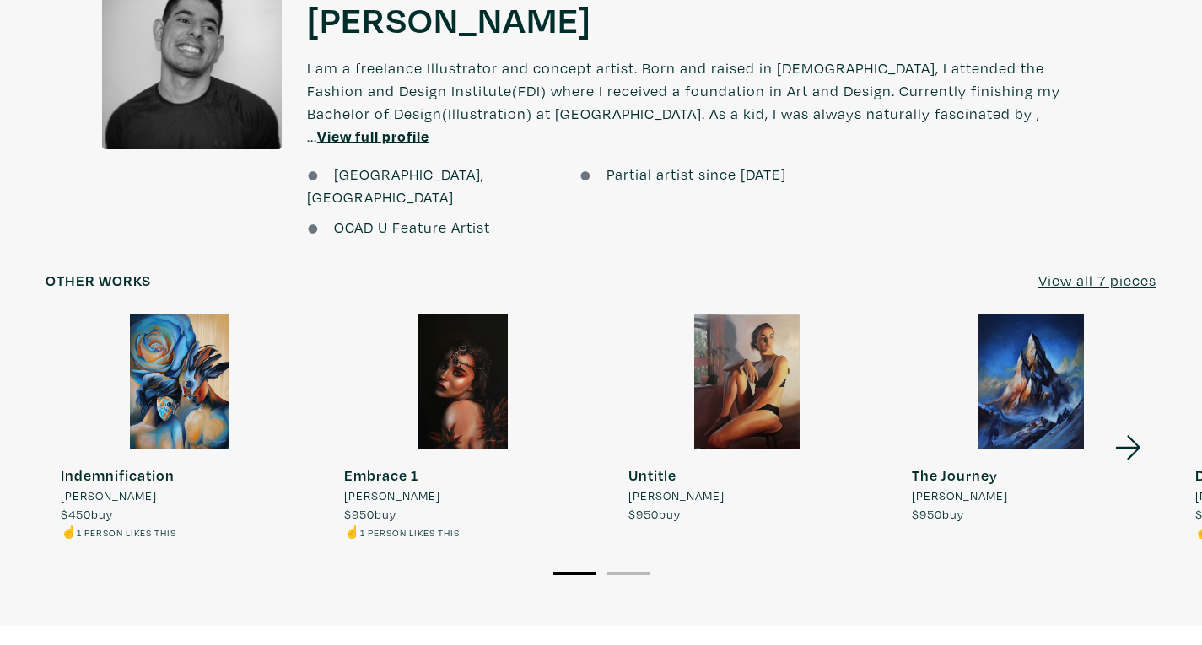
click at [1114, 271] on u "View all 7 pieces" at bounding box center [1098, 280] width 118 height 19
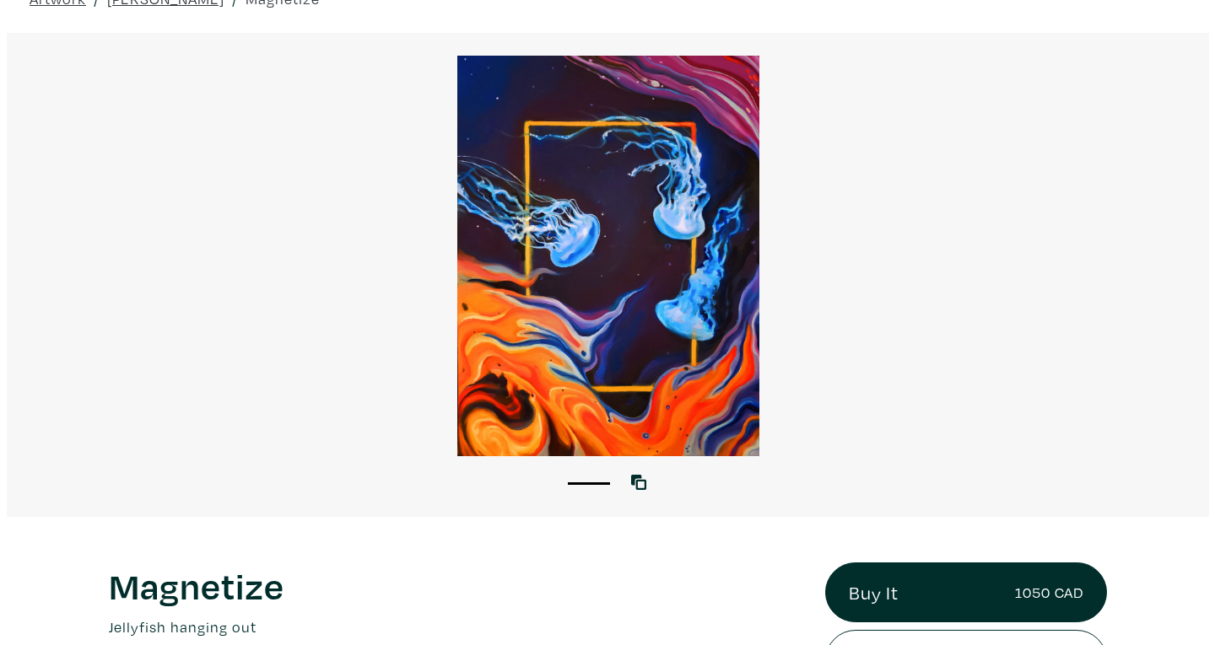
scroll to position [92, 0]
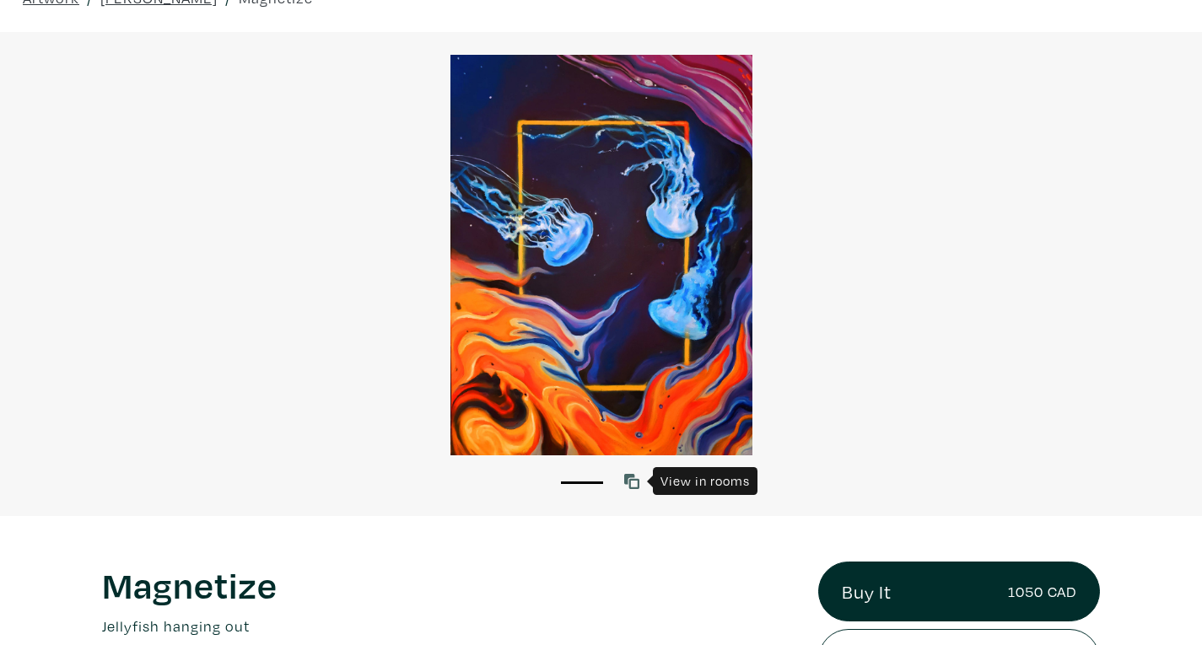
click at [634, 476] on icon at bounding box center [631, 481] width 15 height 15
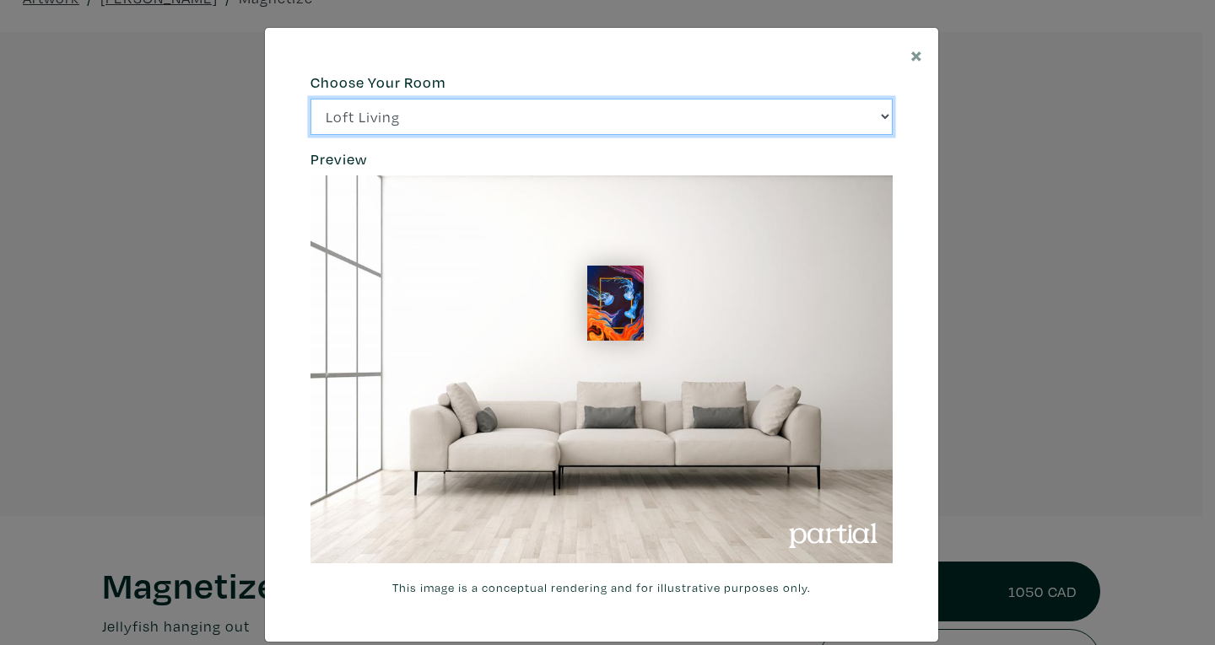
click at [780, 130] on select "Loft Living Bright Bedroom City Office Gallery Space Modern Lounge" at bounding box center [601, 117] width 582 height 36
click at [310, 99] on select "Loft Living Bright Bedroom City Office Gallery Space Modern Lounge" at bounding box center [601, 117] width 582 height 36
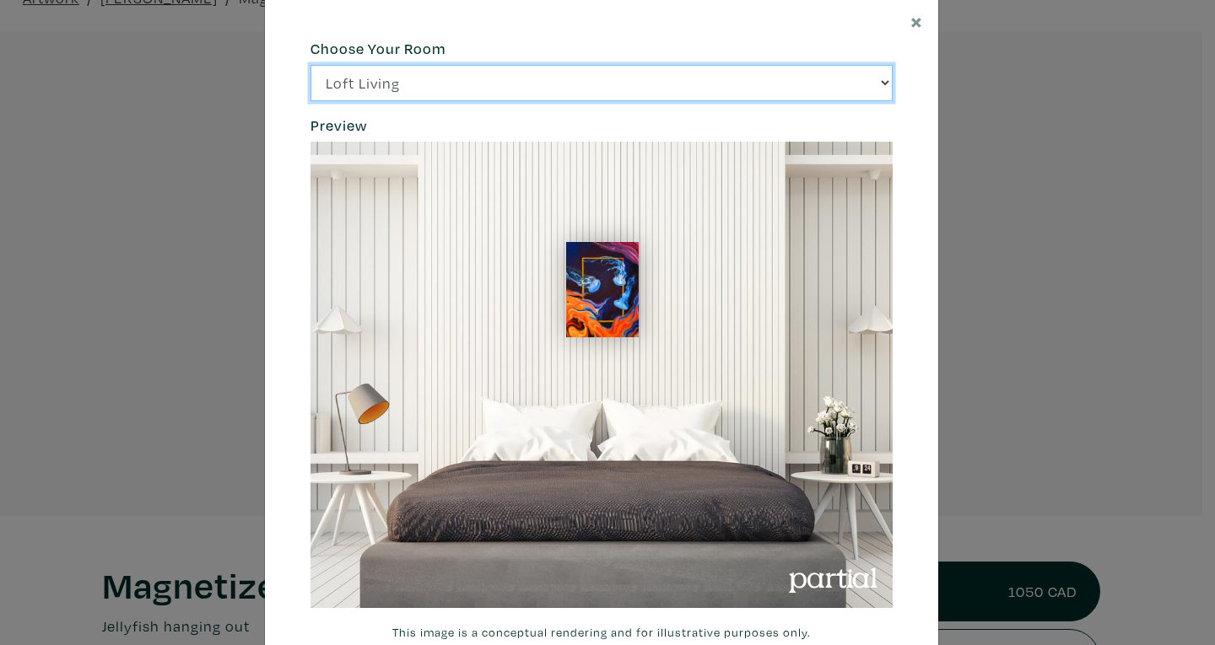
scroll to position [16, 0]
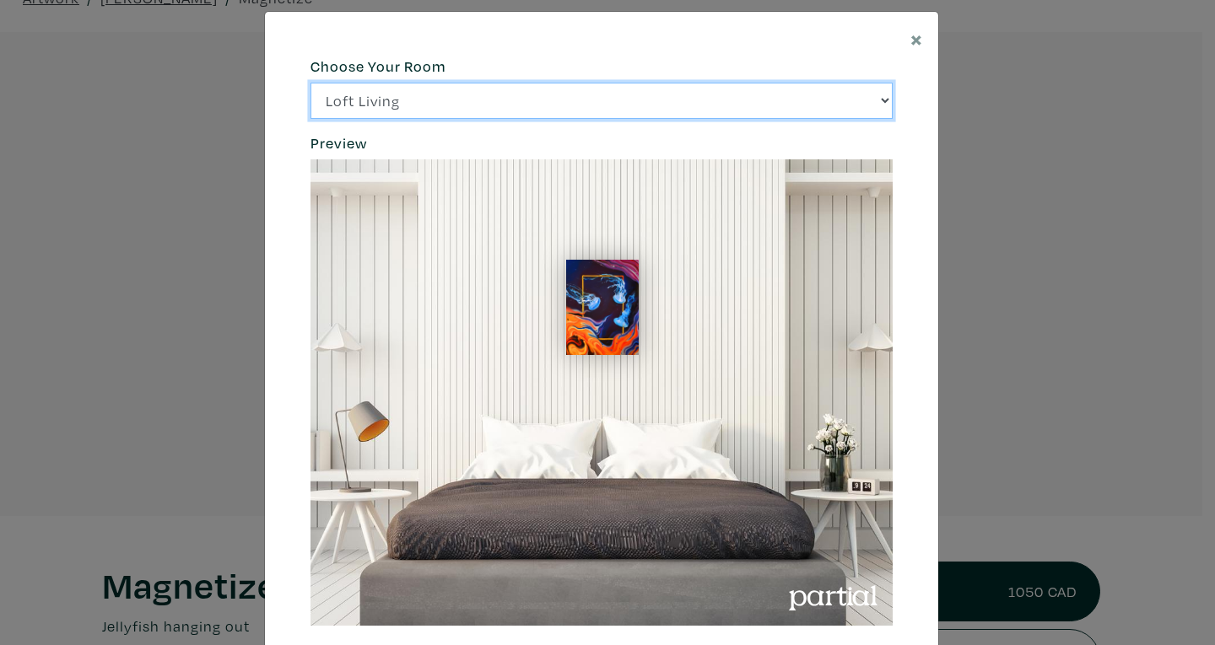
click at [687, 99] on select "Loft Living Bright Bedroom City Office Gallery Space Modern Lounge" at bounding box center [601, 101] width 582 height 36
click at [310, 83] on select "Loft Living Bright Bedroom City Office Gallery Space Modern Lounge" at bounding box center [601, 101] width 582 height 36
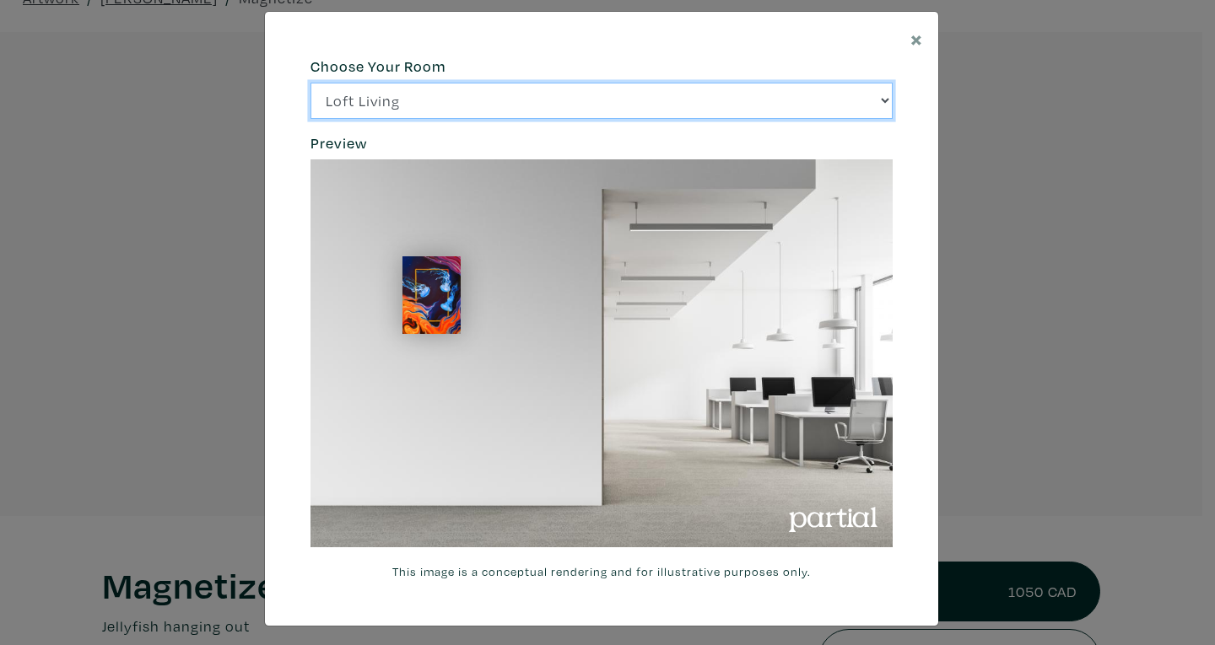
click at [635, 89] on select "Loft Living Bright Bedroom City Office Gallery Space Modern Lounge" at bounding box center [601, 101] width 582 height 36
click at [310, 83] on select "Loft Living Bright Bedroom City Office Gallery Space Modern Lounge" at bounding box center [601, 101] width 582 height 36
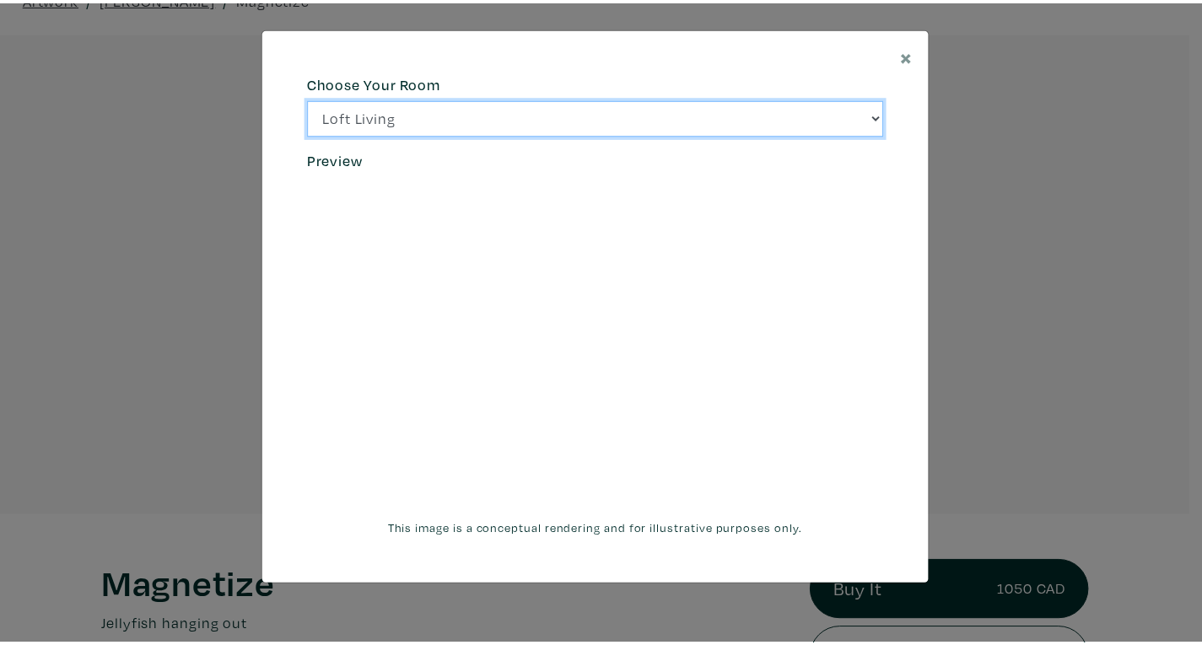
scroll to position [0, 0]
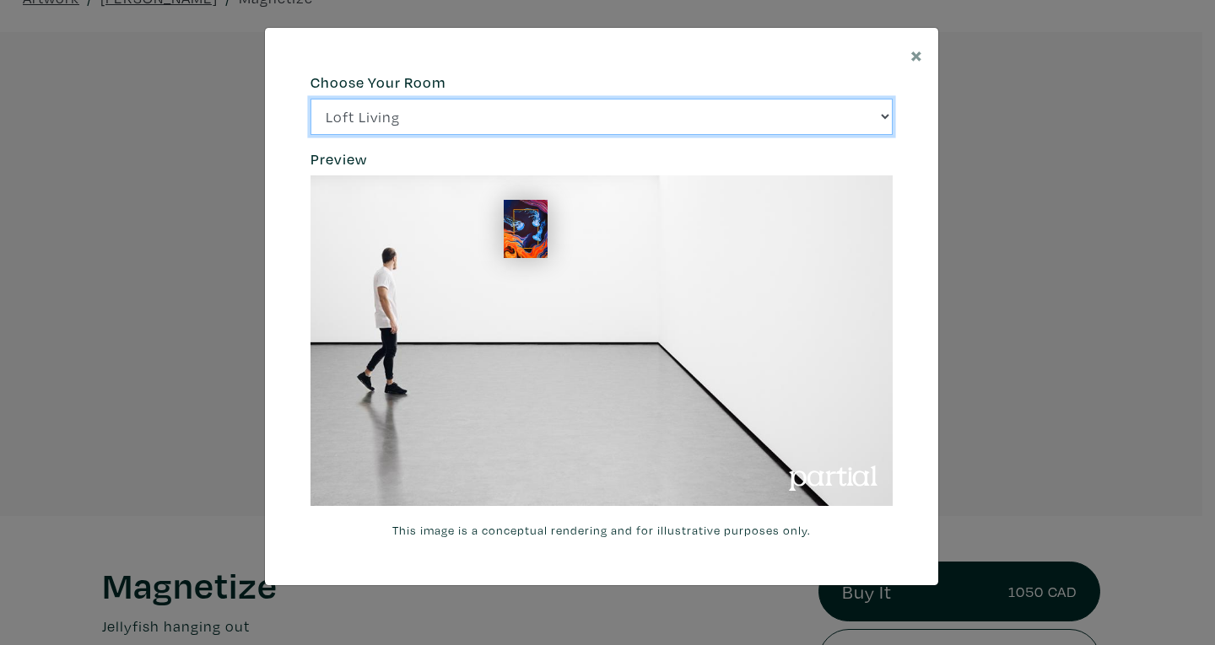
click at [602, 108] on select "Loft Living Bright Bedroom City Office Gallery Space Modern Lounge" at bounding box center [601, 117] width 582 height 36
click at [310, 99] on select "Loft Living Bright Bedroom City Office Gallery Space Modern Lounge" at bounding box center [601, 117] width 582 height 36
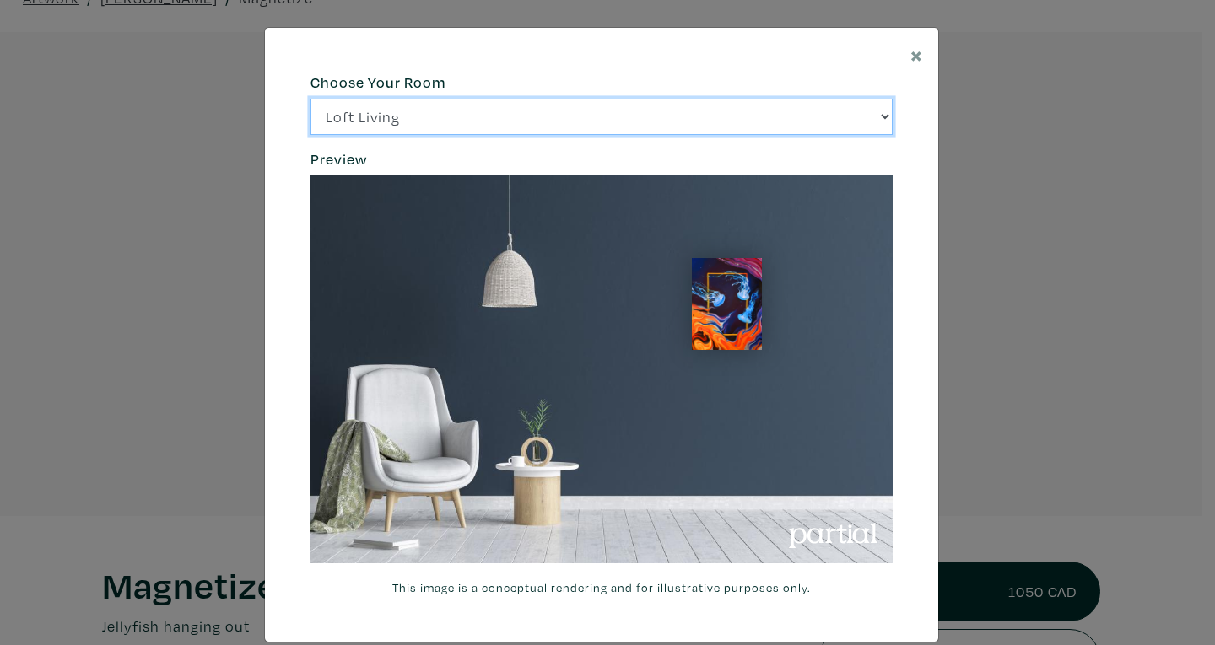
click at [716, 123] on select "Loft Living Bright Bedroom City Office Gallery Space Modern Lounge" at bounding box center [601, 117] width 582 height 36
select select "/thumb/phpThumb.php?src=https%3A%2F%2Flabs.partial.gallery%2Fprojects%2Frenderi…"
click at [310, 99] on select "Loft Living Bright Bedroom City Office Gallery Space Modern Lounge" at bounding box center [601, 117] width 582 height 36
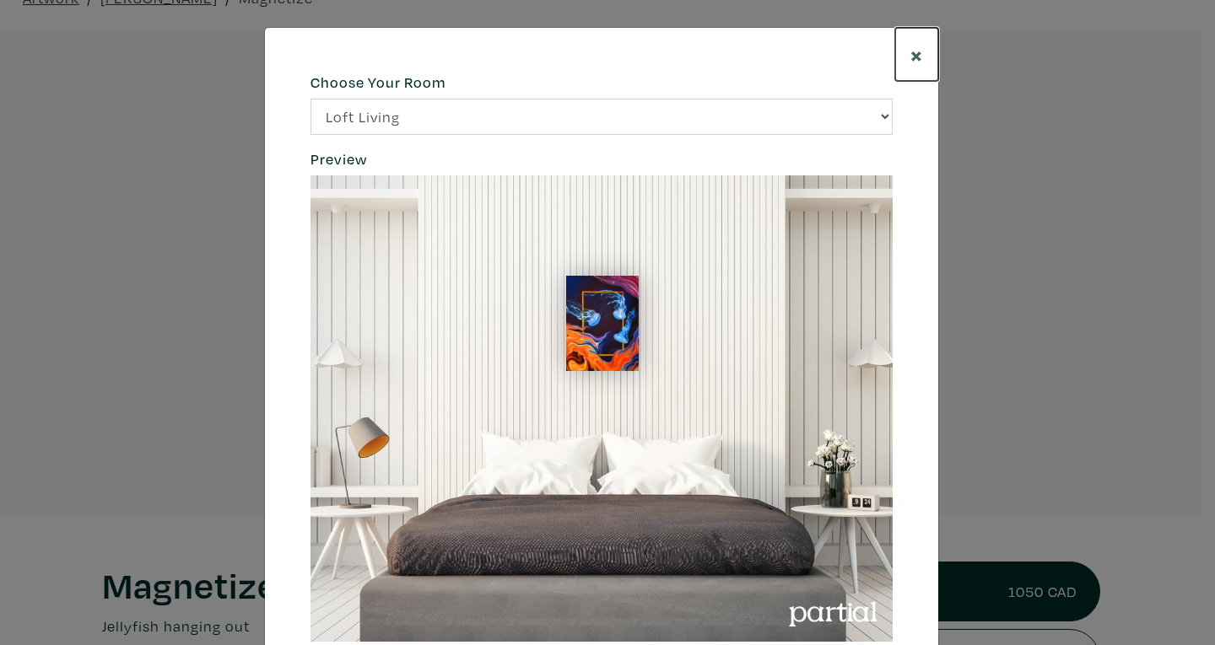
click at [915, 53] on span "×" at bounding box center [916, 55] width 13 height 30
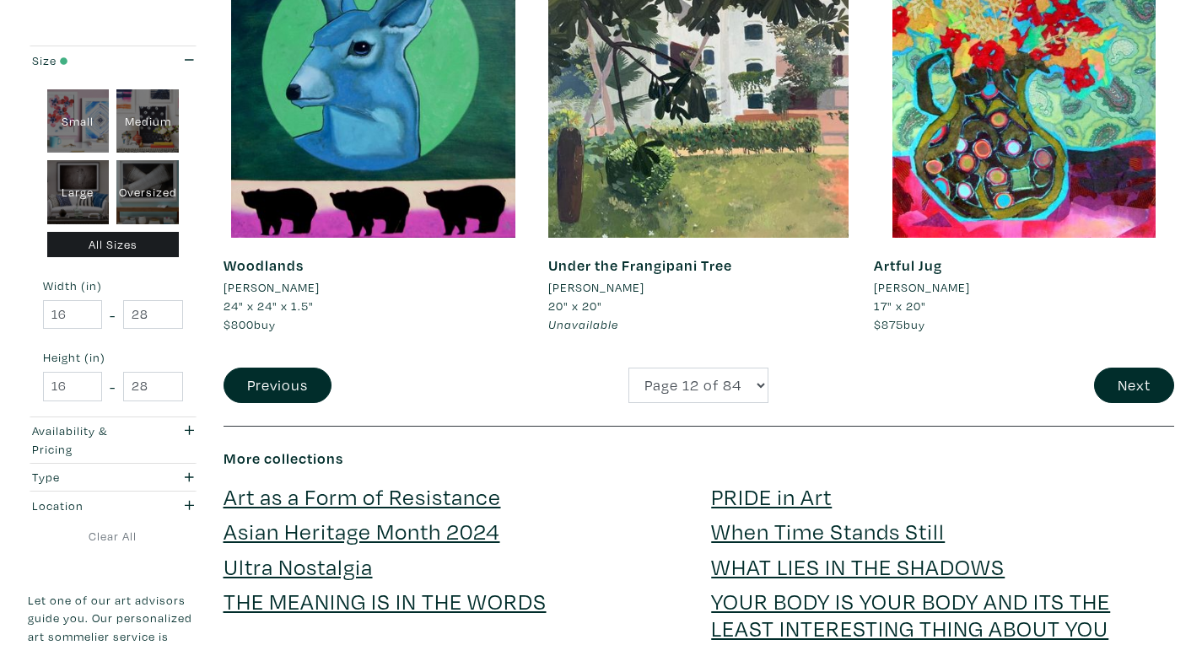
scroll to position [3488, 0]
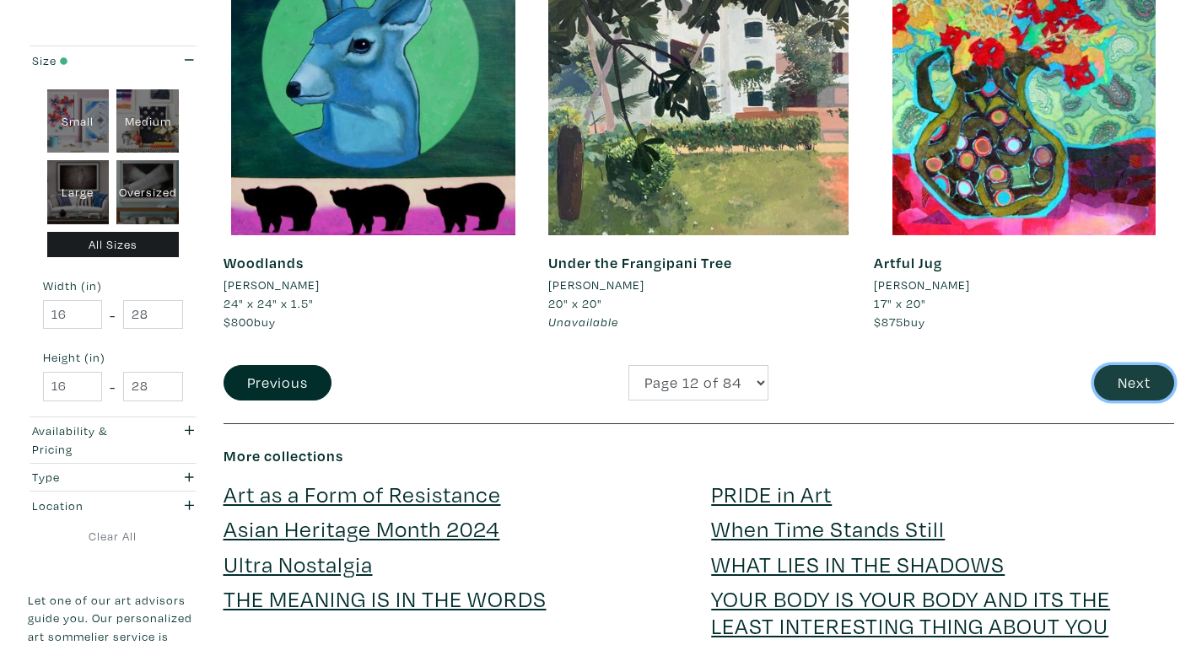
click at [1124, 376] on button "Next" at bounding box center [1134, 383] width 80 height 36
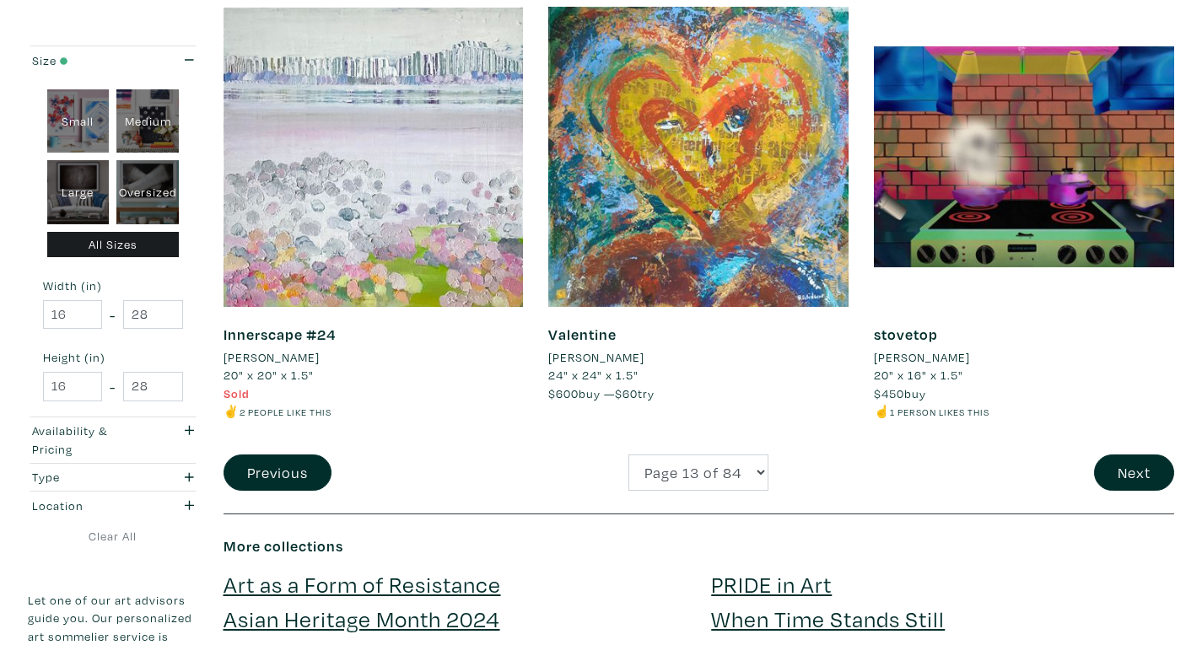
scroll to position [3453, 0]
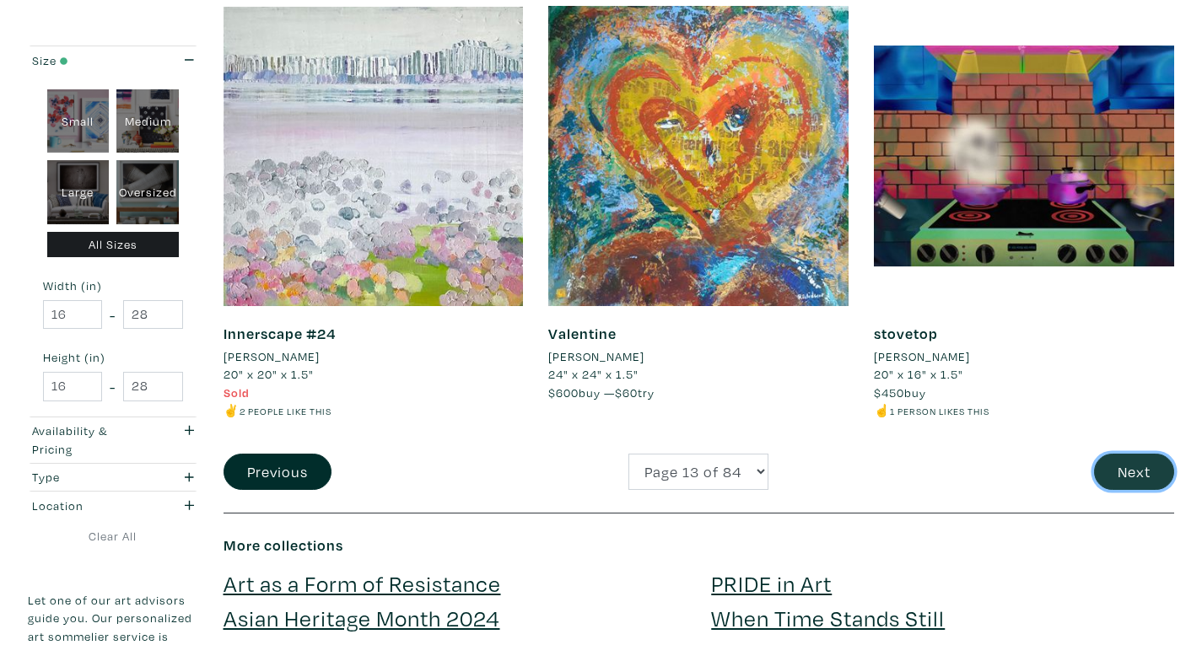
click at [1122, 458] on button "Next" at bounding box center [1134, 472] width 80 height 36
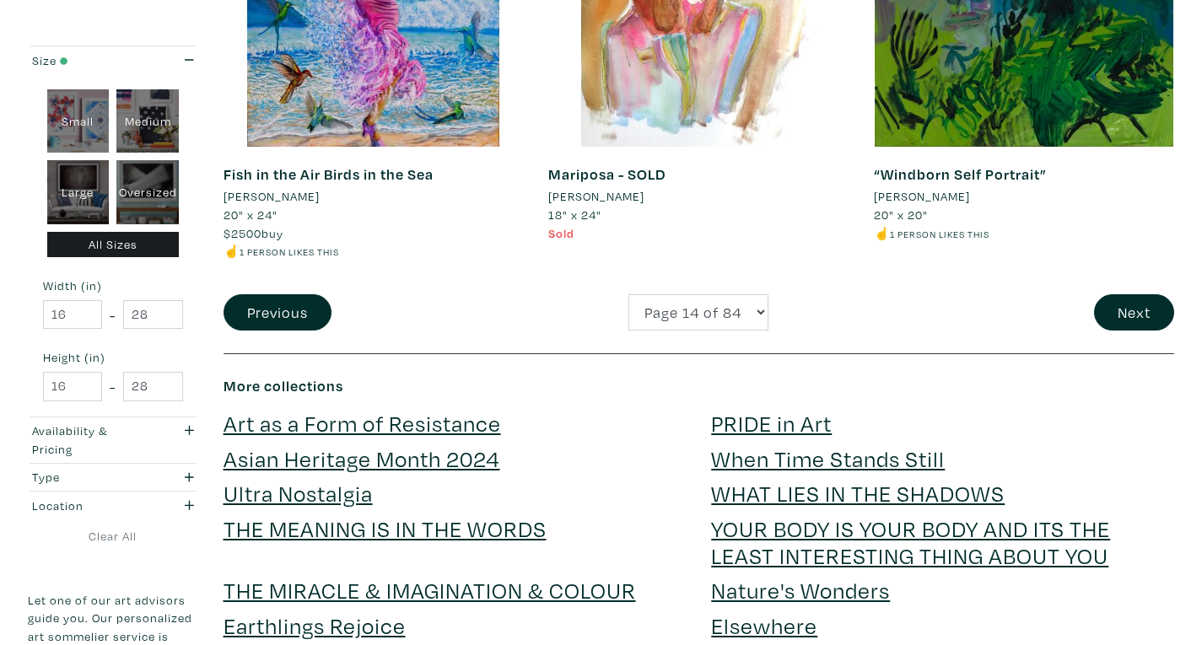
scroll to position [3583, 0]
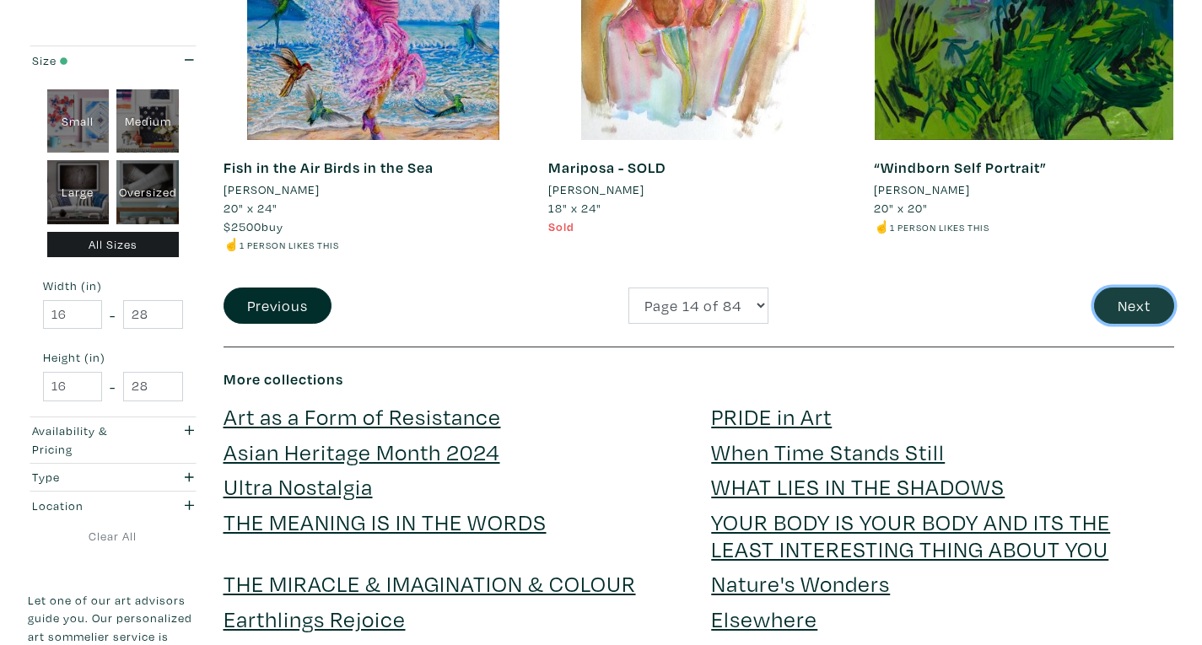
click at [1131, 310] on button "Next" at bounding box center [1134, 306] width 80 height 36
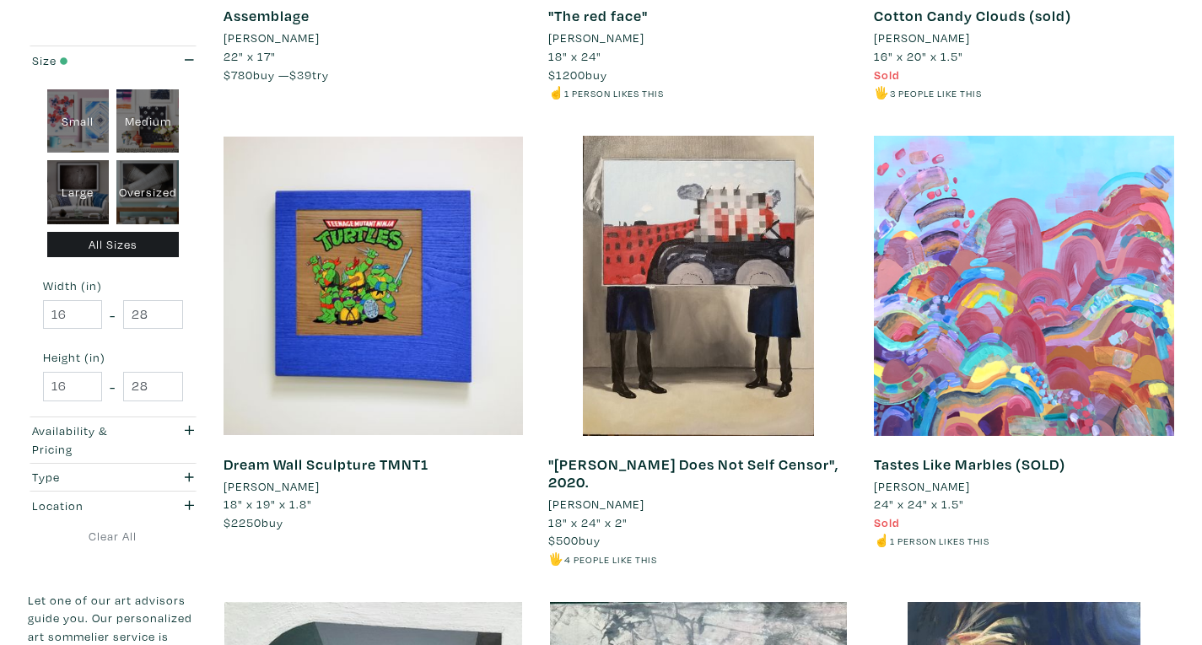
scroll to position [1924, 0]
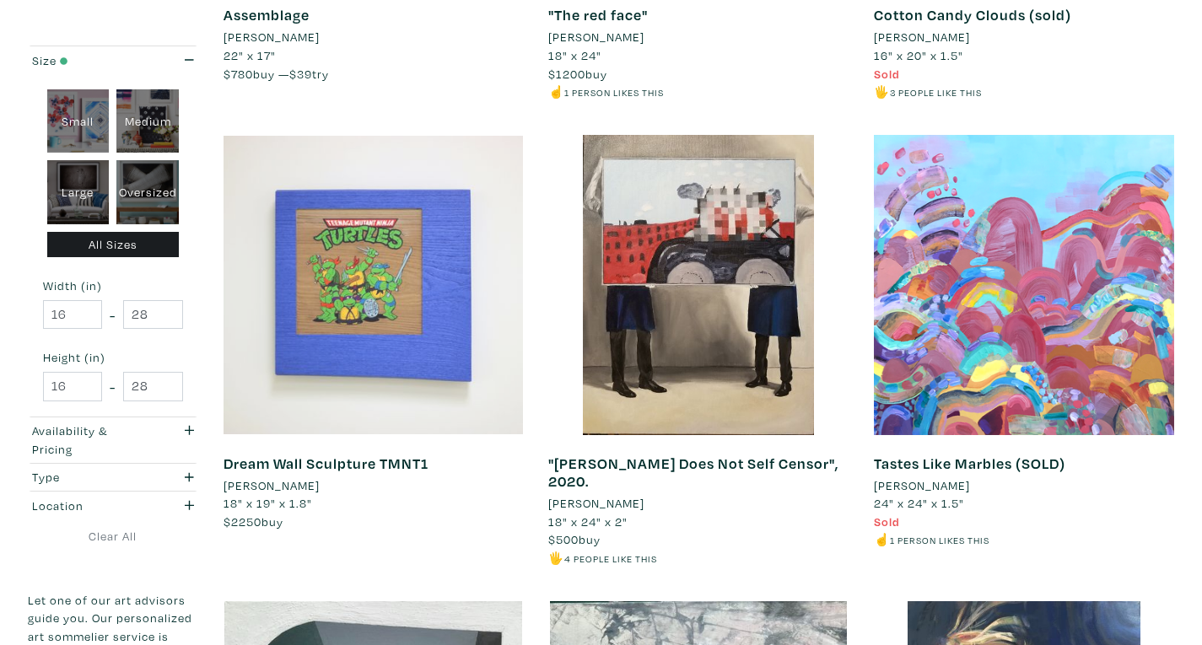
click at [364, 261] on div at bounding box center [374, 285] width 300 height 300
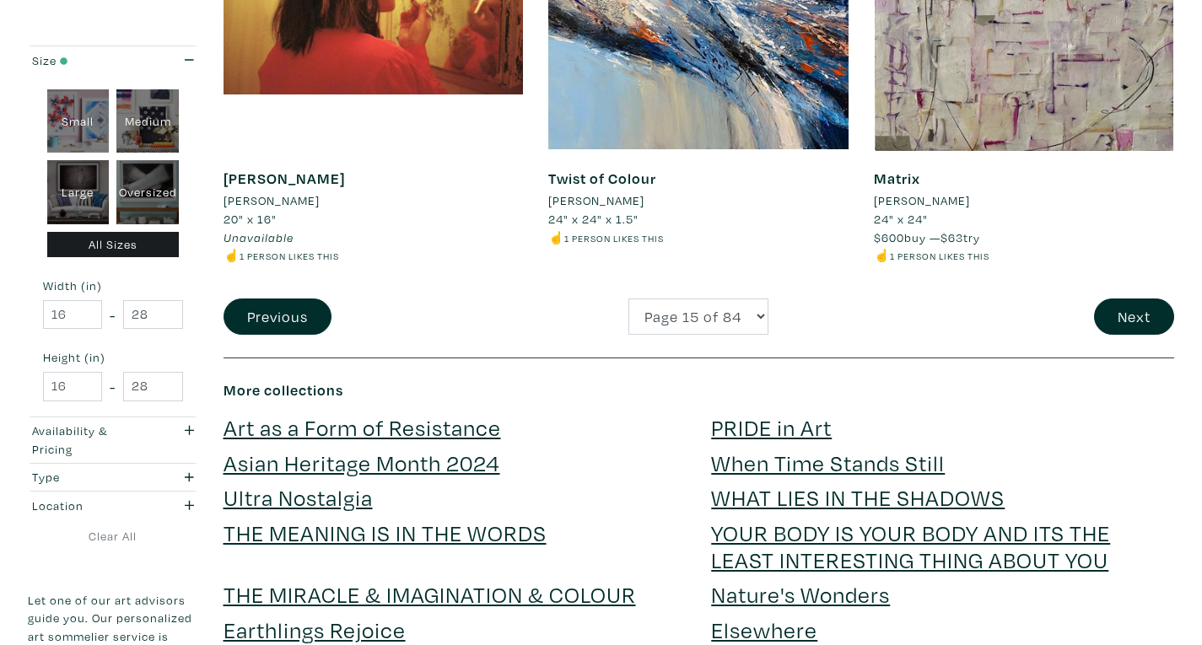
scroll to position [3594, 0]
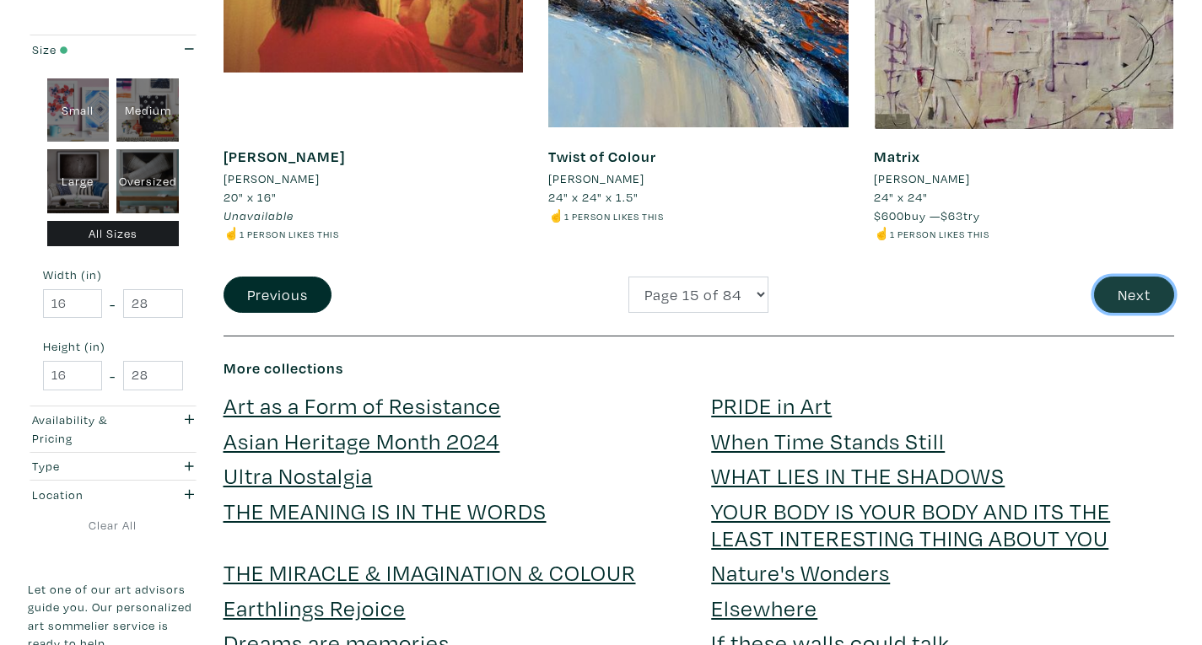
click at [1125, 277] on button "Next" at bounding box center [1134, 295] width 80 height 36
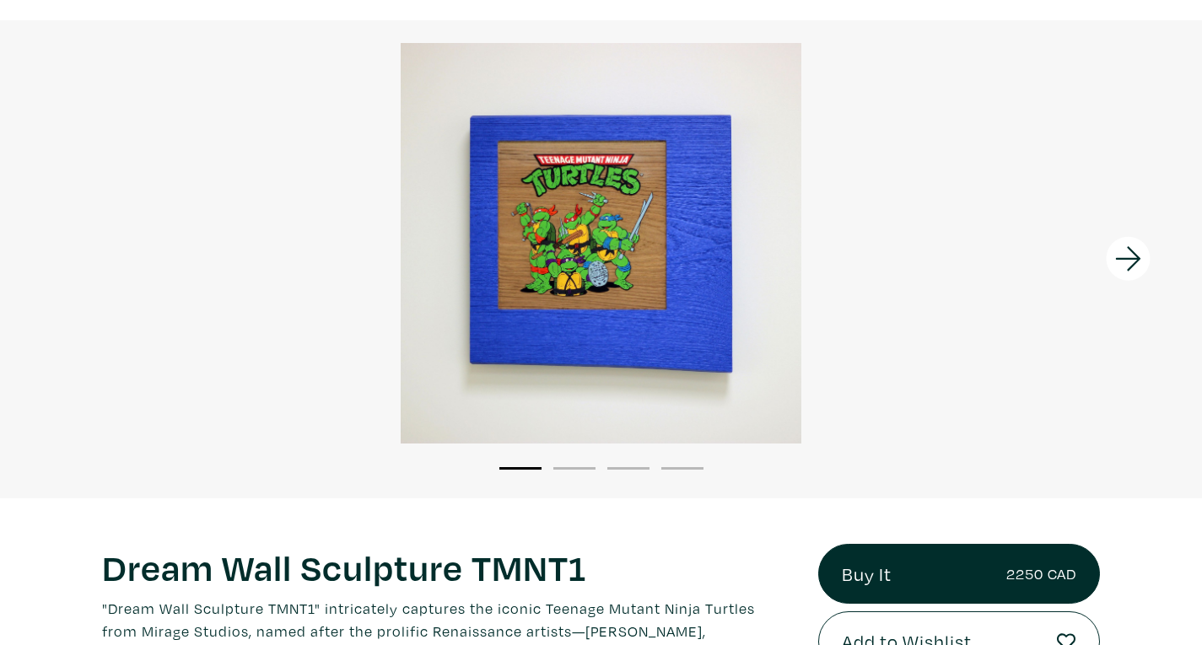
scroll to position [105, 0]
click at [1133, 251] on icon at bounding box center [1127, 258] width 25 height 24
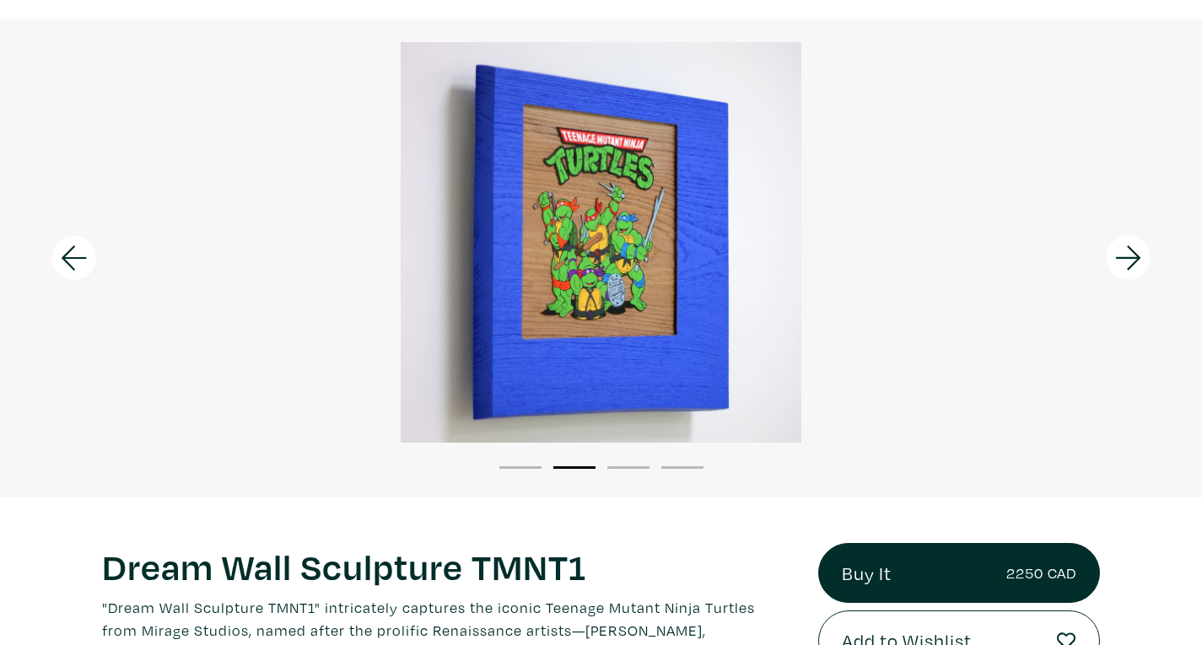
click at [1133, 251] on icon at bounding box center [1127, 258] width 25 height 24
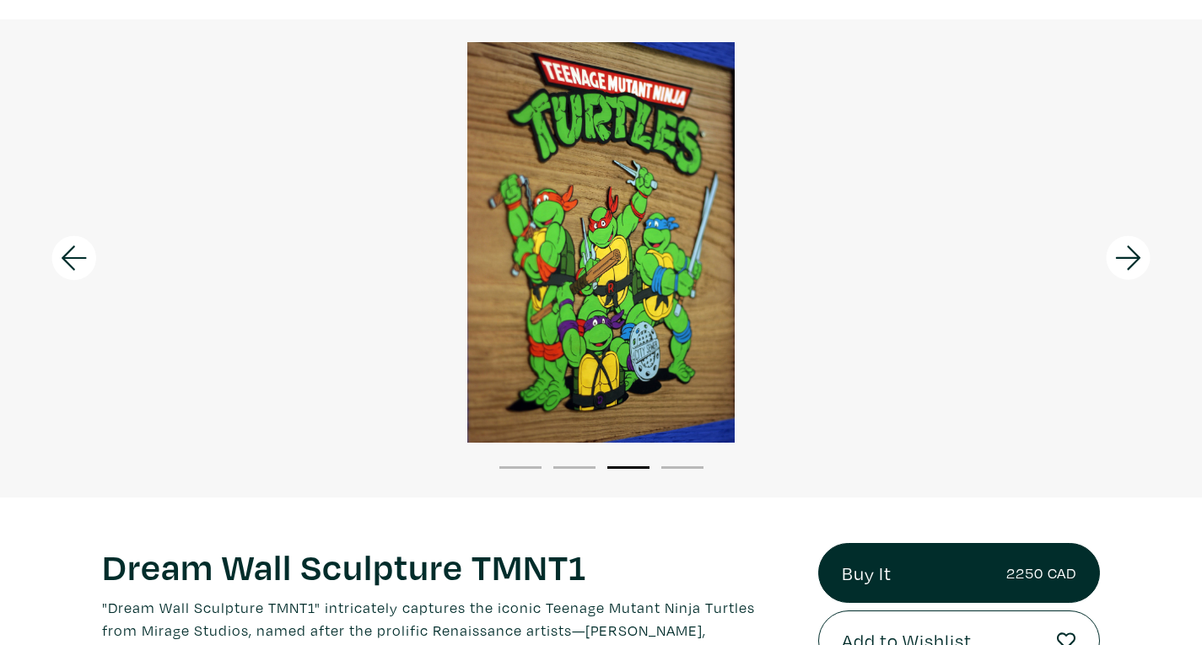
click at [1133, 251] on icon at bounding box center [1127, 258] width 25 height 24
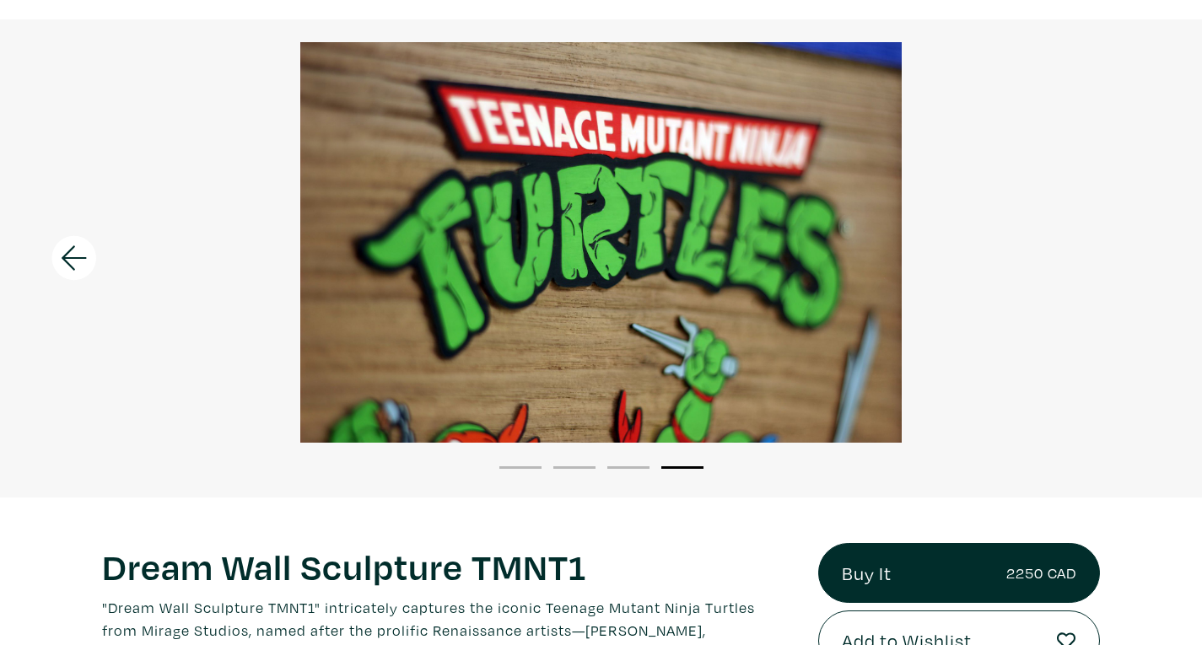
click at [1133, 251] on div at bounding box center [601, 242] width 1202 height 401
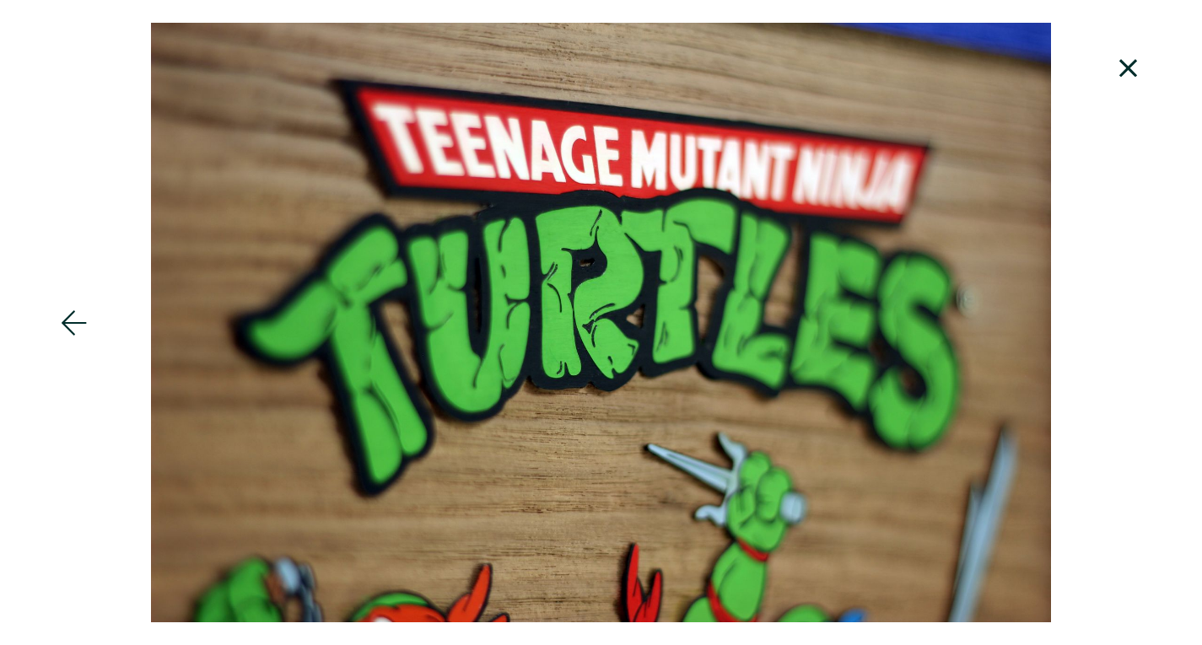
click at [73, 326] on icon at bounding box center [74, 323] width 57 height 46
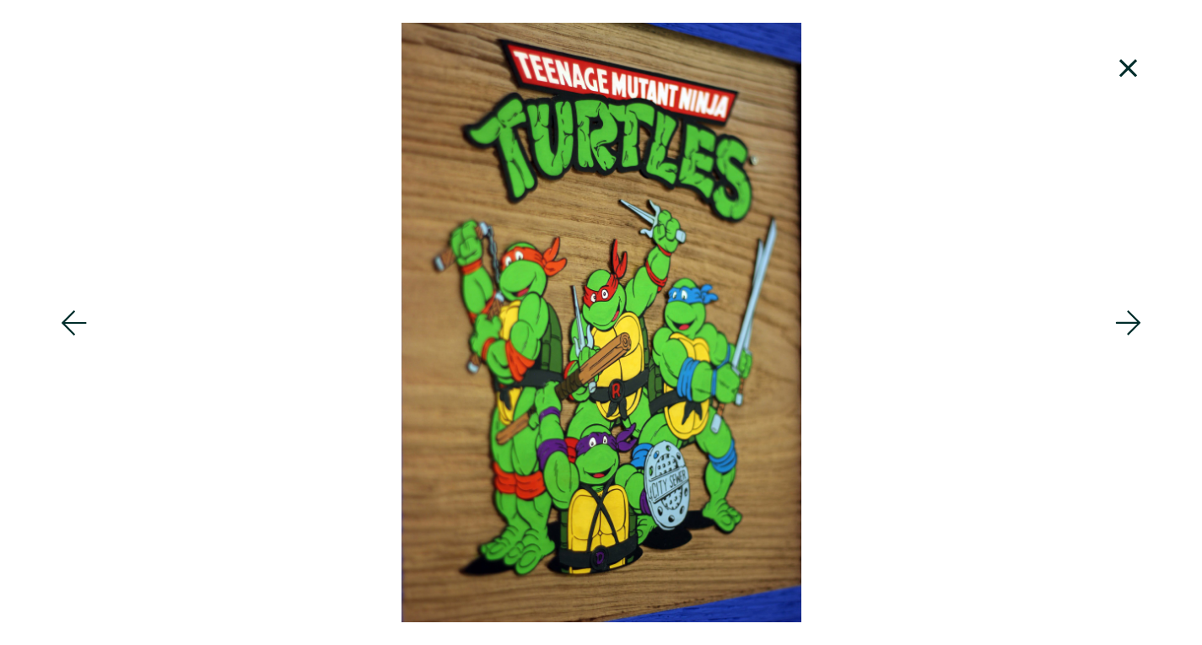
click at [73, 326] on icon at bounding box center [74, 323] width 57 height 46
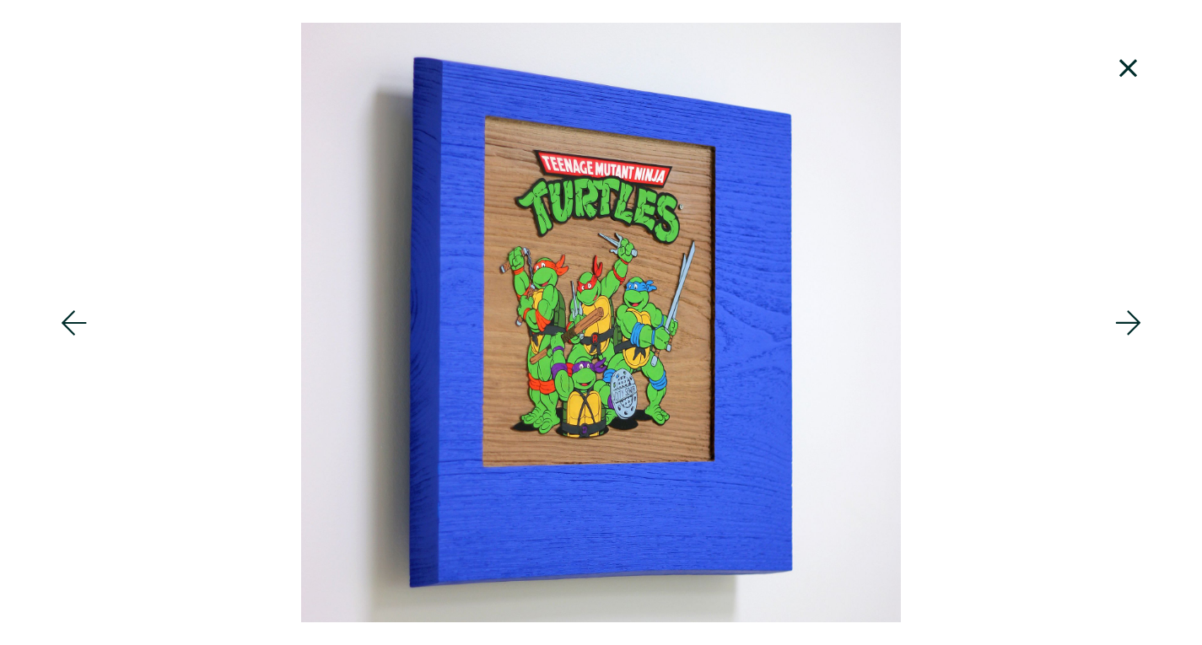
click at [73, 326] on icon at bounding box center [74, 323] width 57 height 46
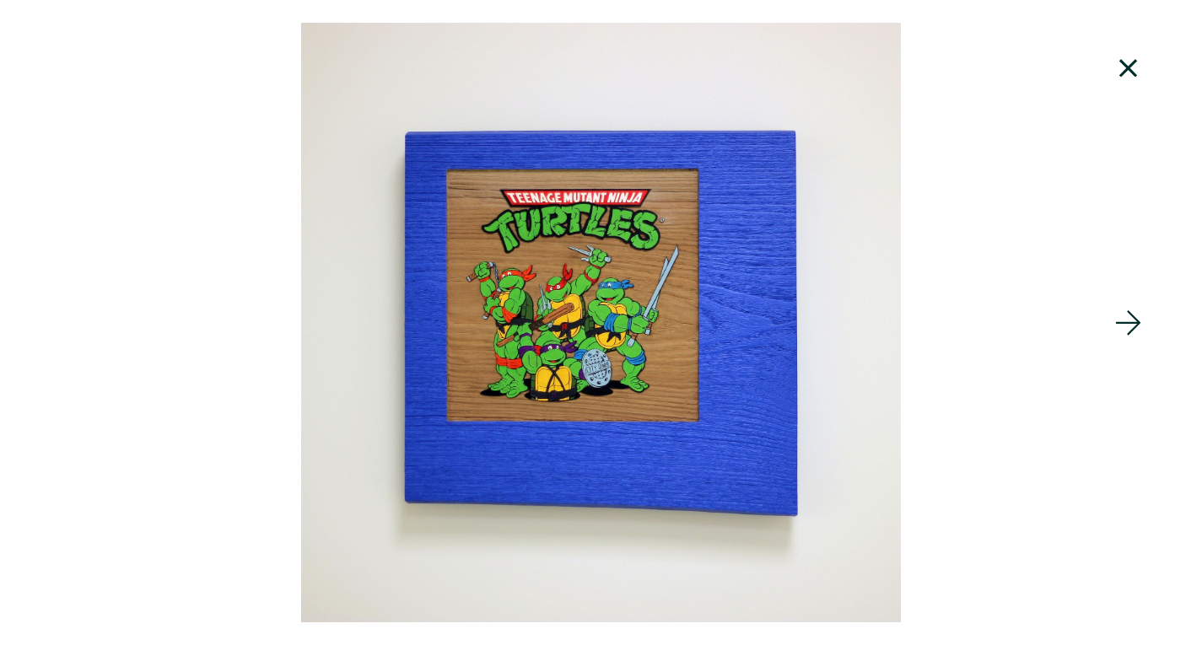
click at [1138, 61] on icon at bounding box center [1128, 69] width 57 height 46
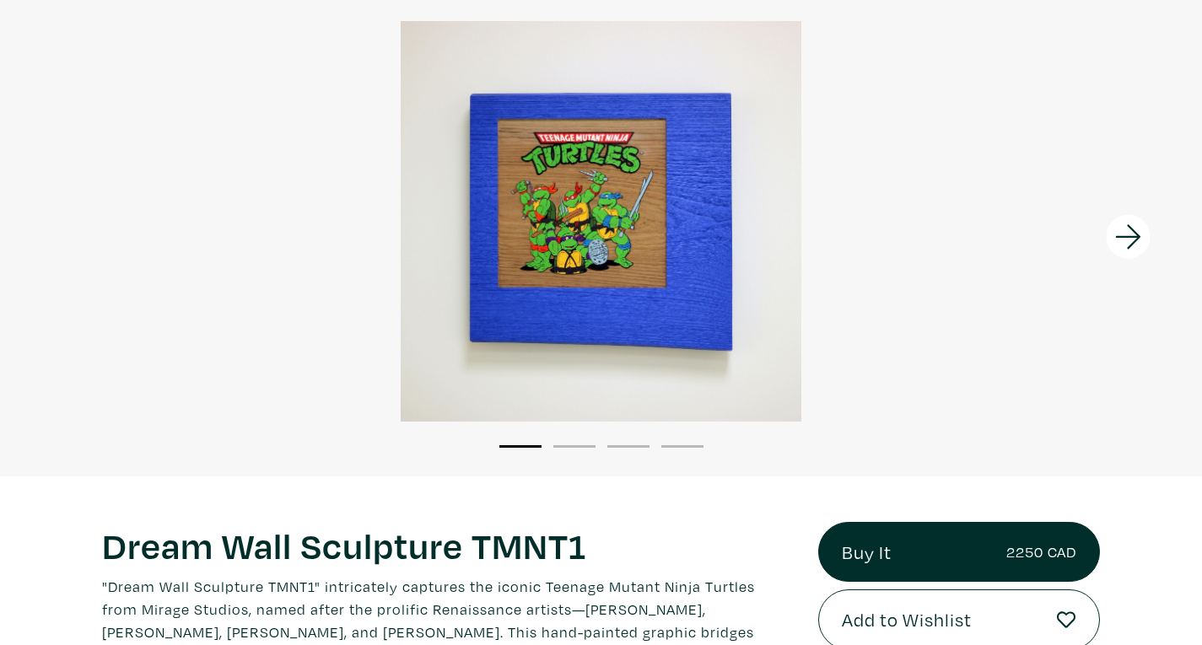
scroll to position [127, 0]
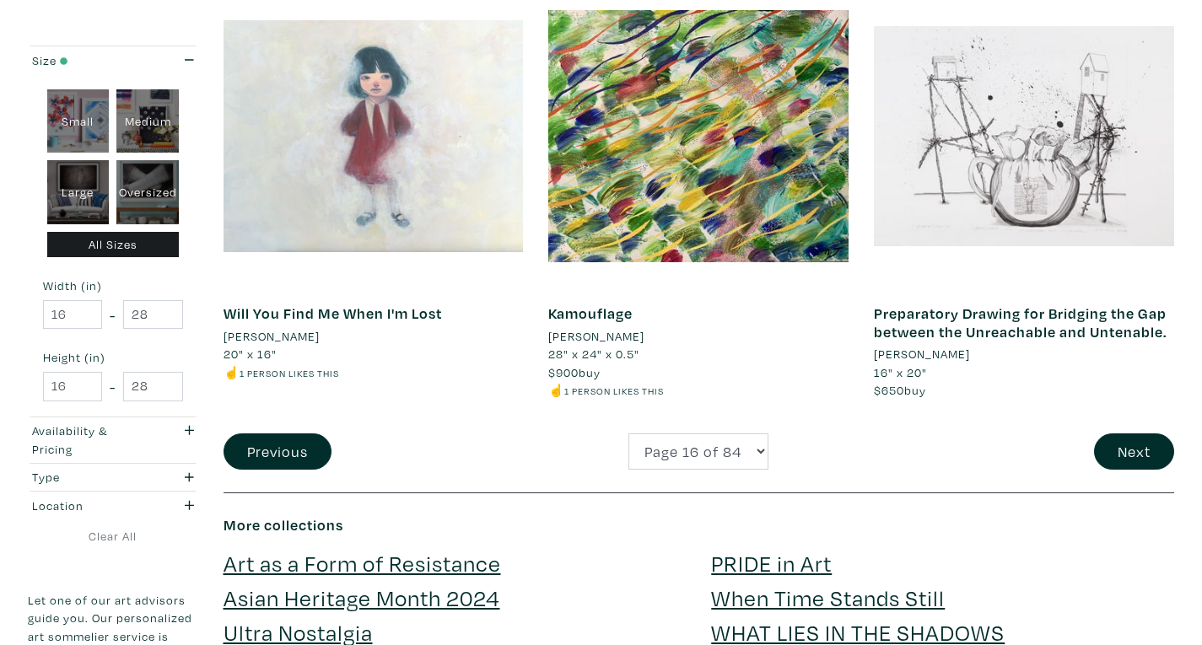
scroll to position [3468, 0]
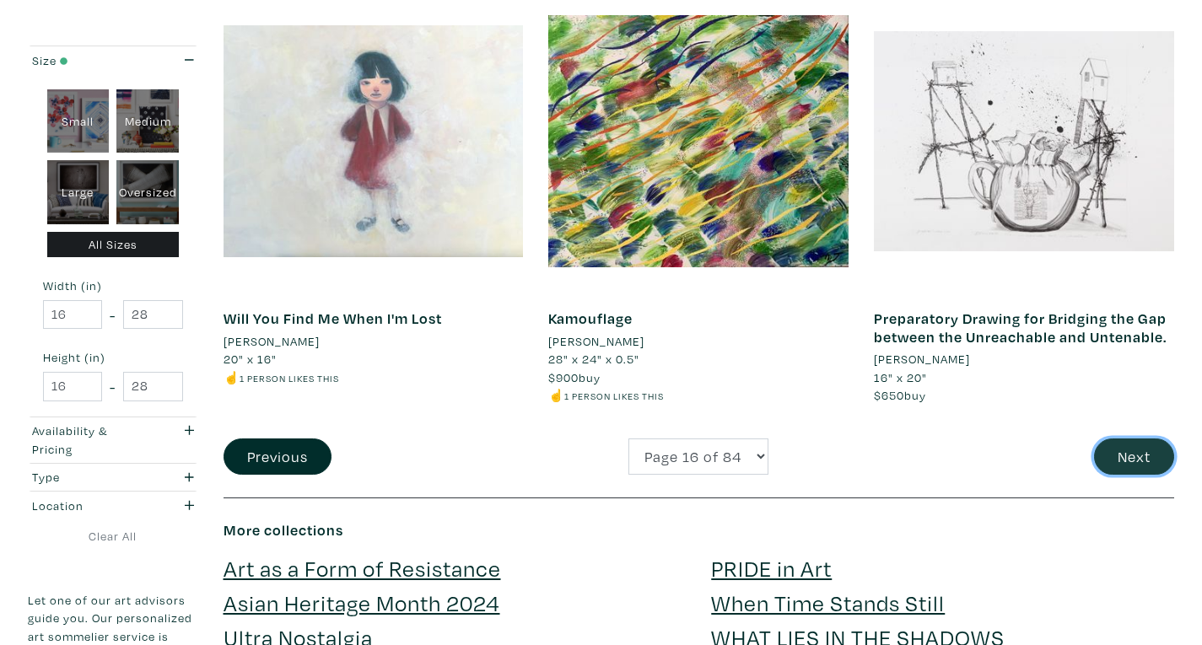
click at [1141, 457] on button "Next" at bounding box center [1134, 457] width 80 height 36
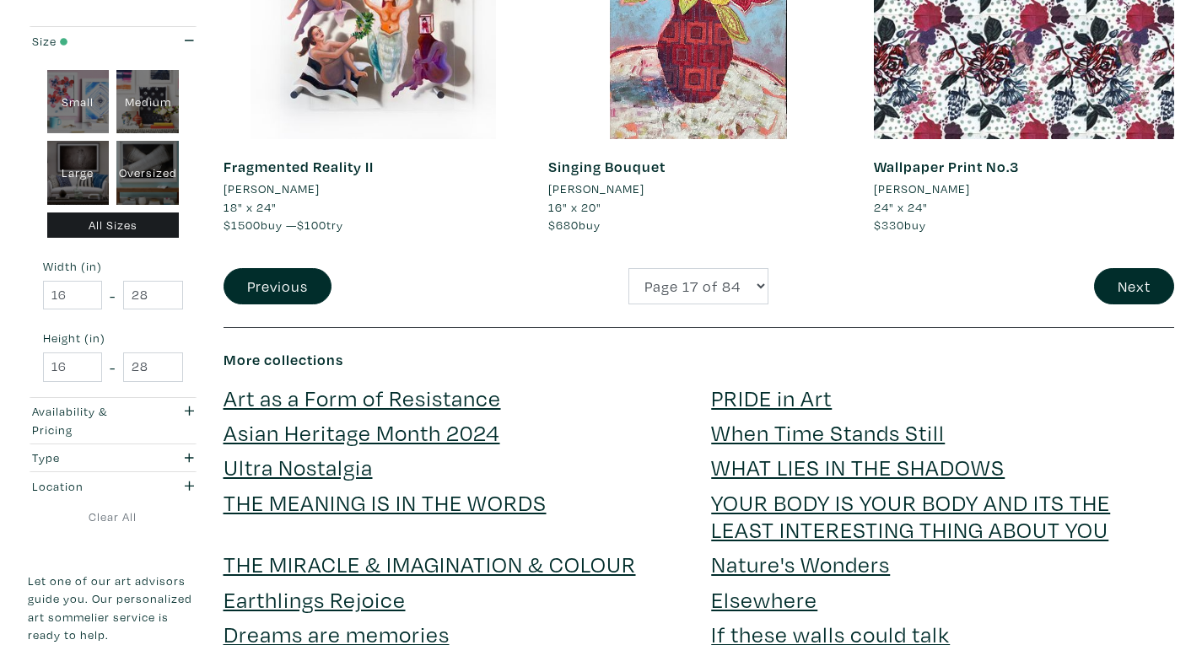
scroll to position [3549, 0]
